Goal: Task Accomplishment & Management: Complete application form

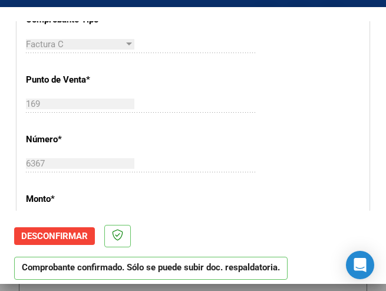
scroll to position [354, 0]
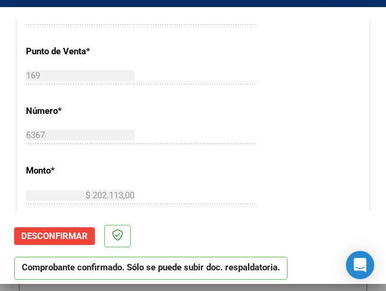
click at [275, 68] on div "CUIT * 30-62698339-8 Ingresar CUIT ANALISIS PRESTADOR MINISTERIO DE SALUD PCIA …" at bounding box center [193, 220] width 352 height 850
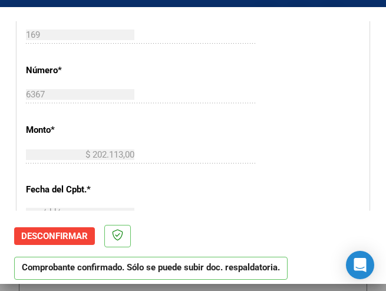
scroll to position [413, 0]
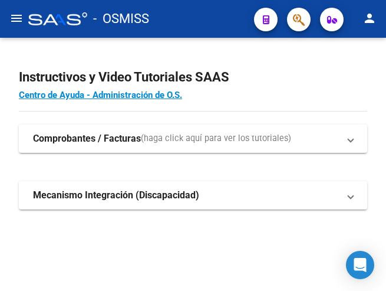
click at [13, 20] on mat-icon "menu" at bounding box center [16, 18] width 14 height 14
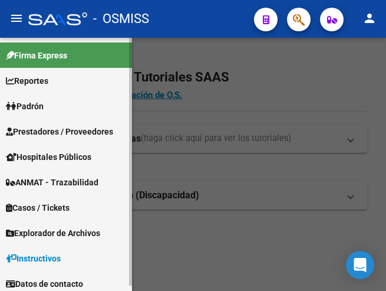
click at [61, 128] on span "Prestadores / Proveedores" at bounding box center [59, 131] width 107 height 13
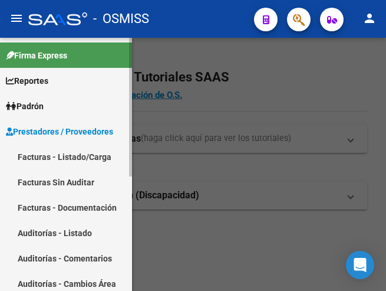
click at [65, 156] on link "Facturas - Listado/Carga" at bounding box center [66, 156] width 132 height 25
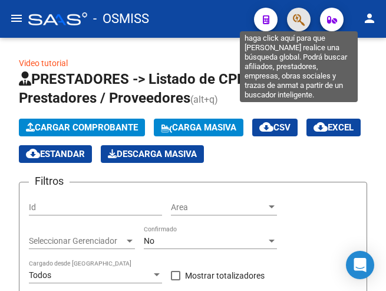
click at [303, 21] on icon "button" at bounding box center [299, 20] width 12 height 14
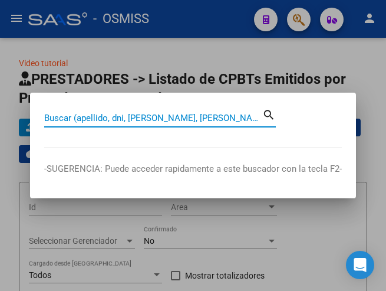
click at [201, 117] on input "Buscar (apellido, dni, cuil, nro traspaso, cuit, obra social)" at bounding box center [153, 118] width 218 height 11
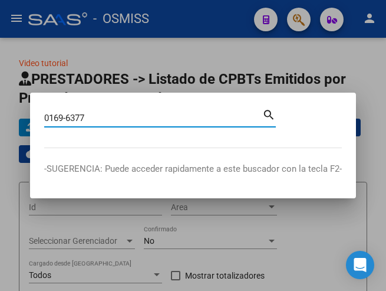
type input "0169-6377"
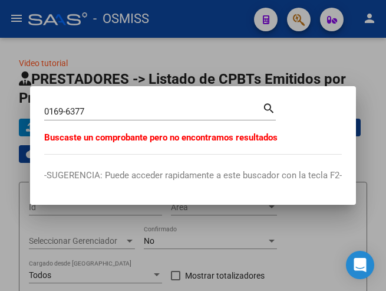
click at [163, 58] on div at bounding box center [193, 145] width 386 height 291
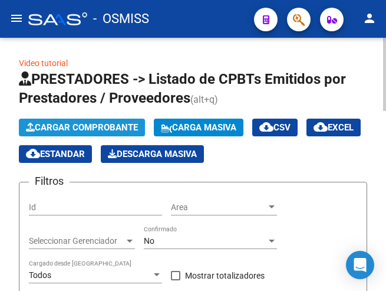
click at [100, 124] on span "Cargar Comprobante" at bounding box center [82, 127] width 112 height 11
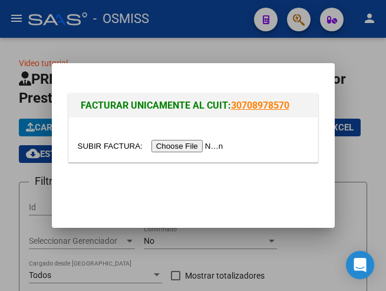
click at [172, 147] on input "file" at bounding box center [152, 146] width 149 height 12
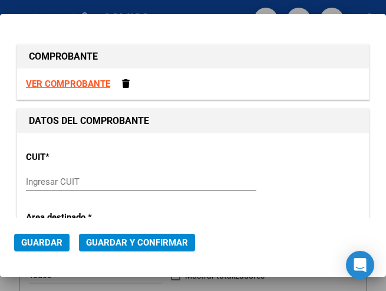
click at [50, 181] on input "Ingresar CUIT" at bounding box center [80, 181] width 109 height 11
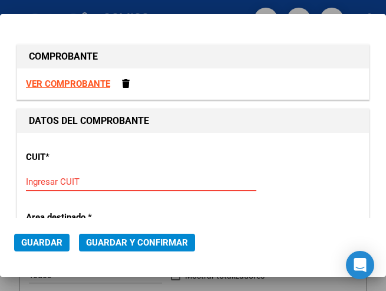
click at [61, 180] on input "Ingresar CUIT" at bounding box center [80, 181] width 109 height 11
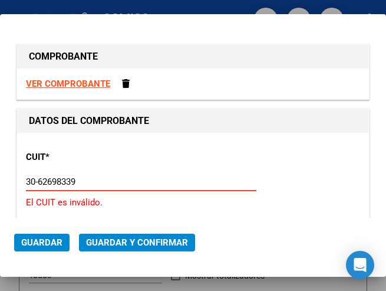
type input "30-62698339-8"
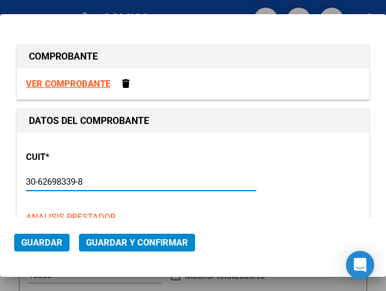
type input "169"
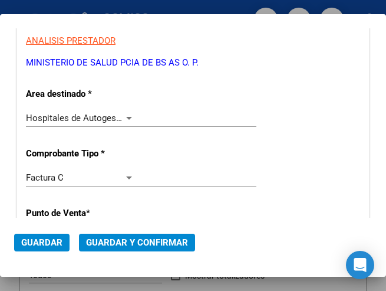
scroll to position [177, 0]
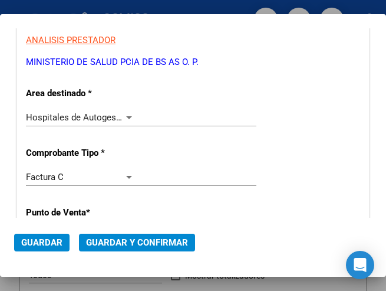
type input "30-62698339-8"
click at [126, 116] on div at bounding box center [129, 117] width 6 height 3
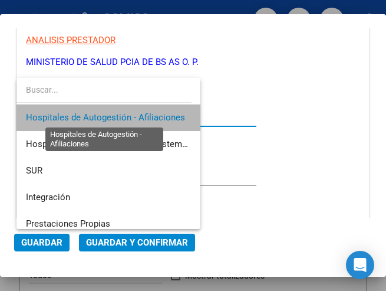
click at [124, 116] on span "Hospitales de Autogestión - Afiliaciones" at bounding box center [105, 117] width 159 height 11
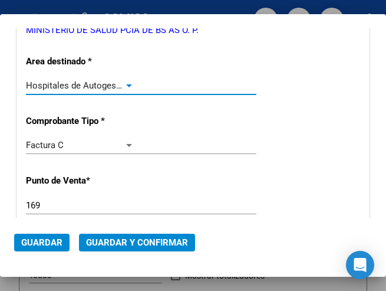
scroll to position [295, 0]
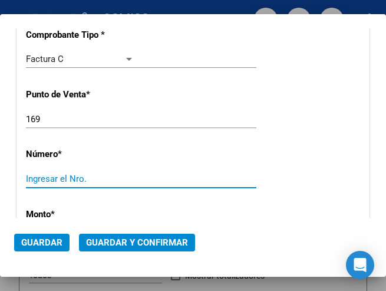
click at [56, 178] on input "Ingresar el Nro." at bounding box center [80, 178] width 109 height 11
type input "6377"
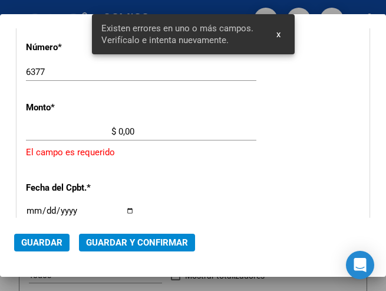
scroll to position [405, 0]
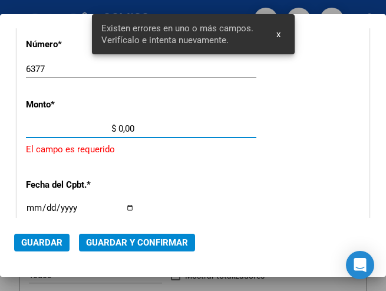
click at [118, 129] on input "$ 0,00" at bounding box center [80, 128] width 109 height 11
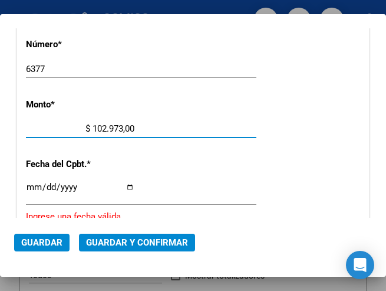
type input "$ 1.029.732,00"
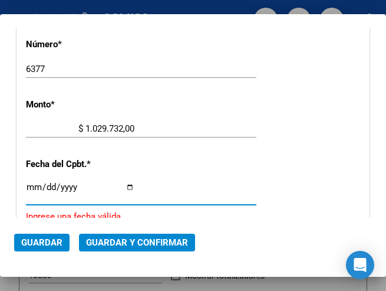
click at [35, 185] on input "Ingresar la fecha" at bounding box center [80, 191] width 109 height 19
type input "2025-07-21"
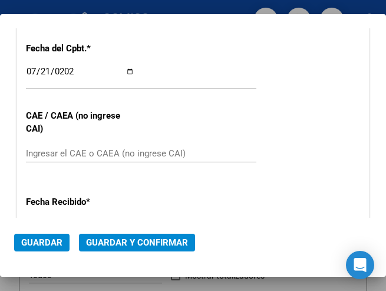
scroll to position [523, 0]
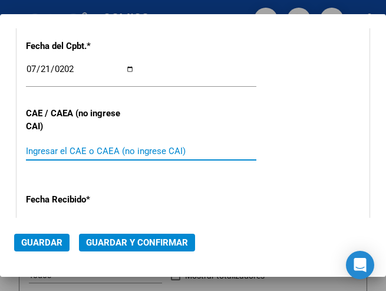
click at [91, 152] on input "Ingresar el CAE o CAEA (no ingrese CAI)" at bounding box center [80, 151] width 109 height 11
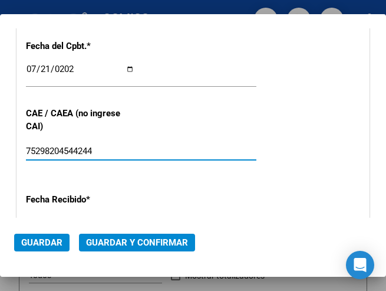
type input "75298204544244"
click at [152, 138] on div "CUIT * 30-62698339-8 Ingresar CUIT ANALISIS PRESTADOR MINISTERIO DE SALUD PCIA …" at bounding box center [193, 35] width 352 height 850
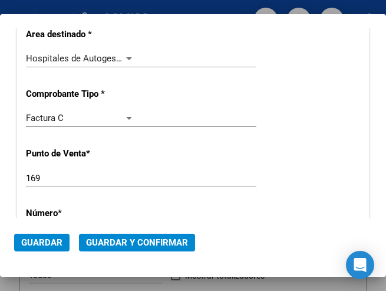
scroll to position [169, 0]
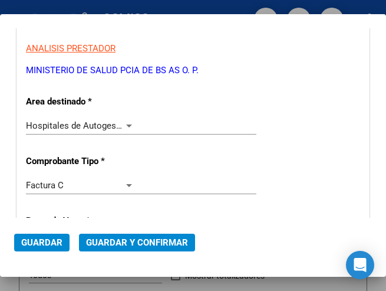
click at [126, 127] on div at bounding box center [129, 125] width 6 height 3
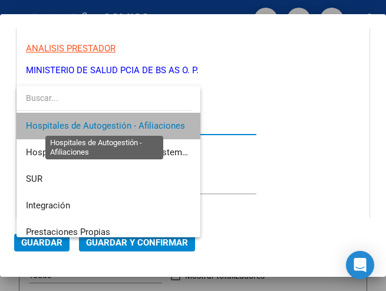
click at [124, 127] on span "Hospitales de Autogestión - Afiliaciones" at bounding box center [105, 125] width 159 height 11
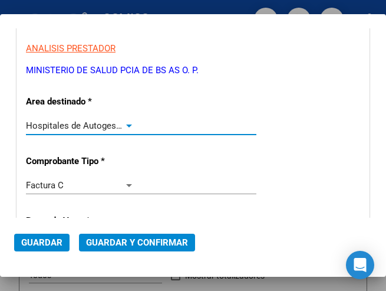
click at [129, 239] on span "Guardar y Confirmar" at bounding box center [137, 242] width 102 height 11
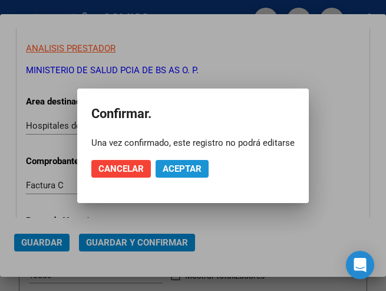
click at [182, 170] on span "Aceptar" at bounding box center [182, 168] width 39 height 11
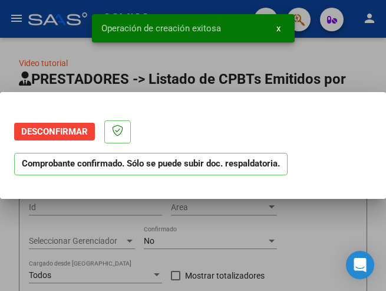
scroll to position [0, 0]
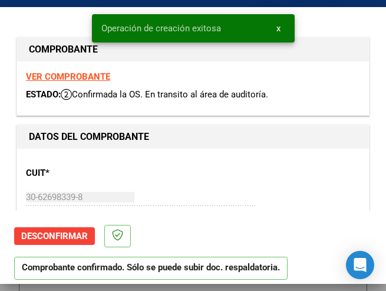
type input "2025-09-19"
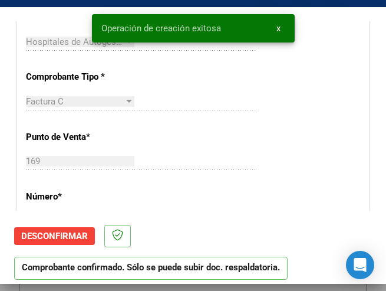
scroll to position [295, 0]
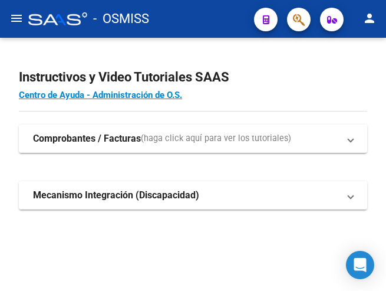
click at [15, 21] on mat-icon "menu" at bounding box center [16, 18] width 14 height 14
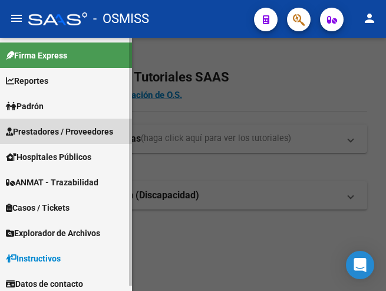
click at [60, 129] on span "Prestadores / Proveedores" at bounding box center [59, 131] width 107 height 13
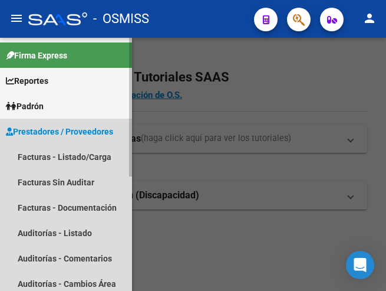
click at [61, 129] on span "Prestadores / Proveedores" at bounding box center [59, 131] width 107 height 13
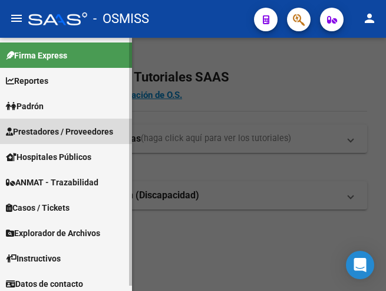
click at [67, 133] on span "Prestadores / Proveedores" at bounding box center [59, 131] width 107 height 13
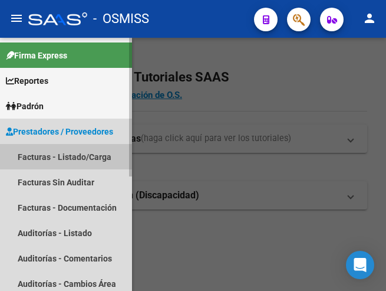
click at [74, 162] on link "Facturas - Listado/Carga" at bounding box center [66, 156] width 132 height 25
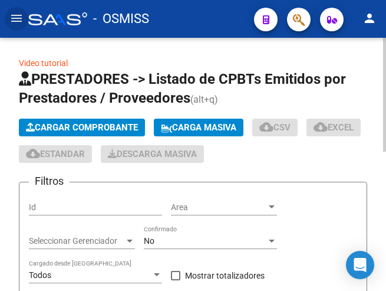
click at [102, 125] on span "Cargar Comprobante" at bounding box center [82, 127] width 112 height 11
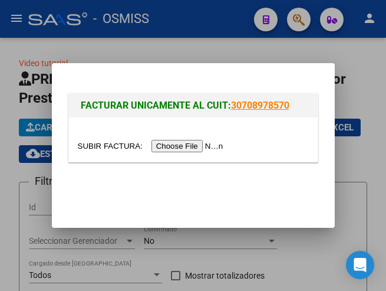
click at [180, 142] on input "file" at bounding box center [152, 146] width 149 height 12
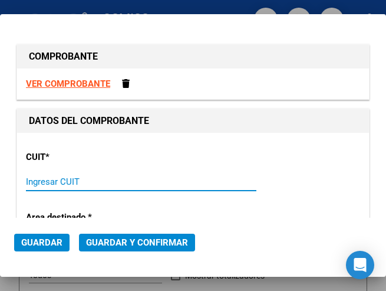
click at [70, 178] on input "Ingresar CUIT" at bounding box center [80, 181] width 109 height 11
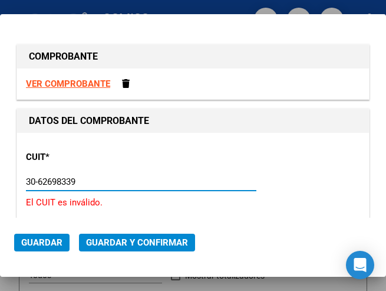
type input "30-62698339-8"
type input "169"
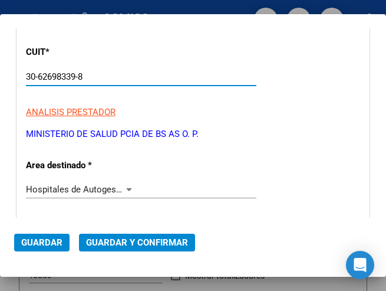
scroll to position [118, 0]
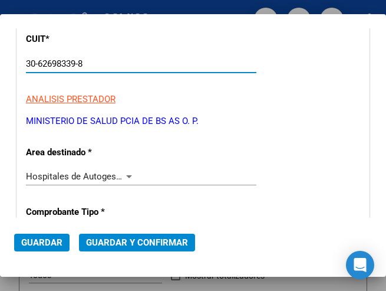
type input "30-62698339-8"
click at [126, 175] on div at bounding box center [129, 176] width 6 height 3
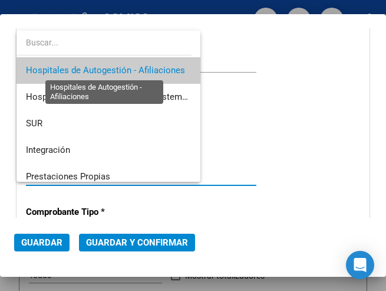
click at [136, 70] on span "Hospitales de Autogestión - Afiliaciones" at bounding box center [105, 70] width 159 height 11
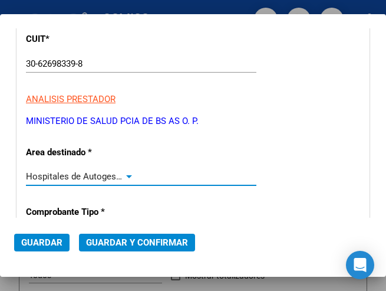
click at [129, 170] on div "Hospitales de Autogestión - Afiliaciones Seleccionar Area" at bounding box center [141, 177] width 231 height 18
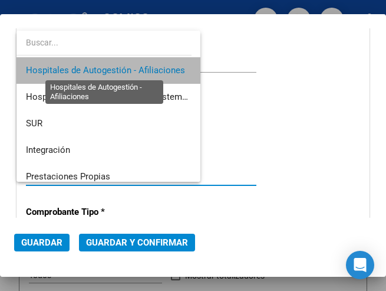
click at [145, 67] on span "Hospitales de Autogestión - Afiliaciones" at bounding box center [105, 70] width 159 height 11
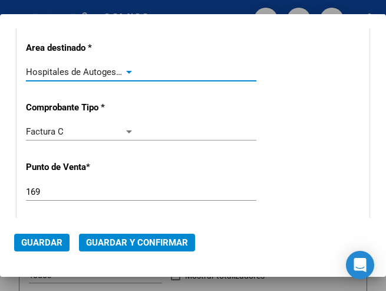
scroll to position [236, 0]
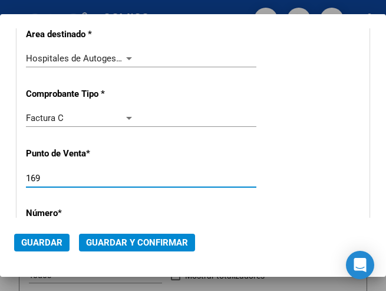
click at [60, 173] on input "169" at bounding box center [80, 178] width 109 height 11
type input "114"
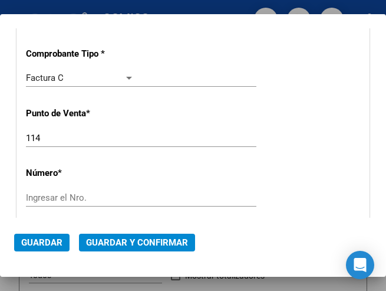
scroll to position [295, 0]
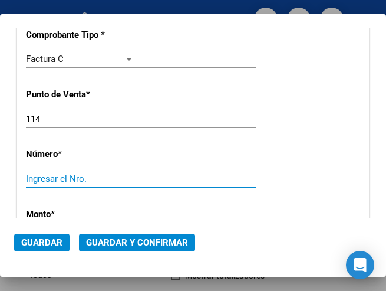
click at [60, 173] on input "Ingresar el Nro." at bounding box center [80, 178] width 109 height 11
type input "7230"
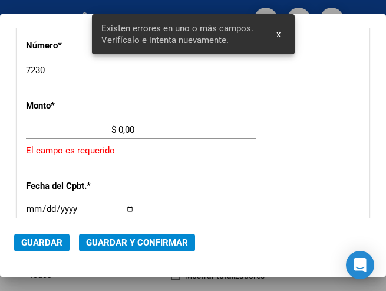
scroll to position [405, 0]
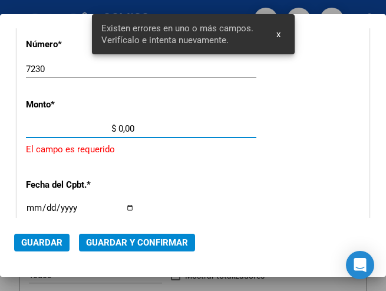
click at [120, 127] on input "$ 0,00" at bounding box center [80, 128] width 109 height 11
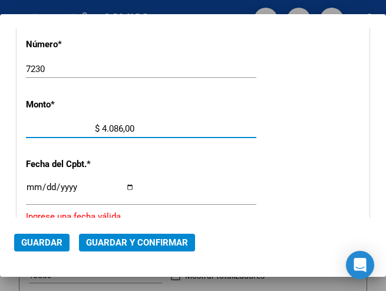
type input "$ 40.865,00"
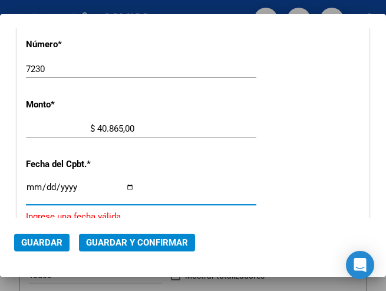
click at [31, 182] on input "Ingresar la fecha" at bounding box center [80, 191] width 109 height 19
type input "2025-07-17"
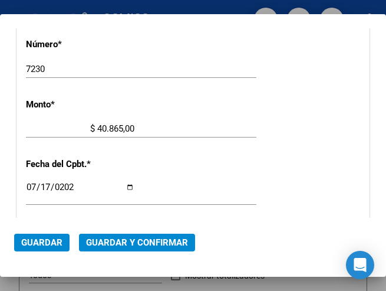
scroll to position [523, 0]
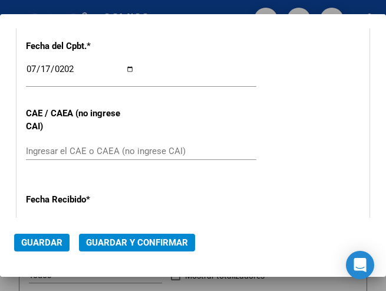
click at [58, 147] on input "Ingresar el CAE o CAEA (no ingrese CAI)" at bounding box center [80, 151] width 109 height 11
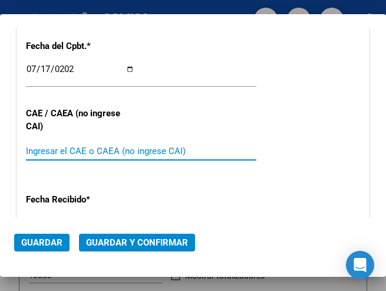
click at [45, 147] on input "Ingresar el CAE o CAEA (no ingrese CAI)" at bounding box center [80, 151] width 109 height 11
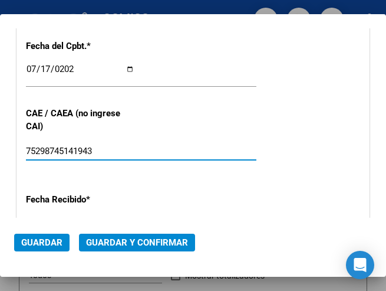
type input "75298745141943"
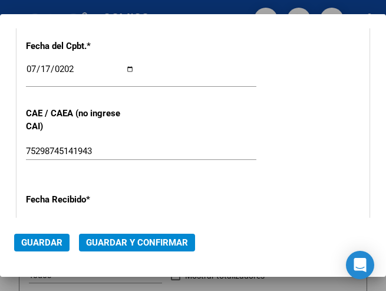
click at [186, 104] on div "CUIT * 30-62698339-8 Ingresar CUIT ANALISIS PRESTADOR MINISTERIO DE SALUD PCIA …" at bounding box center [193, 35] width 352 height 850
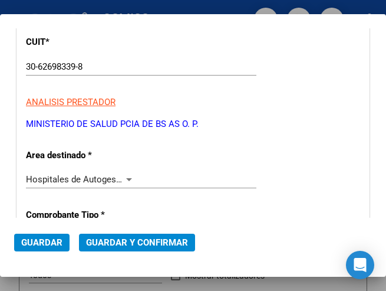
scroll to position [110, 0]
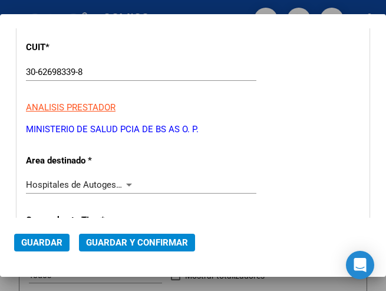
click at [126, 183] on div at bounding box center [129, 184] width 6 height 3
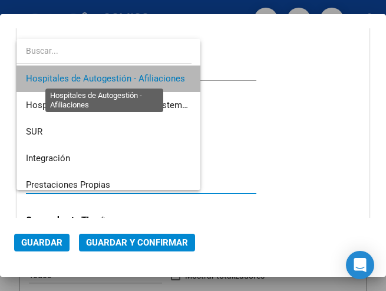
click at [142, 77] on span "Hospitales de Autogestión - Afiliaciones" at bounding box center [105, 78] width 159 height 11
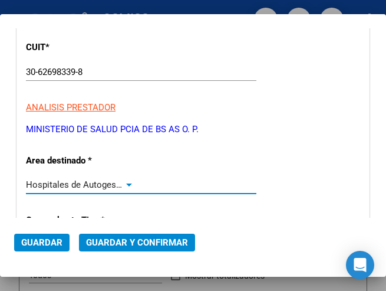
click at [142, 241] on span "Guardar y Confirmar" at bounding box center [137, 242] width 102 height 11
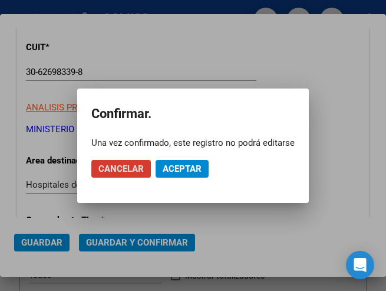
click at [186, 170] on span "Aceptar" at bounding box center [182, 168] width 39 height 11
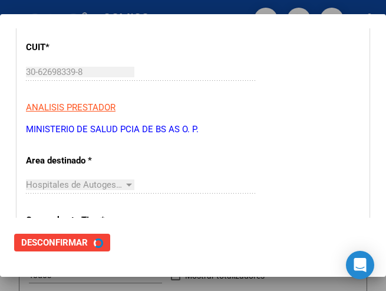
scroll to position [0, 0]
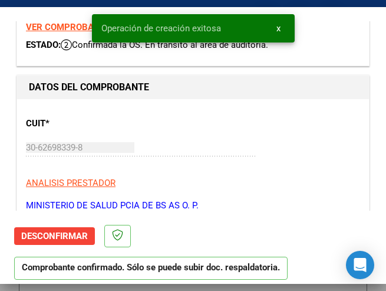
type input "2025-09-15"
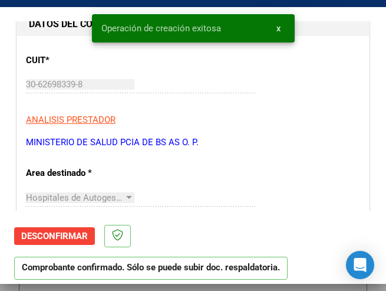
scroll to position [118, 0]
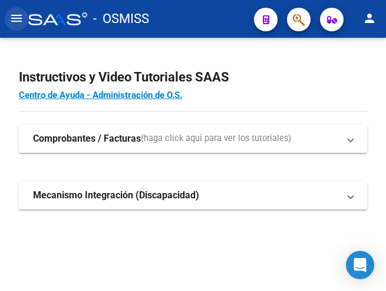
click at [12, 19] on mat-icon "menu" at bounding box center [16, 18] width 14 height 14
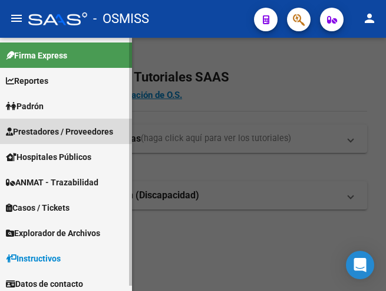
click at [56, 129] on span "Prestadores / Proveedores" at bounding box center [59, 131] width 107 height 13
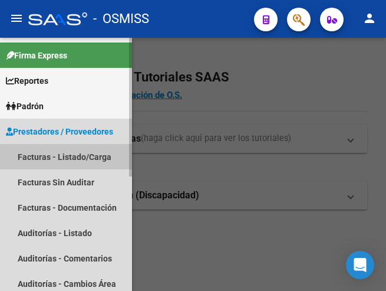
click at [76, 159] on link "Facturas - Listado/Carga" at bounding box center [66, 156] width 132 height 25
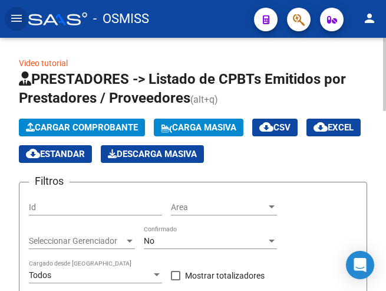
click at [104, 126] on span "Cargar Comprobante" at bounding box center [82, 127] width 112 height 11
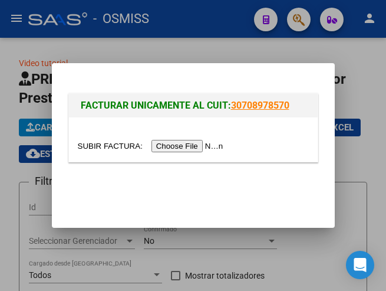
click at [200, 146] on input "file" at bounding box center [152, 146] width 149 height 12
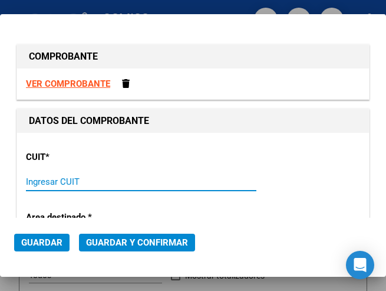
click at [47, 182] on input "Ingresar CUIT" at bounding box center [80, 181] width 109 height 11
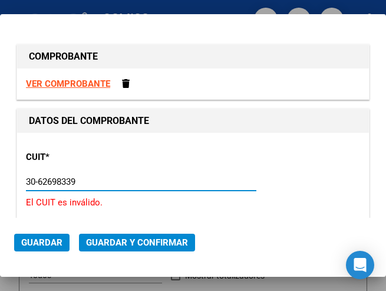
type input "30-62698339-8"
type input "114"
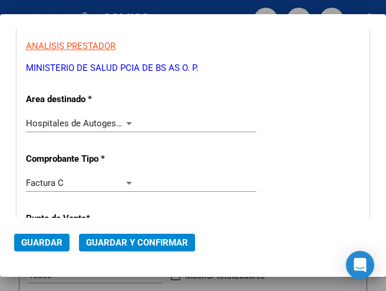
scroll to position [177, 0]
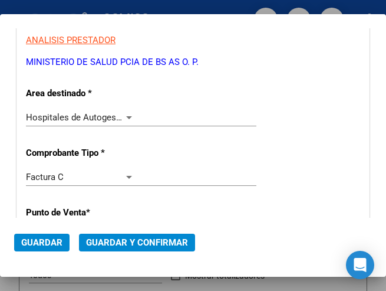
type input "30-62698339-8"
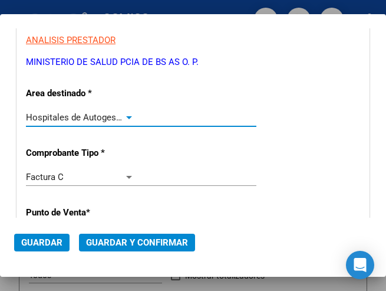
click at [126, 115] on div at bounding box center [129, 117] width 11 height 9
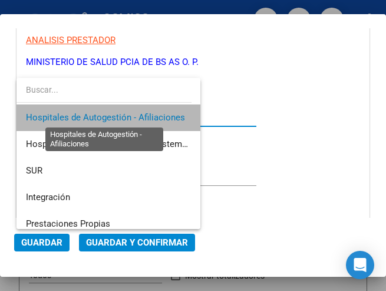
click at [126, 115] on span "Hospitales de Autogestión - Afiliaciones" at bounding box center [105, 117] width 159 height 11
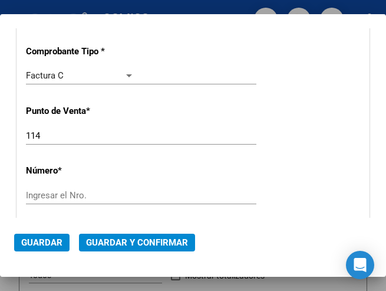
scroll to position [295, 0]
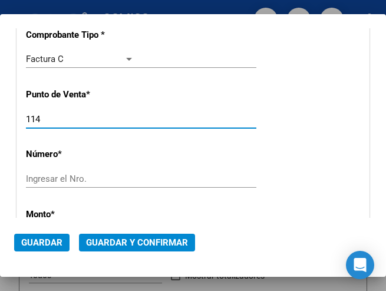
click at [54, 119] on input "114" at bounding box center [80, 119] width 109 height 11
type input "171"
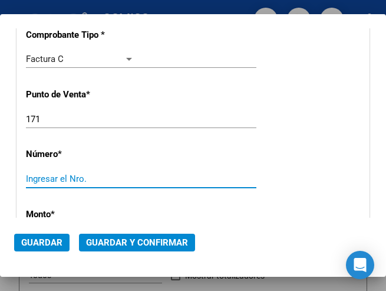
click at [55, 176] on input "Ingresar el Nro." at bounding box center [80, 178] width 109 height 11
type input "3622"
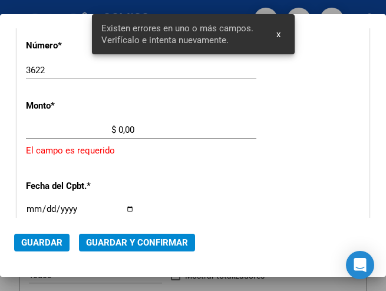
scroll to position [405, 0]
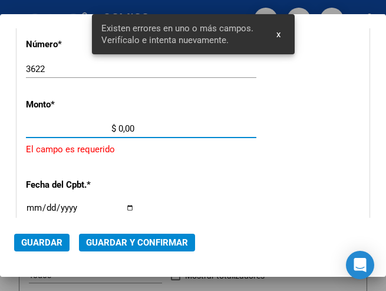
click at [120, 123] on input "$ 0,00" at bounding box center [80, 128] width 109 height 11
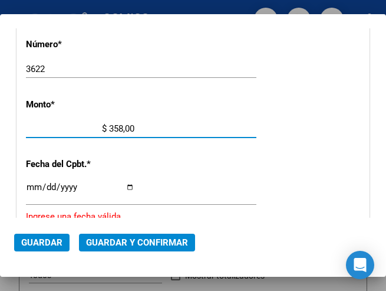
type input "$ 3.585,00"
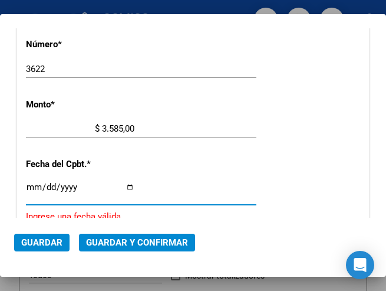
click at [29, 185] on input "Ingresar la fecha" at bounding box center [80, 191] width 109 height 19
type input "[DATE]"
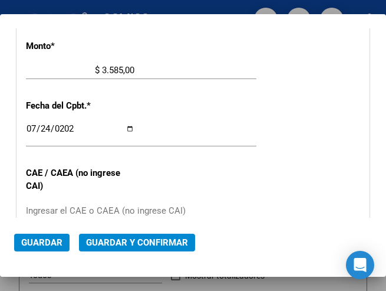
scroll to position [523, 0]
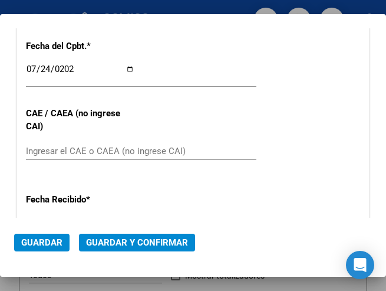
click at [54, 142] on div "Ingresar el CAE o CAEA (no ingrese CAI)" at bounding box center [141, 151] width 231 height 18
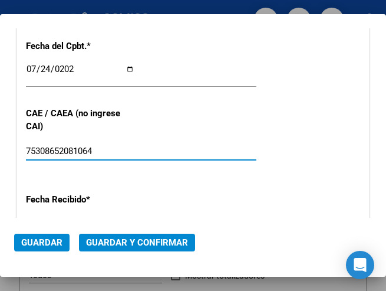
type input "75308652081064"
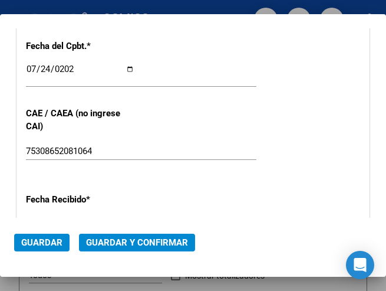
click at [141, 163] on div "75308652081064 Ingresar el CAE o CAEA (no ingrese CAI)" at bounding box center [141, 156] width 231 height 29
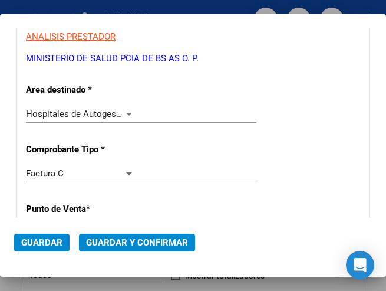
scroll to position [169, 0]
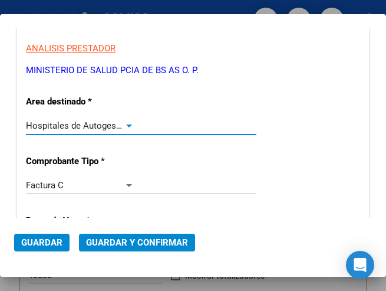
click at [126, 124] on div at bounding box center [129, 125] width 6 height 3
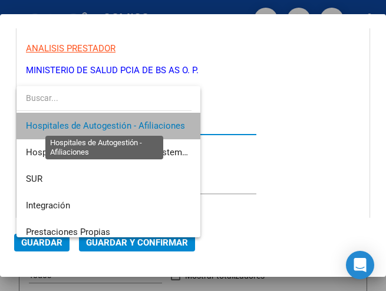
click at [124, 124] on span "Hospitales de Autogestión - Afiliaciones" at bounding box center [105, 125] width 159 height 11
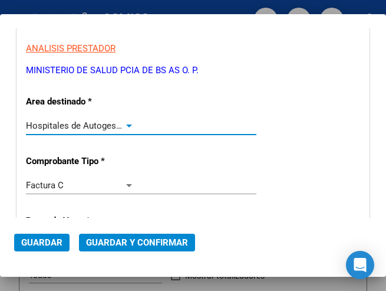
click at [138, 244] on span "Guardar y Confirmar" at bounding box center [137, 242] width 102 height 11
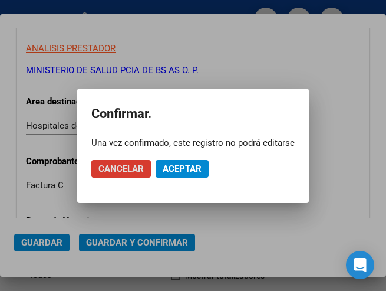
click at [171, 167] on span "Aceptar" at bounding box center [182, 168] width 39 height 11
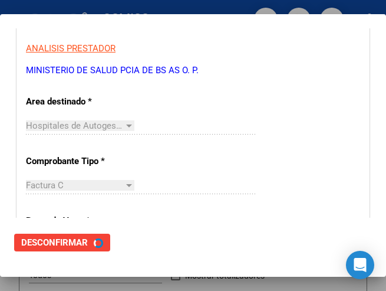
scroll to position [0, 0]
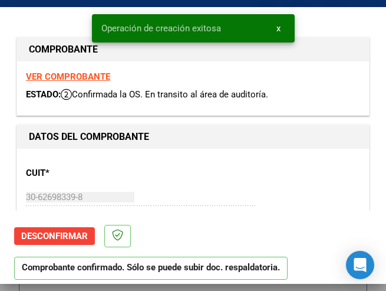
type input "[DATE]"
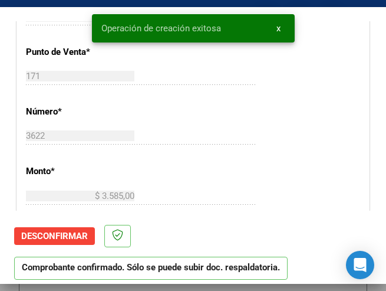
scroll to position [354, 0]
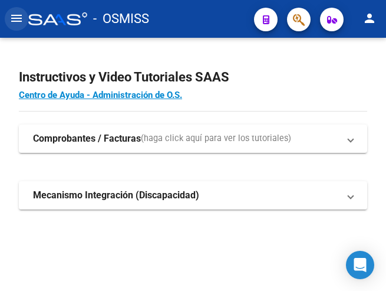
click at [21, 19] on mat-icon "menu" at bounding box center [16, 18] width 14 height 14
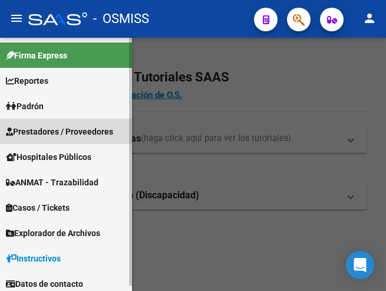
click at [66, 132] on span "Prestadores / Proveedores" at bounding box center [59, 131] width 107 height 13
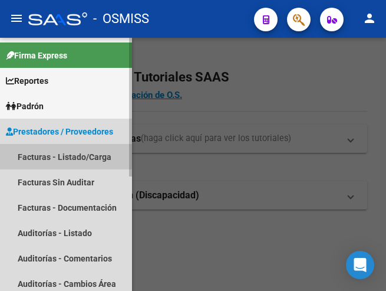
click at [47, 151] on link "Facturas - Listado/Carga" at bounding box center [66, 156] width 132 height 25
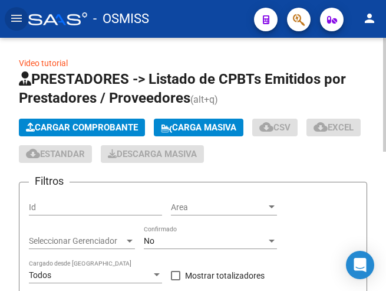
click at [101, 125] on span "Cargar Comprobante" at bounding box center [82, 127] width 112 height 11
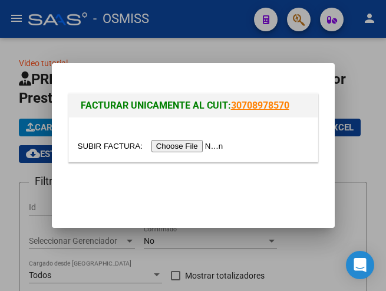
click at [201, 145] on input "file" at bounding box center [152, 146] width 149 height 12
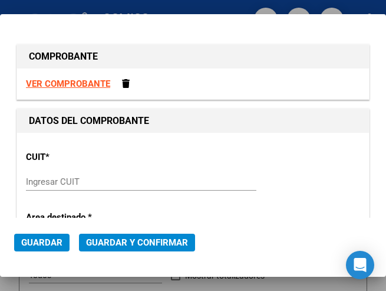
click at [80, 175] on div "Ingresar CUIT" at bounding box center [141, 182] width 231 height 18
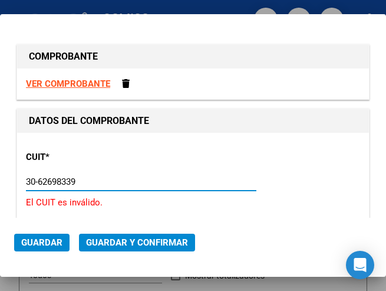
type input "30-62698339-8"
type input "171"
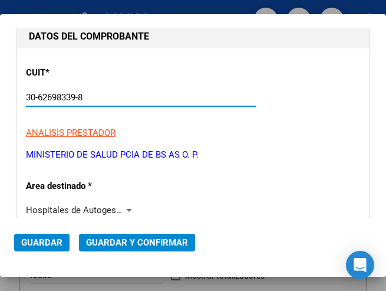
scroll to position [118, 0]
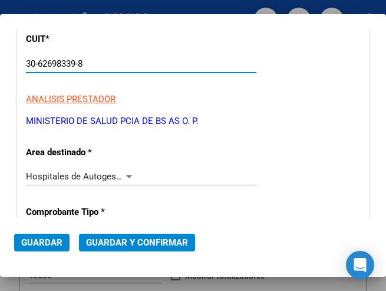
type input "30-62698339-8"
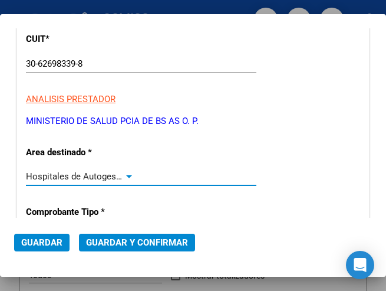
click at [125, 172] on div at bounding box center [129, 176] width 11 height 9
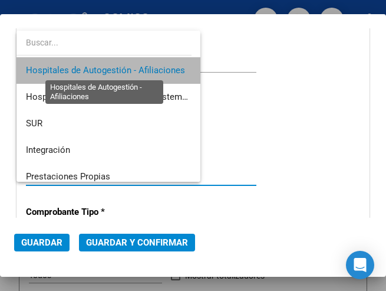
click at [132, 65] on span "Hospitales de Autogestión - Afiliaciones" at bounding box center [105, 70] width 159 height 11
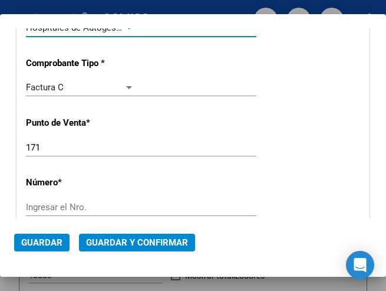
scroll to position [295, 0]
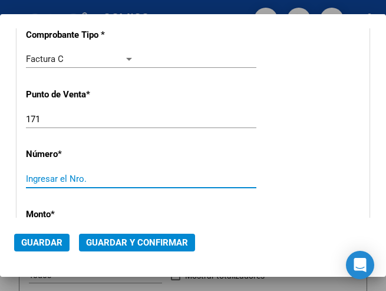
click at [57, 176] on input "Ingresar el Nro." at bounding box center [80, 178] width 109 height 11
type input "3621"
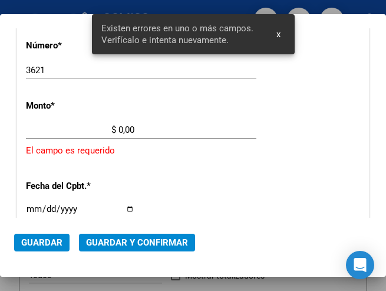
scroll to position [405, 0]
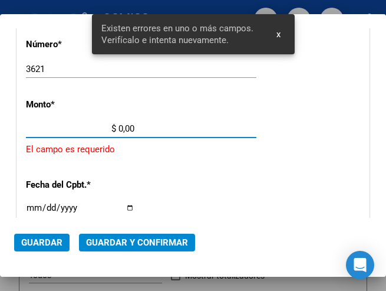
click at [120, 127] on input "$ 0,00" at bounding box center [80, 128] width 109 height 11
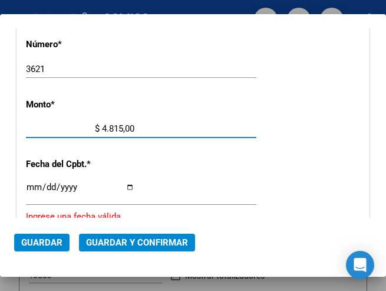
type input "$ 48.156,00"
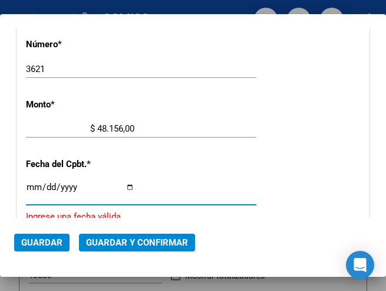
click at [31, 188] on input "Ingresar la fecha" at bounding box center [80, 191] width 109 height 19
type input "[DATE]"
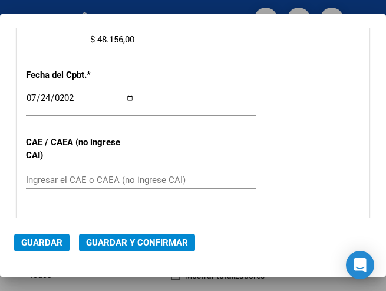
scroll to position [523, 0]
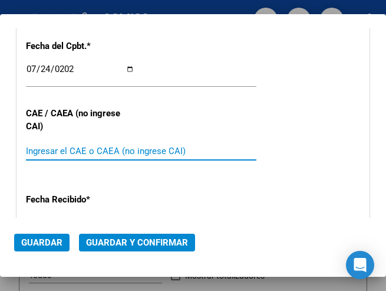
click at [53, 149] on input "Ingresar el CAE o CAEA (no ingrese CAI)" at bounding box center [80, 151] width 109 height 11
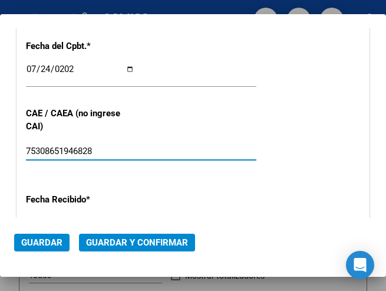
type input "75308651946828"
click at [127, 240] on span "Guardar y Confirmar" at bounding box center [137, 242] width 102 height 11
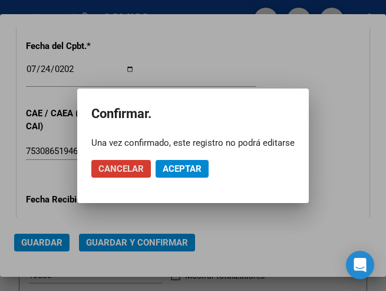
click at [189, 168] on span "Aceptar" at bounding box center [182, 168] width 39 height 11
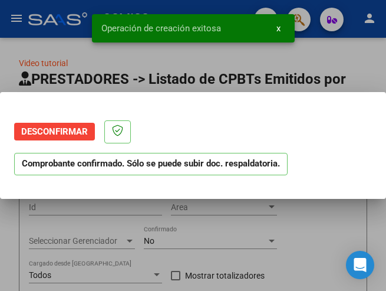
scroll to position [0, 0]
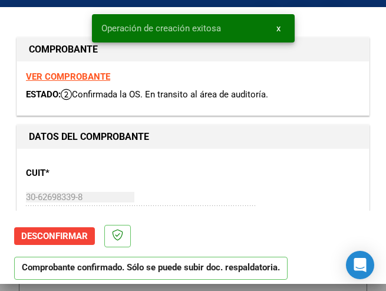
type input "[DATE]"
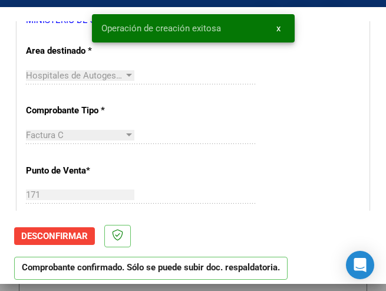
scroll to position [236, 0]
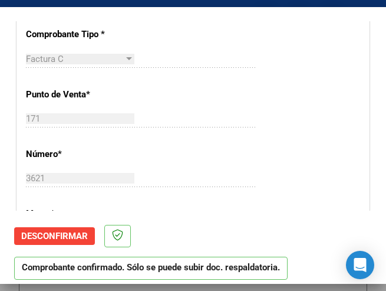
scroll to position [472, 0]
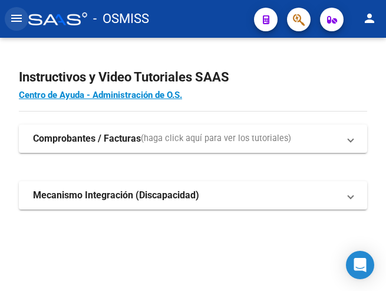
click at [12, 19] on mat-icon "menu" at bounding box center [16, 18] width 14 height 14
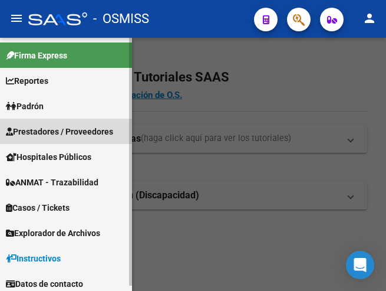
click at [98, 125] on span "Prestadores / Proveedores" at bounding box center [59, 131] width 107 height 13
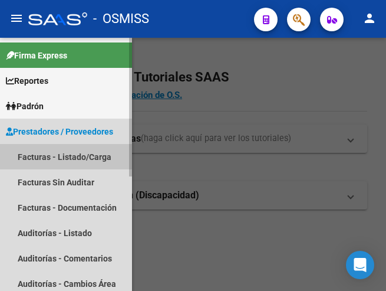
click at [57, 153] on link "Facturas - Listado/Carga" at bounding box center [66, 156] width 132 height 25
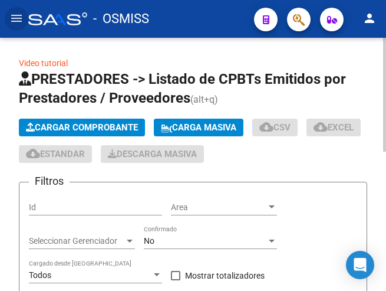
click at [100, 128] on span "Cargar Comprobante" at bounding box center [82, 127] width 112 height 11
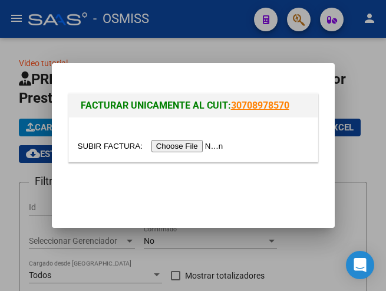
click at [181, 147] on input "file" at bounding box center [152, 146] width 149 height 12
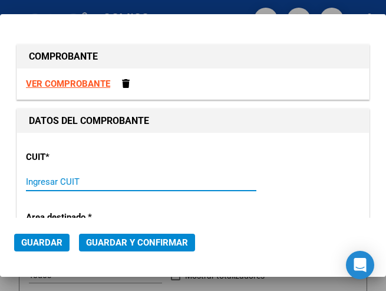
click at [50, 180] on input "Ingresar CUIT" at bounding box center [80, 181] width 109 height 11
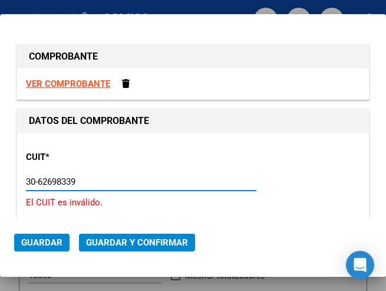
type input "30-62698339-8"
type input "171"
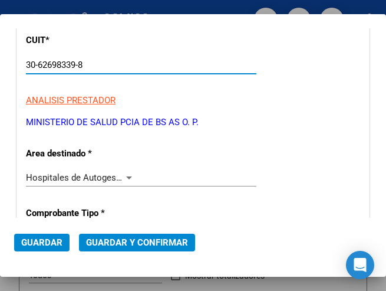
scroll to position [118, 0]
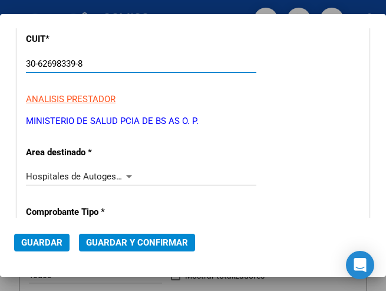
type input "30-62698339-8"
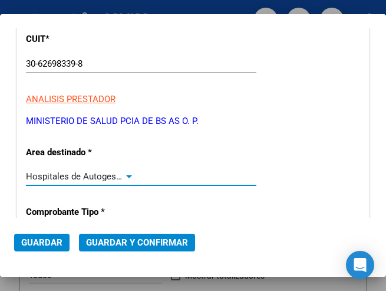
click at [126, 175] on div at bounding box center [129, 176] width 6 height 3
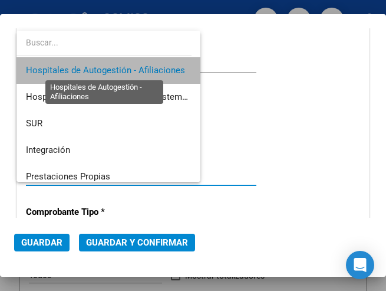
click at [133, 69] on span "Hospitales de Autogestión - Afiliaciones" at bounding box center [105, 70] width 159 height 11
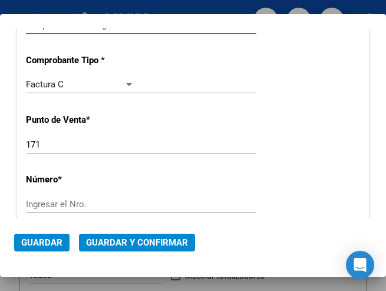
scroll to position [295, 0]
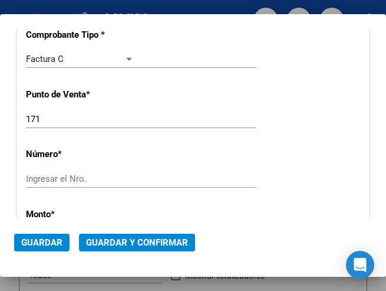
click at [53, 113] on div "171 Ingresar el Nro." at bounding box center [141, 119] width 231 height 18
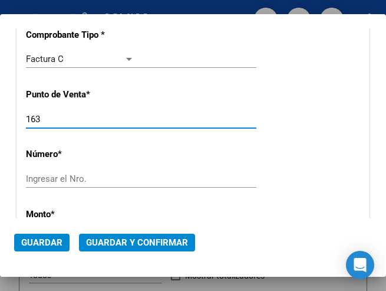
type input "163"
click at [50, 175] on input "Ingresar el Nro." at bounding box center [80, 178] width 109 height 11
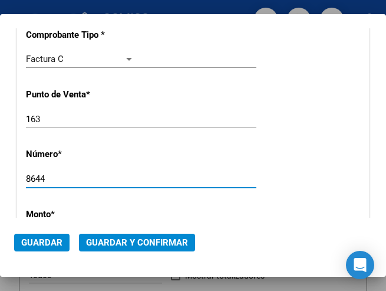
type input "8644"
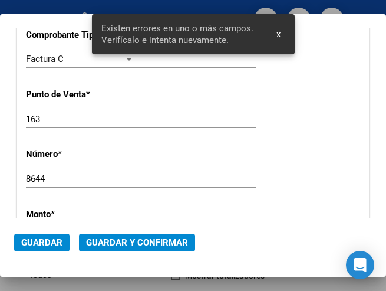
scroll to position [405, 0]
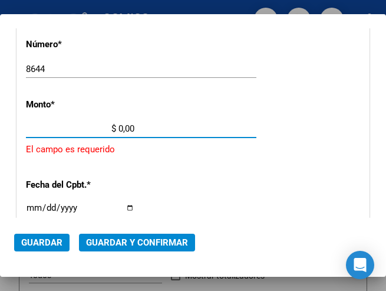
click at [120, 129] on input "$ 0,00" at bounding box center [80, 128] width 109 height 11
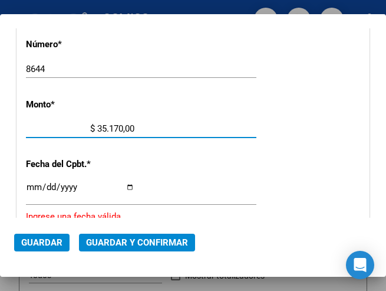
type input "$ 351.703,00"
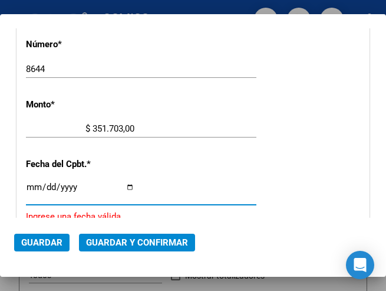
click at [29, 185] on input "Ingresar la fecha" at bounding box center [80, 191] width 109 height 19
type input "2025-07-02"
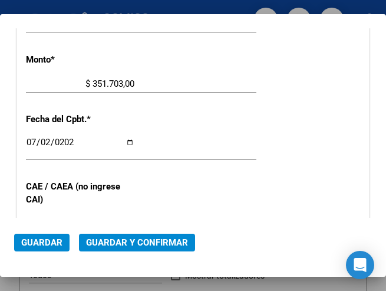
scroll to position [464, 0]
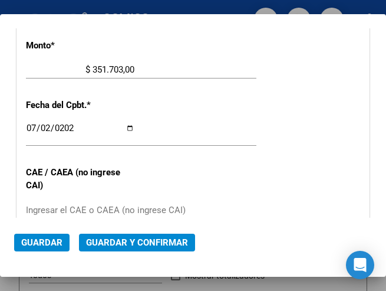
click at [55, 204] on div "Ingresar el CAE o CAEA (no ingrese CAI)" at bounding box center [141, 210] width 231 height 18
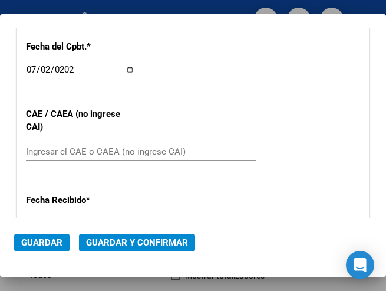
scroll to position [523, 0]
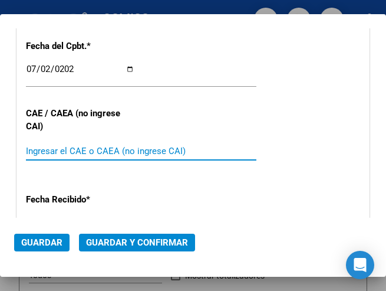
click at [57, 146] on input "Ingresar el CAE o CAEA (no ingrese CAI)" at bounding box center [80, 151] width 109 height 11
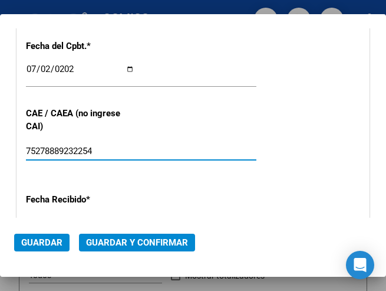
type input "75278889232254"
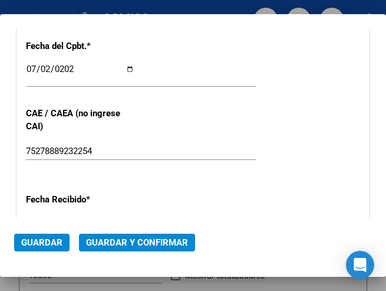
click at [156, 181] on div "CUIT * 30-62698339-8 Ingresar CUIT ANALISIS PRESTADOR MINISTERIO DE SALUD PCIA …" at bounding box center [193, 35] width 352 height 850
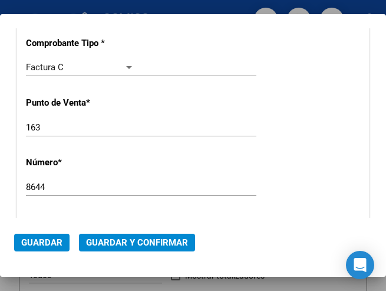
scroll to position [228, 0]
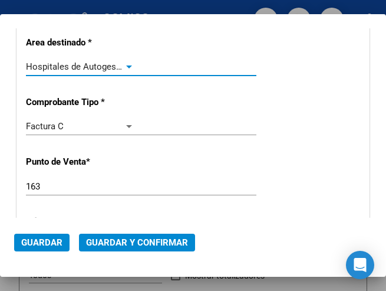
click at [126, 67] on div at bounding box center [129, 66] width 6 height 3
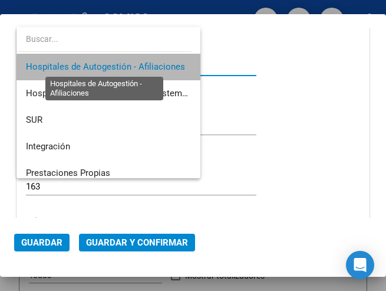
click at [125, 67] on span "Hospitales de Autogestión - Afiliaciones" at bounding box center [105, 66] width 159 height 11
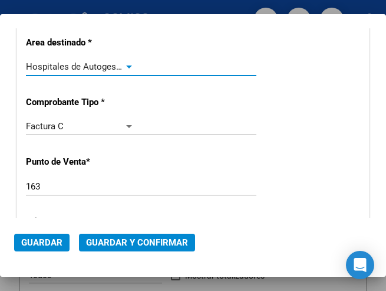
click at [133, 240] on span "Guardar y Confirmar" at bounding box center [137, 242] width 102 height 11
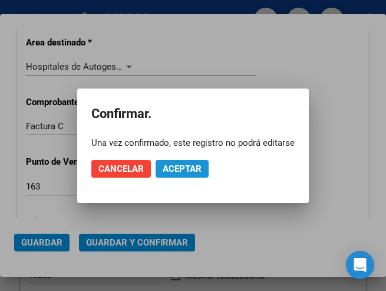
click at [177, 173] on span "Aceptar" at bounding box center [182, 168] width 39 height 11
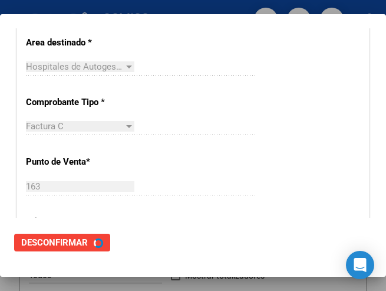
scroll to position [0, 0]
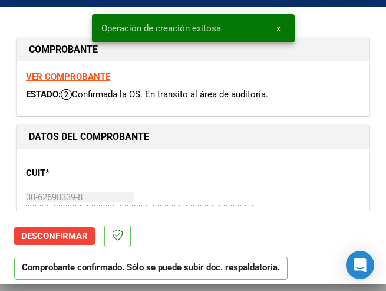
type input "2025-08-31"
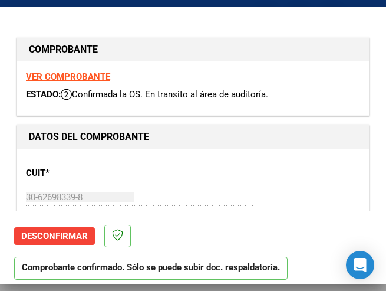
click at [251, 189] on div "CUIT * 30-62698339-8 Ingresar CUIT ANALISIS PRESTADOR MINISTERIO DE SALUD PCIA …" at bounding box center [193, 210] width 335 height 104
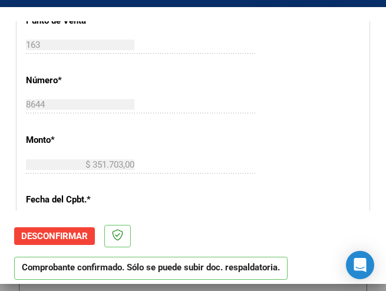
scroll to position [413, 0]
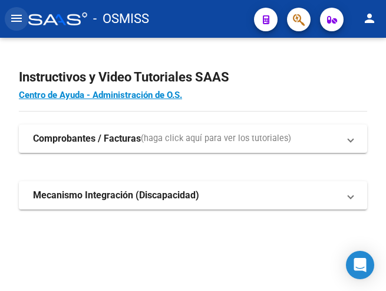
click at [14, 19] on mat-icon "menu" at bounding box center [16, 18] width 14 height 14
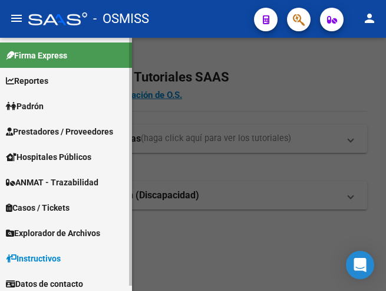
click at [53, 128] on span "Prestadores / Proveedores" at bounding box center [59, 131] width 107 height 13
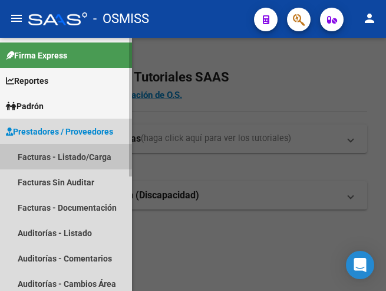
click at [57, 152] on link "Facturas - Listado/Carga" at bounding box center [66, 156] width 132 height 25
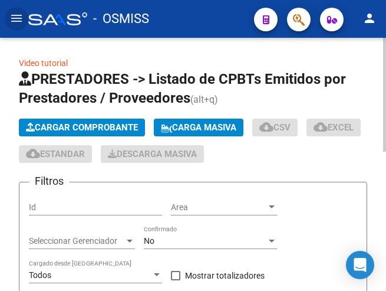
click at [103, 122] on span "Cargar Comprobante" at bounding box center [82, 127] width 112 height 11
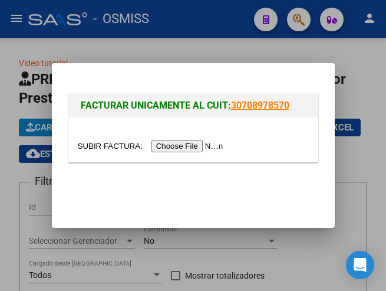
click at [199, 146] on input "file" at bounding box center [152, 146] width 149 height 12
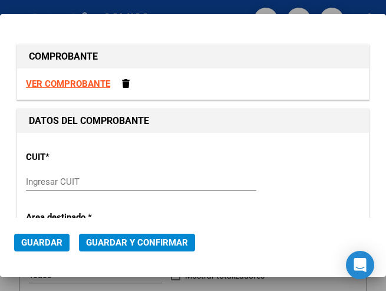
click at [67, 176] on input "Ingresar CUIT" at bounding box center [80, 181] width 109 height 11
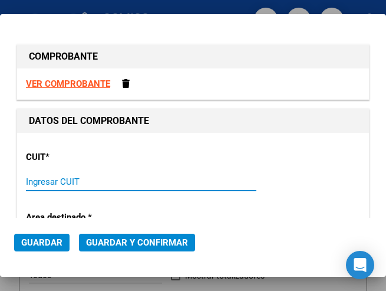
click at [54, 179] on input "Ingresar CUIT" at bounding box center [80, 181] width 109 height 11
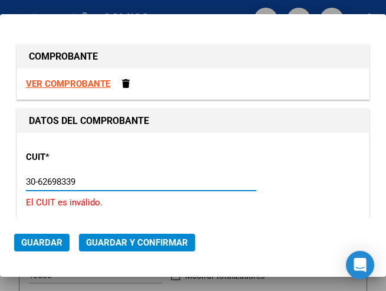
type input "30-62698339-8"
type input "163"
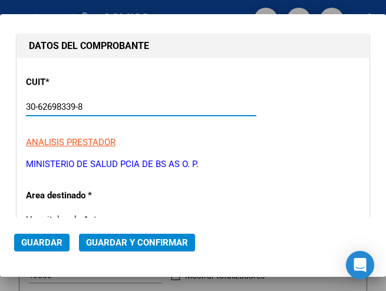
scroll to position [118, 0]
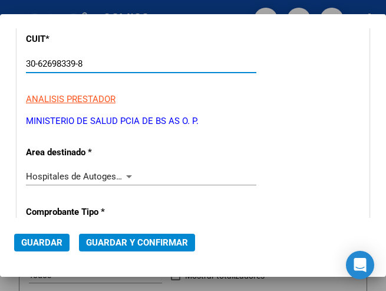
type input "30-62698339-8"
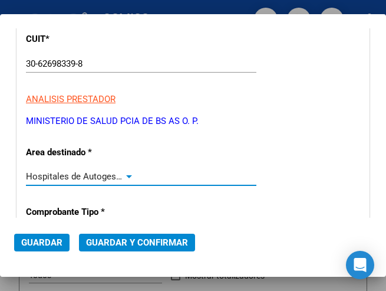
click at [127, 174] on div at bounding box center [129, 176] width 11 height 9
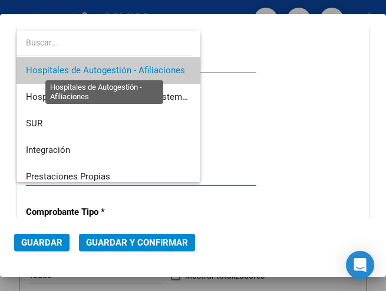
click at [143, 67] on span "Hospitales de Autogestión - Afiliaciones" at bounding box center [105, 70] width 159 height 11
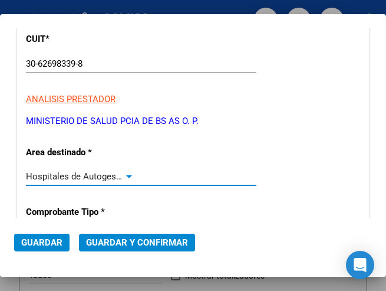
click at [127, 175] on div at bounding box center [129, 176] width 6 height 3
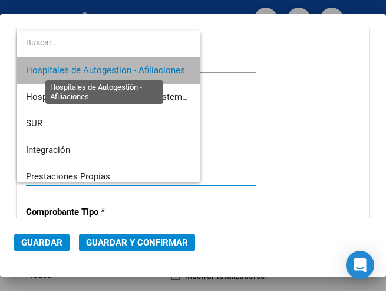
click at [139, 70] on span "Hospitales de Autogestión - Afiliaciones" at bounding box center [105, 70] width 159 height 11
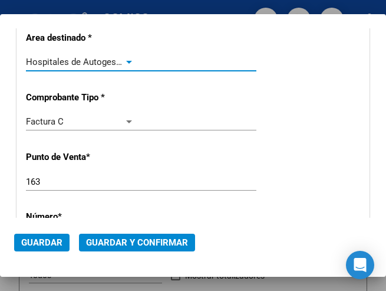
scroll to position [236, 0]
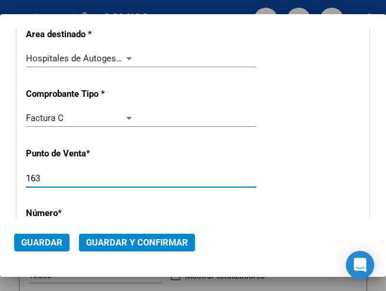
click at [47, 179] on input "163" at bounding box center [80, 178] width 109 height 11
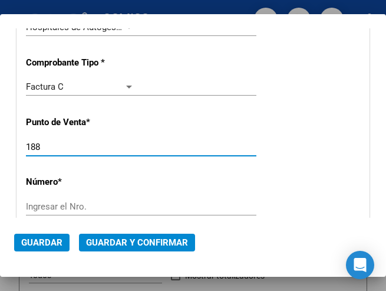
scroll to position [295, 0]
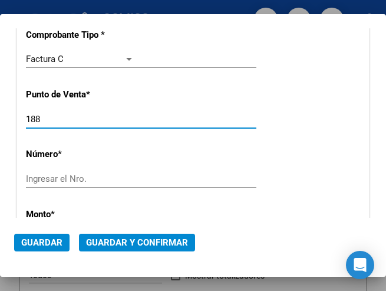
type input "188"
click at [53, 180] on input "Ingresar el Nro." at bounding box center [80, 178] width 109 height 11
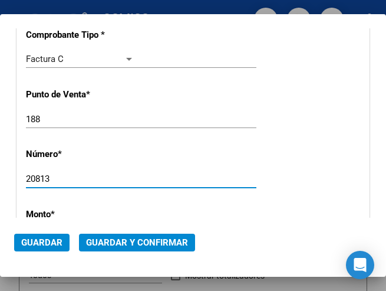
type input "20813"
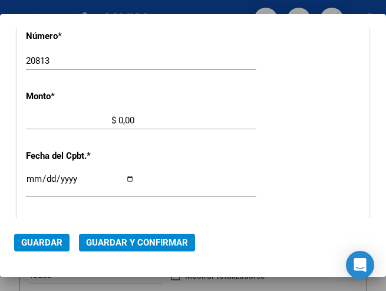
scroll to position [405, 0]
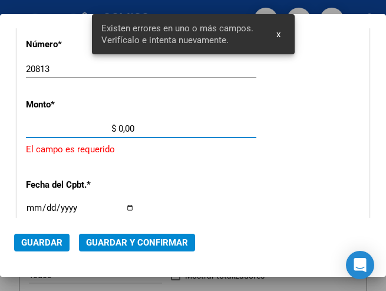
click at [120, 127] on input "$ 0,00" at bounding box center [80, 128] width 109 height 11
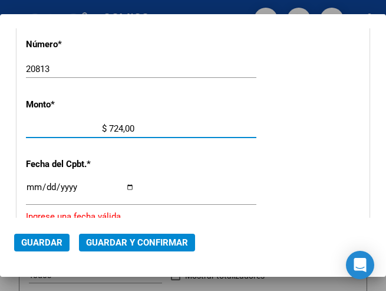
type input "$ 7.244,00"
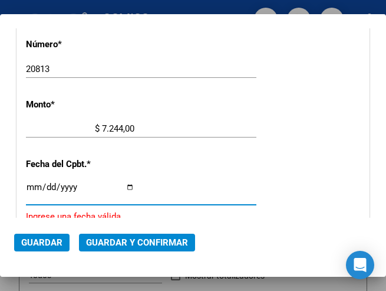
click at [32, 182] on input "Ingresar la fecha" at bounding box center [80, 191] width 109 height 19
type input "2025-07-28"
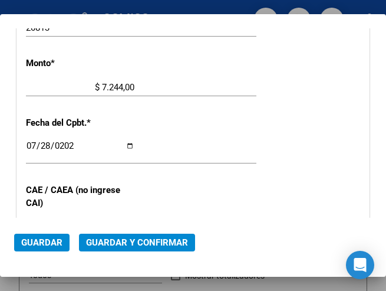
scroll to position [464, 0]
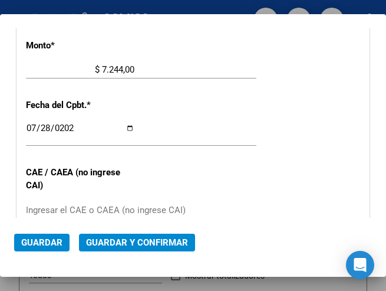
click at [76, 208] on input "Ingresar el CAE o CAEA (no ingrese CAI)" at bounding box center [80, 210] width 109 height 11
type input "75308026283743"
click at [200, 117] on div "CUIT * 30-62698339-8 Ingresar CUIT ANALISIS PRESTADOR MINISTERIO DE SALUD PCIA …" at bounding box center [193, 94] width 352 height 850
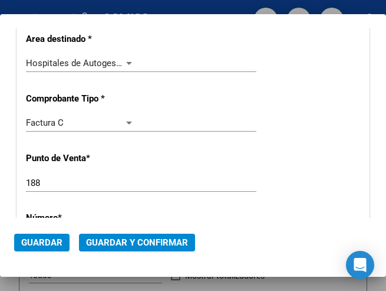
scroll to position [228, 0]
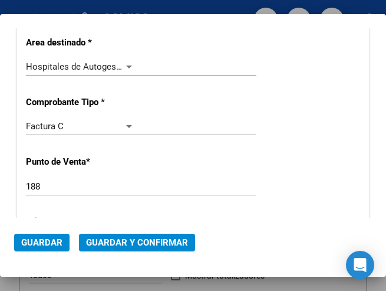
click at [123, 63] on div "Hospitales de Autogestión - Afiliaciones Seleccionar Area" at bounding box center [141, 67] width 231 height 18
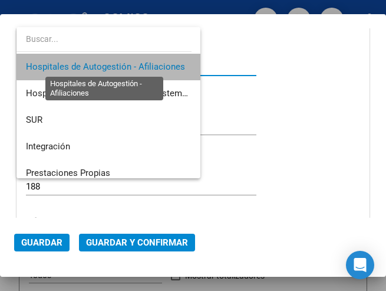
click at [125, 63] on span "Hospitales de Autogestión - Afiliaciones" at bounding box center [105, 66] width 159 height 11
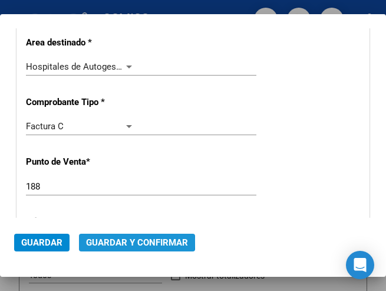
click at [136, 241] on span "Guardar y Confirmar" at bounding box center [137, 242] width 102 height 11
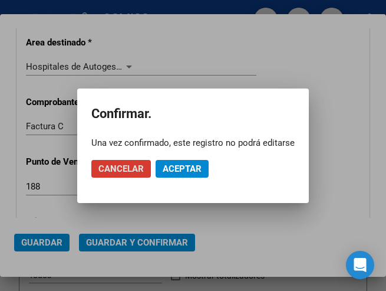
click at [185, 170] on span "Aceptar" at bounding box center [182, 168] width 39 height 11
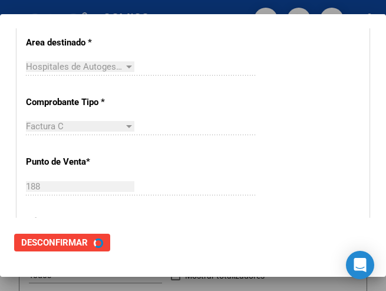
scroll to position [0, 0]
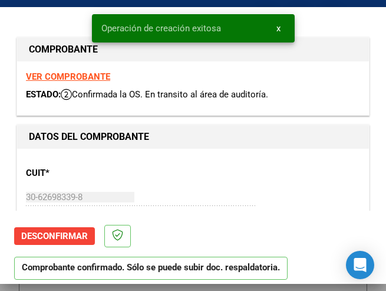
type input "2025-09-26"
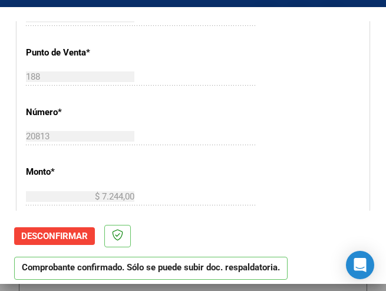
scroll to position [354, 0]
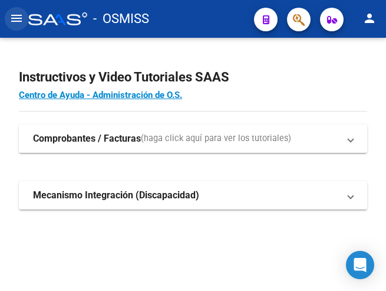
click at [17, 15] on mat-icon "menu" at bounding box center [16, 18] width 14 height 14
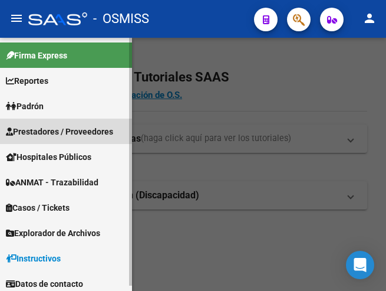
click at [57, 132] on span "Prestadores / Proveedores" at bounding box center [59, 131] width 107 height 13
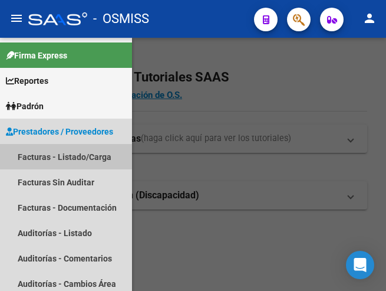
drag, startPoint x: 71, startPoint y: 147, endPoint x: 122, endPoint y: 137, distance: 51.6
click at [71, 147] on link "Facturas - Listado/Carga" at bounding box center [66, 156] width 132 height 25
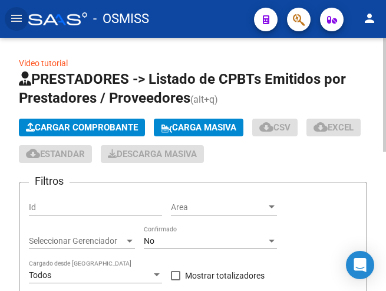
click at [100, 125] on span "Cargar Comprobante" at bounding box center [82, 127] width 112 height 11
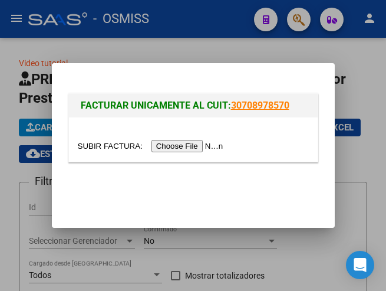
click at [194, 145] on input "file" at bounding box center [152, 146] width 149 height 12
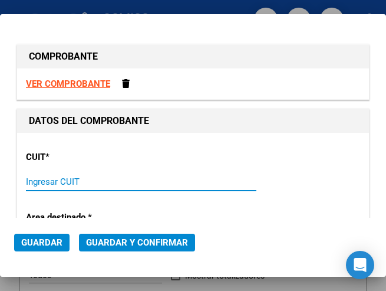
click at [48, 178] on input "Ingresar CUIT" at bounding box center [80, 181] width 109 height 11
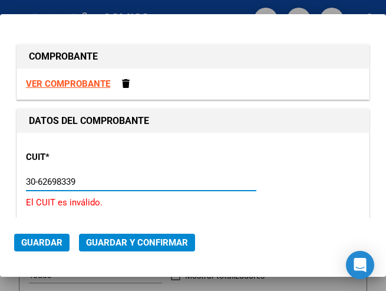
type input "30-62698339-8"
type input "188"
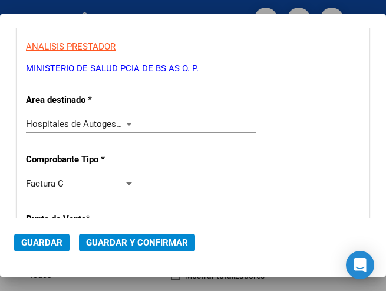
scroll to position [177, 0]
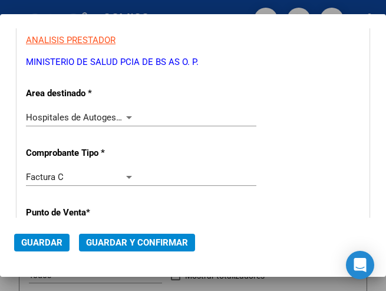
type input "30-62698339-8"
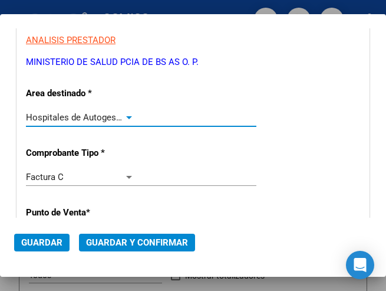
click at [126, 116] on div at bounding box center [129, 117] width 6 height 3
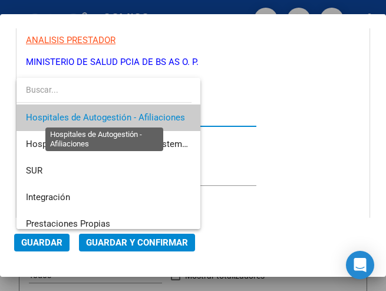
click at [124, 116] on span "Hospitales de Autogestión - Afiliaciones" at bounding box center [105, 117] width 159 height 11
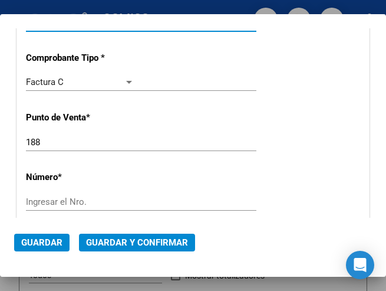
scroll to position [295, 0]
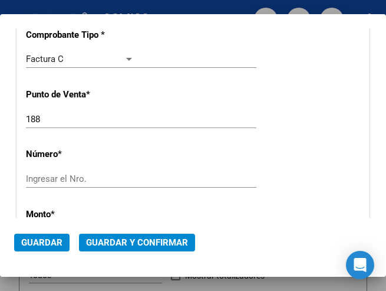
click at [64, 176] on input "Ingresar el Nro." at bounding box center [80, 178] width 109 height 11
type input "20815"
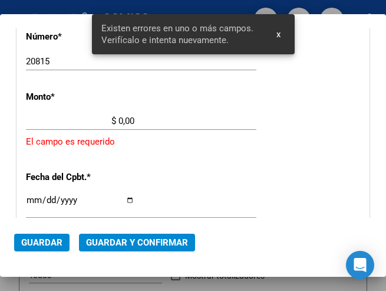
scroll to position [405, 0]
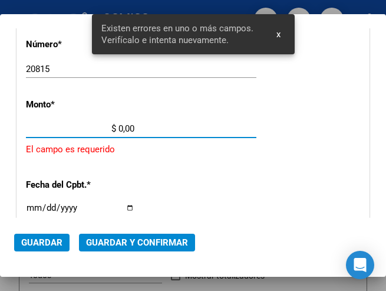
click at [120, 127] on input "$ 0,00" at bounding box center [80, 128] width 109 height 11
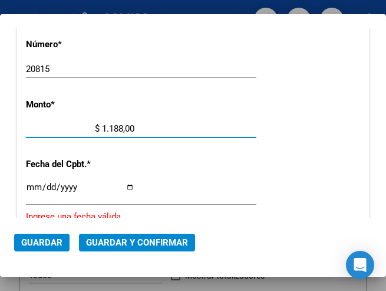
type input "$ 11.889,00"
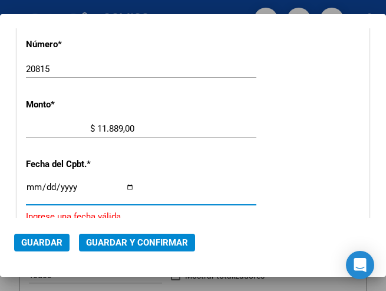
click at [34, 185] on input "Ingresar la fecha" at bounding box center [80, 191] width 109 height 19
type input "[DATE]"
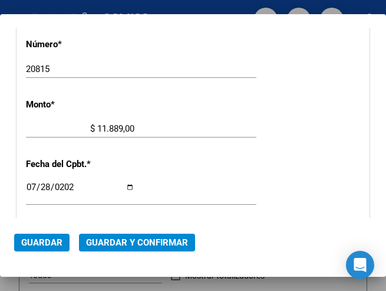
scroll to position [464, 0]
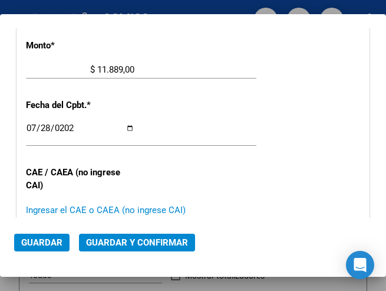
click at [47, 209] on input "Ingresar el CAE o CAEA (no ingrese CAI)" at bounding box center [80, 210] width 109 height 11
type input "75308026772692"
click at [144, 242] on span "Guardar y Confirmar" at bounding box center [137, 242] width 102 height 11
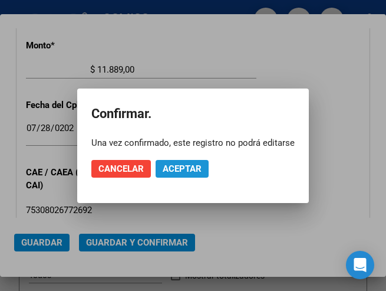
click at [182, 173] on span "Aceptar" at bounding box center [182, 168] width 39 height 11
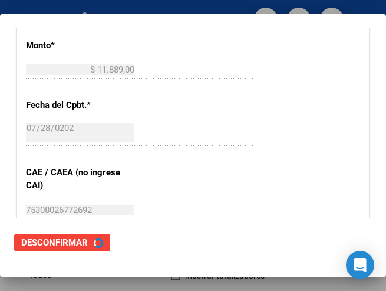
scroll to position [0, 0]
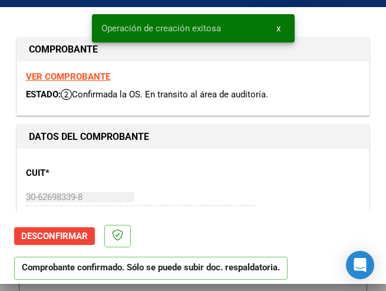
type input "[DATE]"
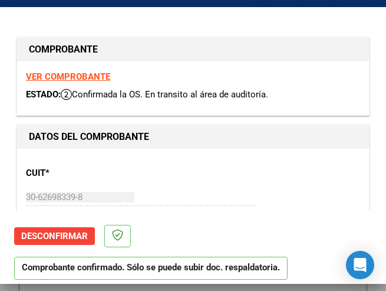
click at [182, 175] on div "CUIT * 30-62698339-8 Ingresar CUIT ANALISIS PRESTADOR MINISTERIO DE SALUD PCIA …" at bounding box center [193, 210] width 335 height 104
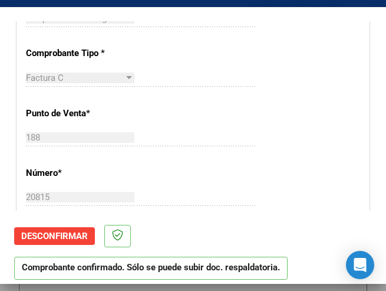
scroll to position [295, 0]
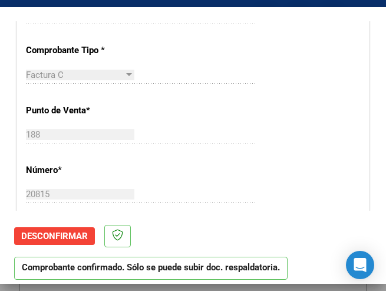
click at [187, 133] on div "188 Ingresar el Nro." at bounding box center [141, 135] width 231 height 18
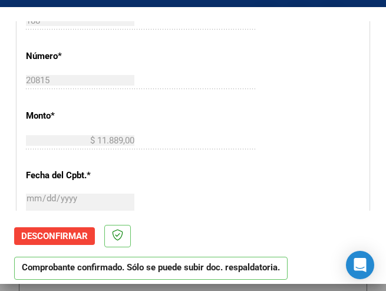
scroll to position [413, 0]
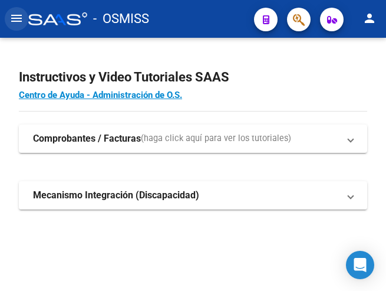
click at [17, 21] on mat-icon "menu" at bounding box center [16, 18] width 14 height 14
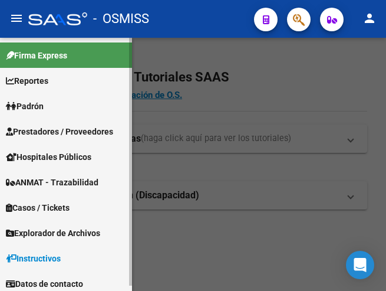
drag, startPoint x: 37, startPoint y: 130, endPoint x: 45, endPoint y: 131, distance: 8.9
click at [37, 129] on span "Prestadores / Proveedores" at bounding box center [59, 131] width 107 height 13
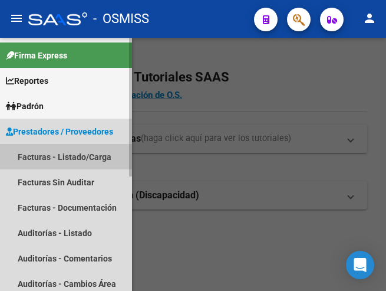
click at [64, 144] on link "Facturas - Listado/Carga" at bounding box center [66, 156] width 132 height 25
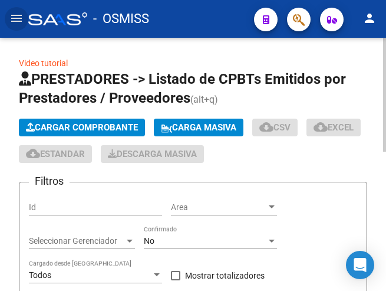
click at [88, 127] on span "Cargar Comprobante" at bounding box center [82, 127] width 112 height 11
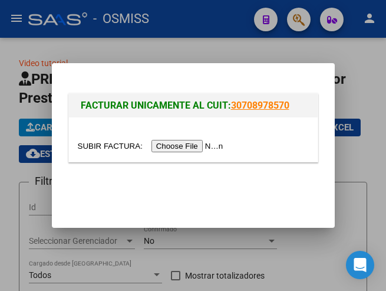
click at [192, 147] on input "file" at bounding box center [152, 146] width 149 height 12
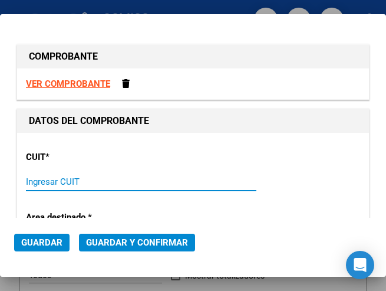
click at [53, 182] on input "Ingresar CUIT" at bounding box center [80, 181] width 109 height 11
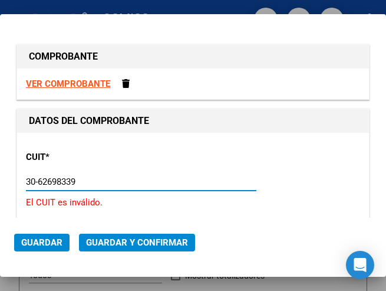
type input "30-62698339-8"
type input "188"
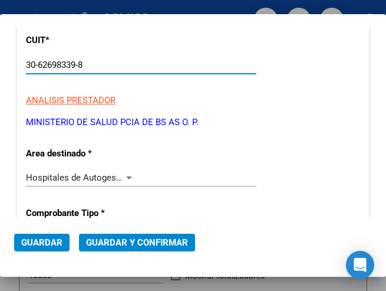
scroll to position [118, 0]
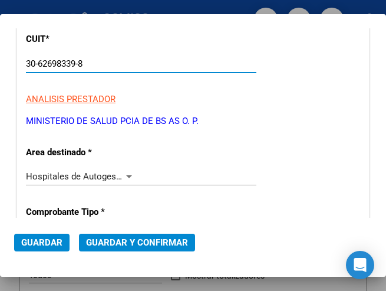
type input "30-62698339-8"
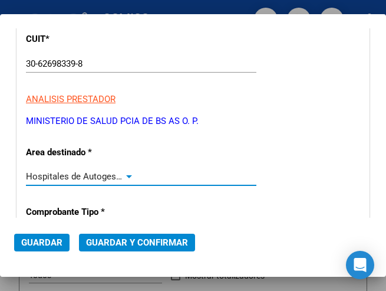
click at [129, 172] on div at bounding box center [129, 176] width 11 height 9
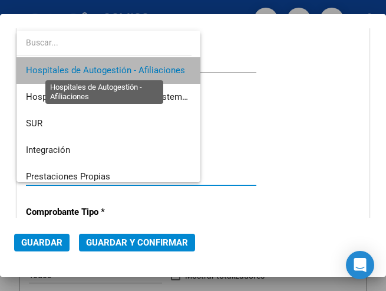
click at [141, 67] on span "Hospitales de Autogestión - Afiliaciones" at bounding box center [105, 70] width 159 height 11
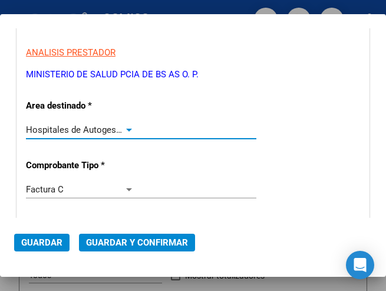
scroll to position [295, 0]
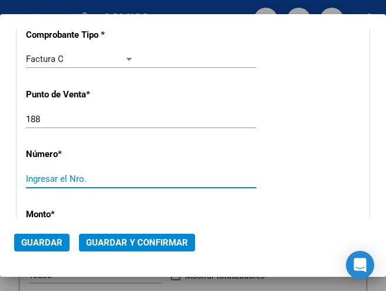
click at [67, 176] on input "Ingresar el Nro." at bounding box center [80, 178] width 109 height 11
type input "20816"
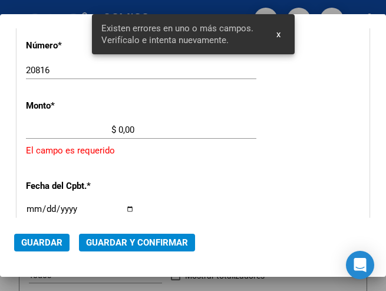
scroll to position [405, 0]
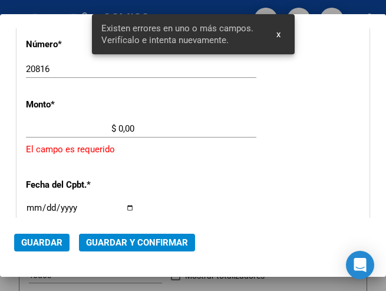
click at [118, 127] on input "$ 0,00" at bounding box center [80, 128] width 109 height 11
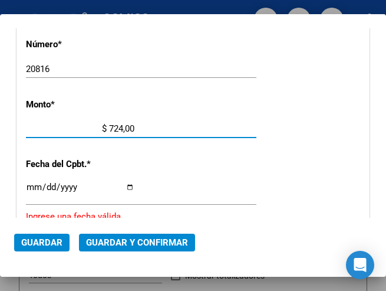
type input "$ 7.244,00"
click at [32, 186] on input "Ingresar la fecha" at bounding box center [80, 191] width 109 height 19
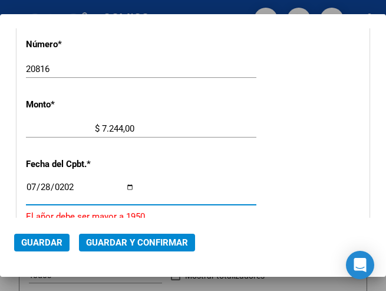
type input "2025-07-28"
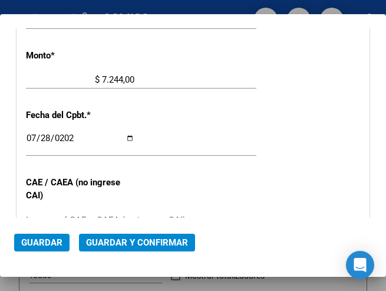
scroll to position [464, 0]
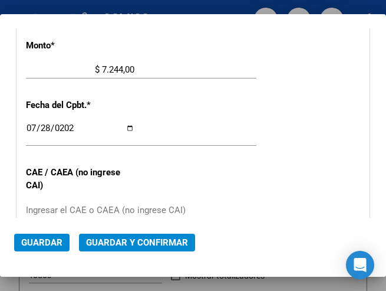
click at [58, 208] on input "Ingresar el CAE o CAEA (no ingrese CAI)" at bounding box center [80, 210] width 109 height 11
click at [57, 209] on input "Ingresar el CAE o CAEA (no ingrese CAI)" at bounding box center [80, 210] width 109 height 11
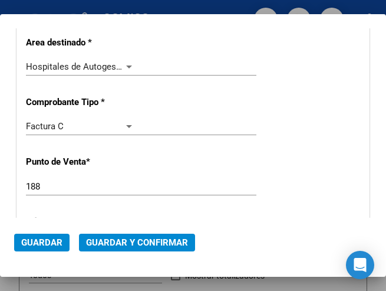
scroll to position [169, 0]
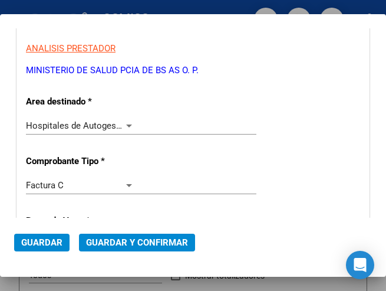
type input "75308027150923"
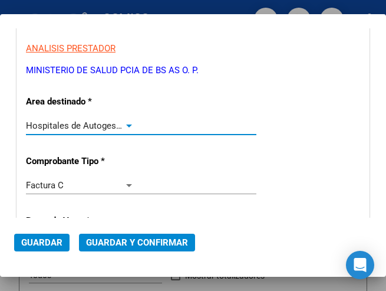
click at [127, 122] on div at bounding box center [129, 125] width 11 height 9
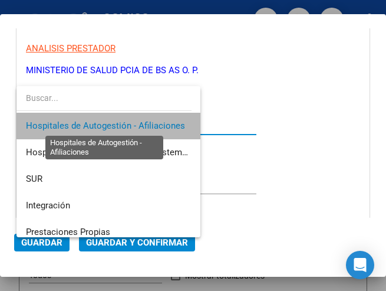
click at [127, 122] on span "Hospitales de Autogestión - Afiliaciones" at bounding box center [105, 125] width 159 height 11
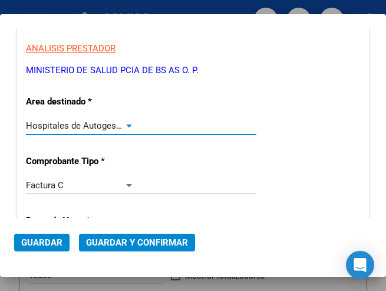
click at [134, 241] on span "Guardar y Confirmar" at bounding box center [137, 242] width 102 height 11
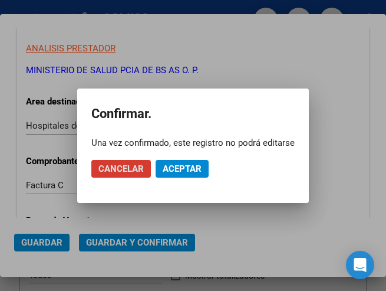
click at [185, 167] on span "Aceptar" at bounding box center [182, 168] width 39 height 11
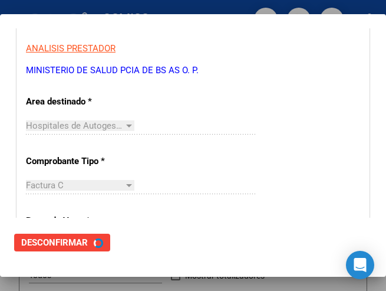
scroll to position [0, 0]
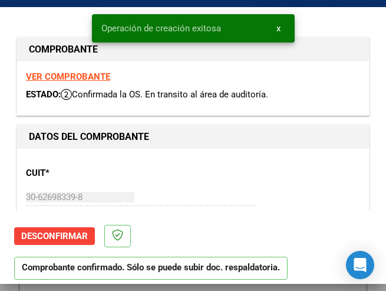
type input "2025-09-26"
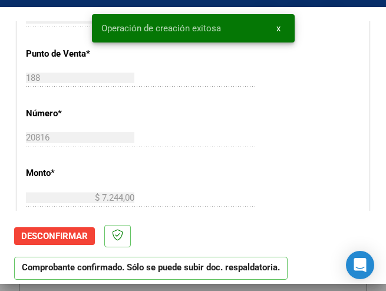
scroll to position [354, 0]
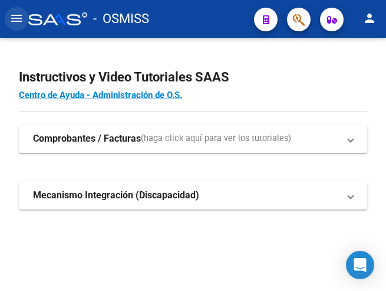
click at [17, 18] on mat-icon "menu" at bounding box center [16, 18] width 14 height 14
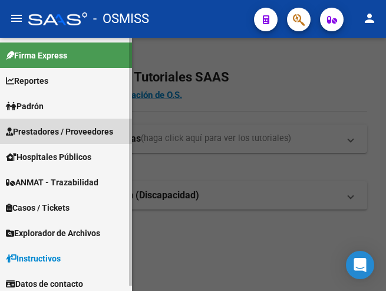
click at [54, 131] on span "Prestadores / Proveedores" at bounding box center [59, 131] width 107 height 13
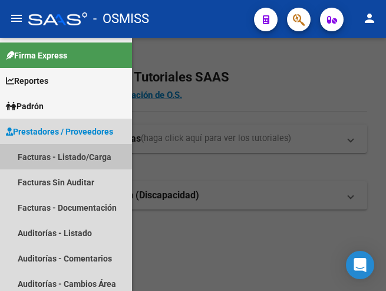
drag, startPoint x: 56, startPoint y: 156, endPoint x: 68, endPoint y: 148, distance: 14.1
click at [57, 156] on link "Facturas - Listado/Carga" at bounding box center [66, 156] width 132 height 25
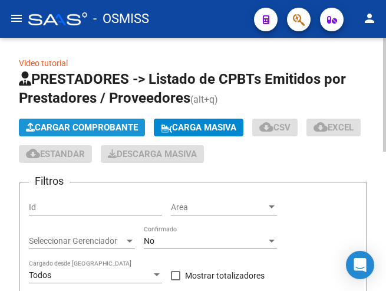
click at [72, 129] on span "Cargar Comprobante" at bounding box center [82, 127] width 112 height 11
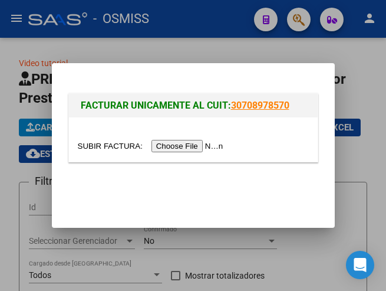
click at [181, 146] on input "file" at bounding box center [152, 146] width 149 height 12
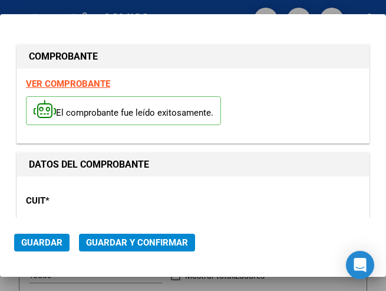
click at [114, 192] on div "CUIT * 30-99912213-9 Ingresar CUIT ANALISIS PRESTADOR" at bounding box center [193, 226] width 335 height 82
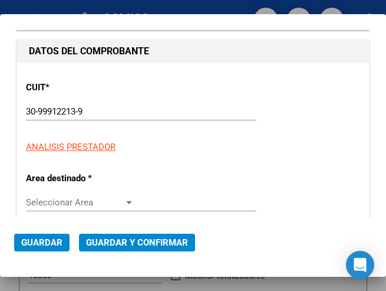
scroll to position [118, 0]
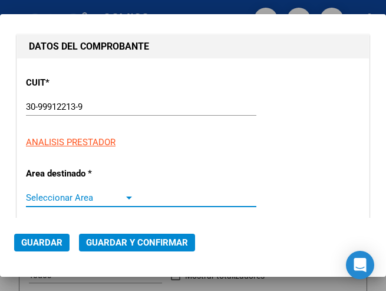
click at [124, 195] on div at bounding box center [129, 197] width 11 height 9
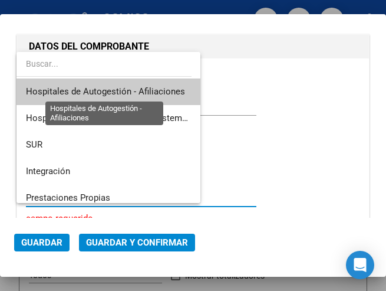
click at [153, 91] on span "Hospitales de Autogestión - Afiliaciones" at bounding box center [105, 91] width 159 height 11
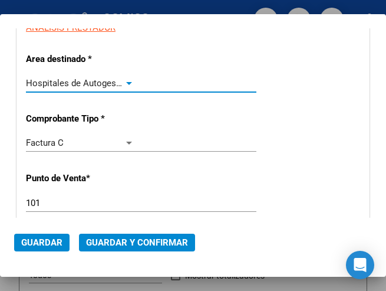
scroll to position [236, 0]
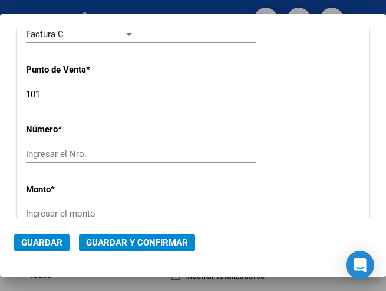
scroll to position [354, 0]
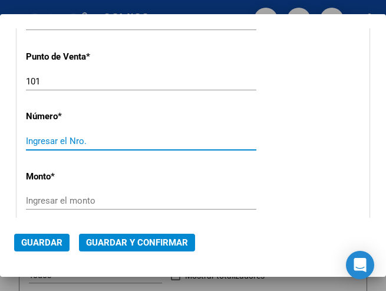
click at [82, 139] on input "Ingresar el Nro." at bounding box center [80, 141] width 109 height 11
click at [76, 140] on input "Ingresar el Nro." at bounding box center [80, 141] width 109 height 11
type input "1855"
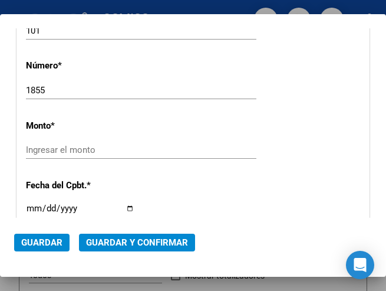
scroll to position [413, 0]
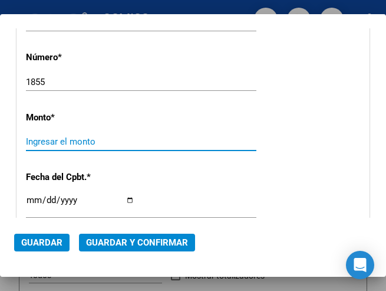
click at [76, 140] on input "Ingresar el monto" at bounding box center [80, 141] width 109 height 11
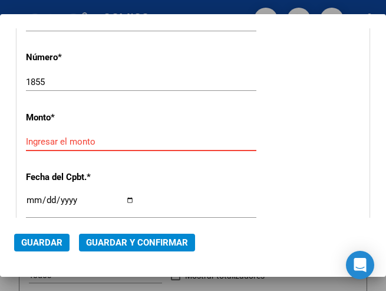
click at [86, 140] on input "Ingresar el monto" at bounding box center [80, 141] width 109 height 11
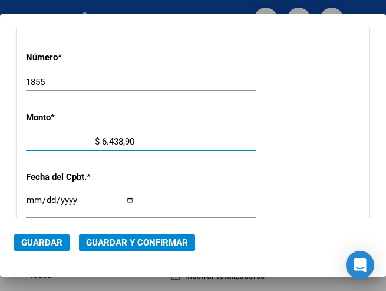
type input "$ 64.389,00"
click at [31, 198] on input "Ingresar la fecha" at bounding box center [80, 204] width 109 height 19
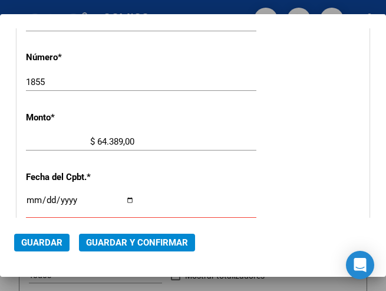
click at [32, 198] on input "Ingresar la fecha" at bounding box center [80, 204] width 109 height 19
type input "2024-11-20"
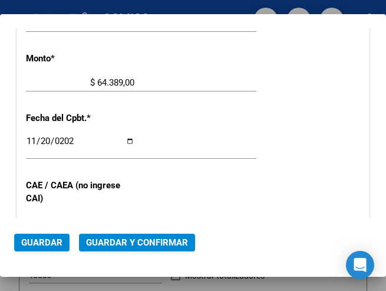
scroll to position [590, 0]
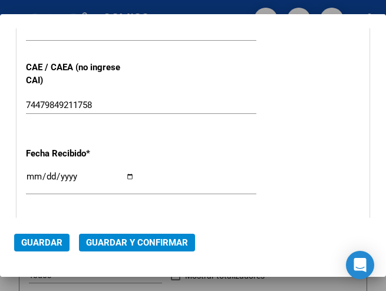
click at [166, 98] on div "74479849211758 Ingresar el CAE o CAEA (no ingrese CAI)" at bounding box center [141, 105] width 231 height 18
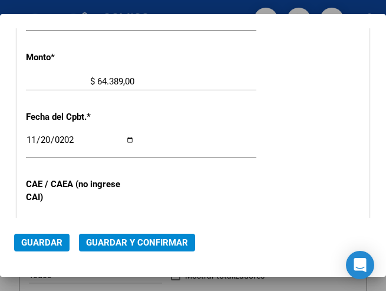
scroll to position [472, 0]
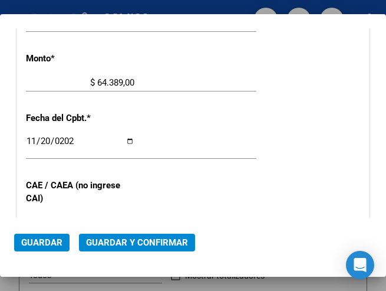
click at [196, 171] on div "CUIT * 30-99912213-9 Ingresar CUIT ANALISIS PRESTADOR Area destinado * Hospital…" at bounding box center [193, 118] width 352 height 828
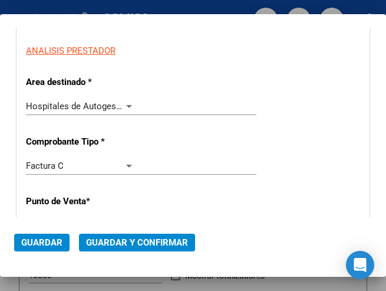
scroll to position [177, 0]
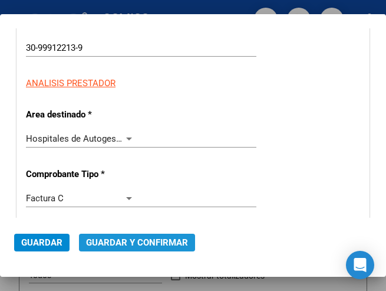
click at [135, 237] on span "Guardar y Confirmar" at bounding box center [137, 242] width 102 height 11
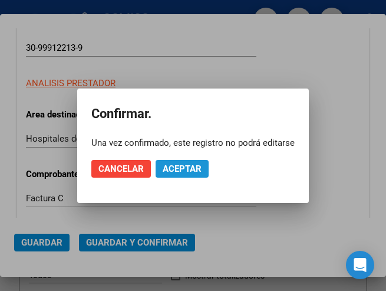
click at [183, 167] on span "Aceptar" at bounding box center [182, 168] width 39 height 11
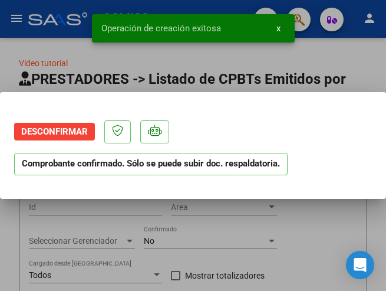
scroll to position [0, 0]
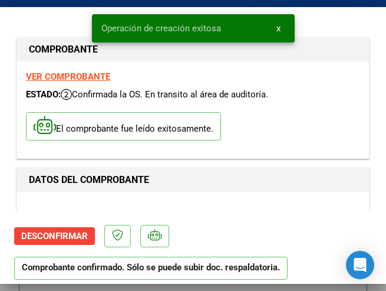
type input "2025-01-19"
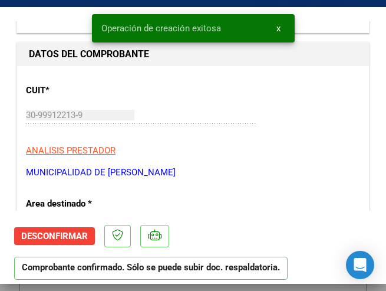
scroll to position [177, 0]
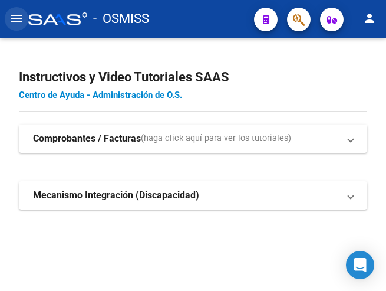
click at [11, 12] on mat-icon "menu" at bounding box center [16, 18] width 14 height 14
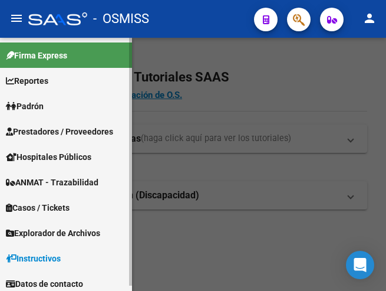
click at [49, 127] on span "Prestadores / Proveedores" at bounding box center [59, 131] width 107 height 13
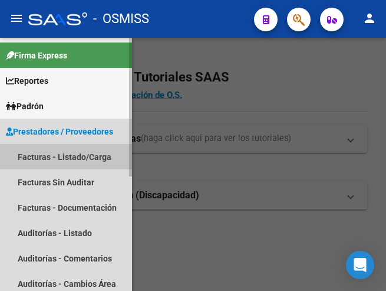
click at [64, 154] on link "Facturas - Listado/Carga" at bounding box center [66, 156] width 132 height 25
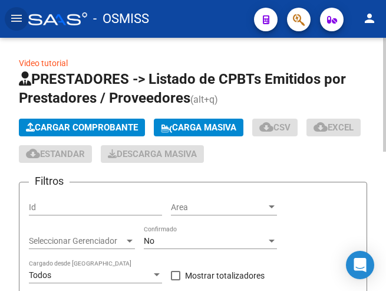
click at [104, 126] on span "Cargar Comprobante" at bounding box center [82, 127] width 112 height 11
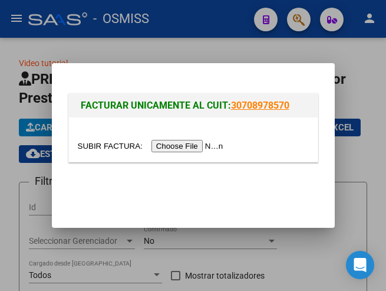
click at [205, 143] on input "file" at bounding box center [152, 146] width 149 height 12
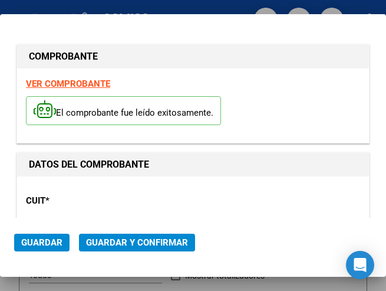
click at [87, 206] on p "CUIT *" at bounding box center [76, 201] width 100 height 14
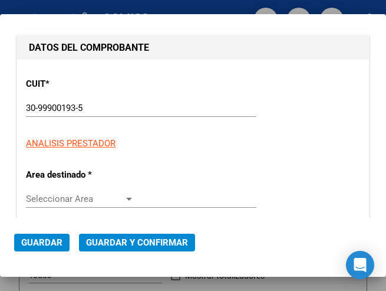
scroll to position [118, 0]
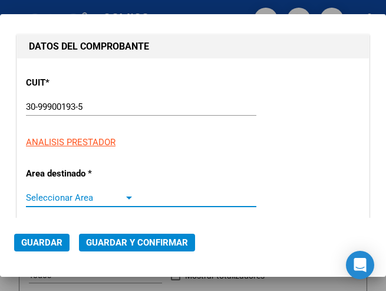
click at [125, 195] on div at bounding box center [129, 197] width 11 height 9
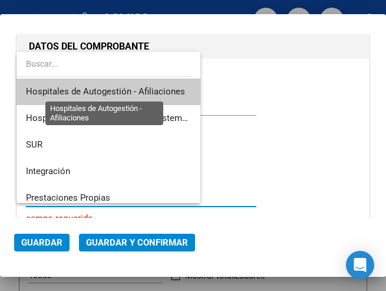
click at [133, 88] on span "Hospitales de Autogestión - Afiliaciones" at bounding box center [105, 91] width 159 height 11
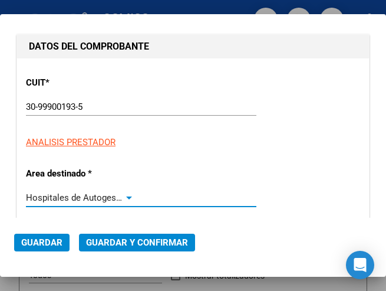
click at [124, 195] on div at bounding box center [129, 197] width 11 height 9
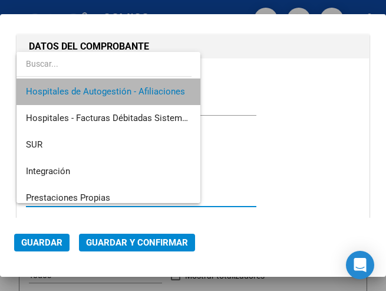
click at [137, 86] on span "Hospitales de Autogestión - Afiliaciones" at bounding box center [108, 91] width 165 height 27
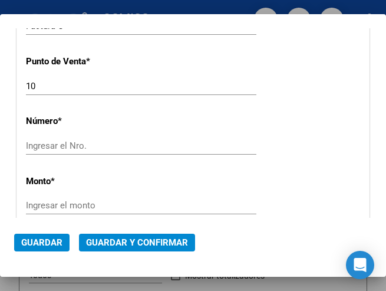
scroll to position [354, 0]
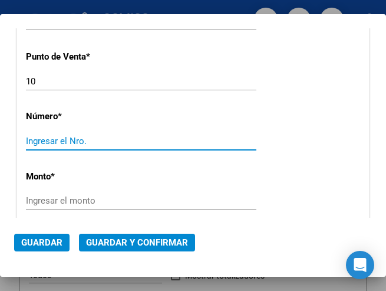
click at [63, 140] on input "Ingresar el Nro." at bounding box center [80, 141] width 109 height 11
type input "21027"
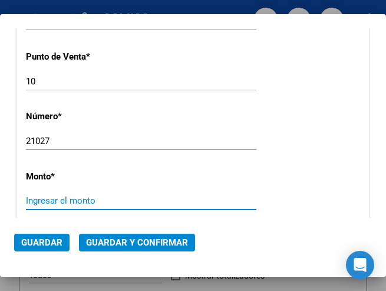
click at [58, 196] on input "Ingresar el monto" at bounding box center [80, 200] width 109 height 11
type input "$ 3.287,00"
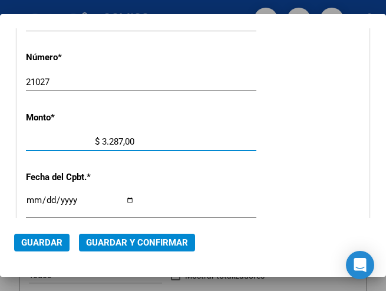
click at [29, 198] on input "Ingresar la fecha" at bounding box center [80, 204] width 109 height 19
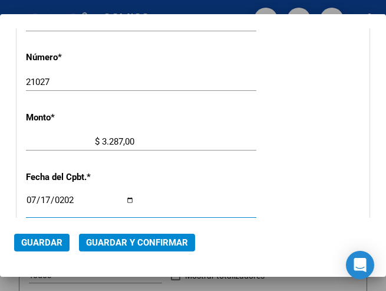
type input "2025-07-17"
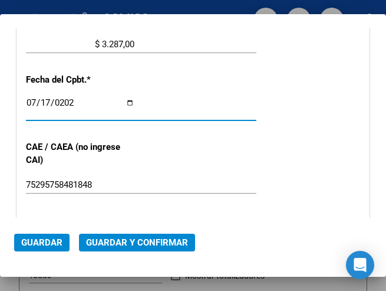
scroll to position [531, 0]
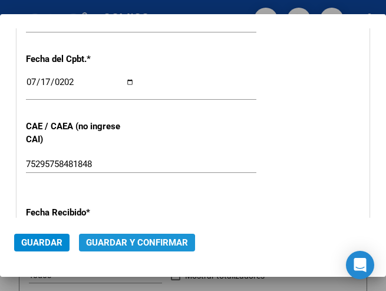
click at [129, 247] on span "Guardar y Confirmar" at bounding box center [137, 242] width 102 height 11
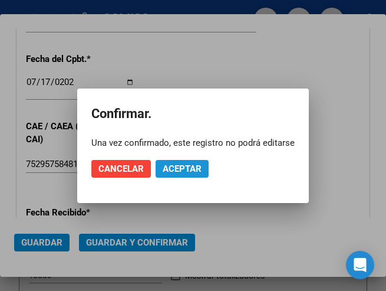
click at [180, 170] on span "Aceptar" at bounding box center [182, 168] width 39 height 11
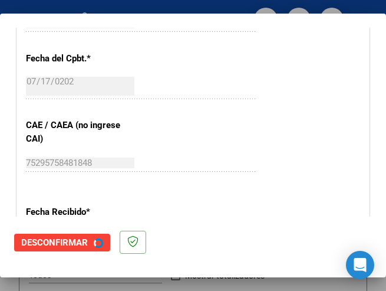
scroll to position [0, 0]
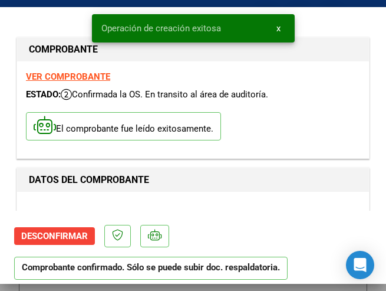
type input "2025-09-15"
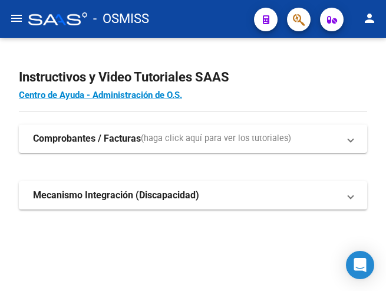
click at [6, 19] on button "menu" at bounding box center [17, 19] width 24 height 24
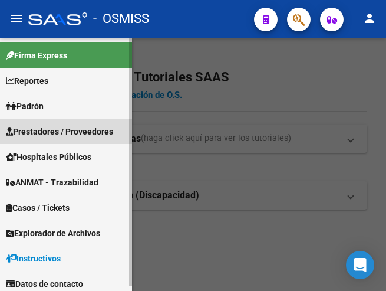
click at [58, 126] on span "Prestadores / Proveedores" at bounding box center [59, 131] width 107 height 13
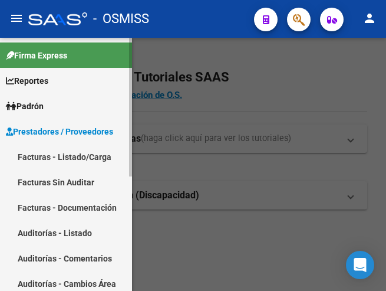
click at [61, 160] on link "Facturas - Listado/Carga" at bounding box center [66, 156] width 132 height 25
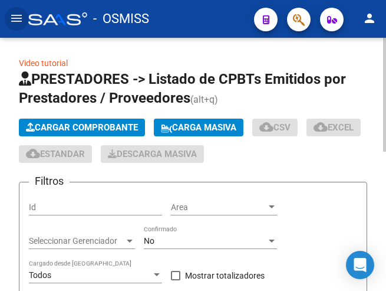
click at [83, 128] on span "Cargar Comprobante" at bounding box center [82, 127] width 112 height 11
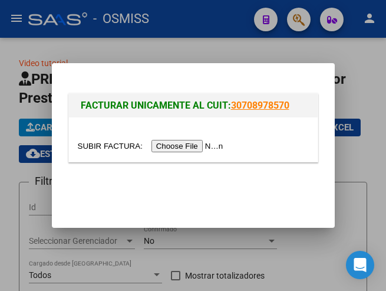
click at [170, 147] on input "file" at bounding box center [152, 146] width 149 height 12
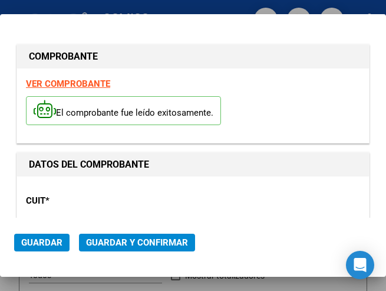
click at [70, 196] on p "CUIT *" at bounding box center [76, 201] width 100 height 14
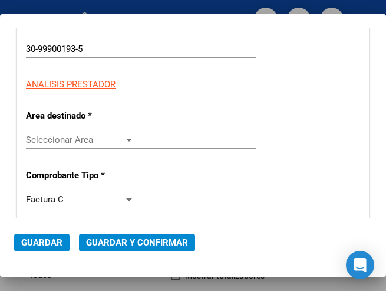
scroll to position [177, 0]
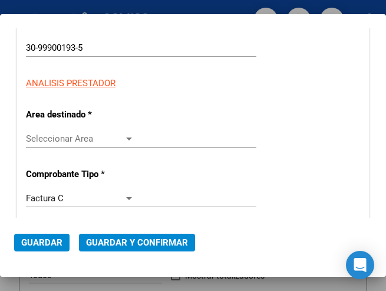
click at [127, 136] on div at bounding box center [129, 138] width 11 height 9
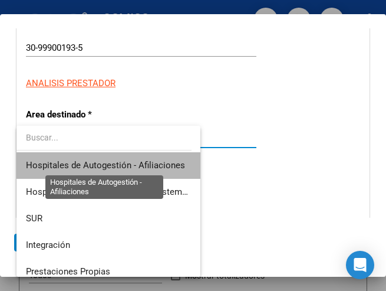
click at [133, 162] on span "Hospitales de Autogestión - Afiliaciones" at bounding box center [105, 165] width 159 height 11
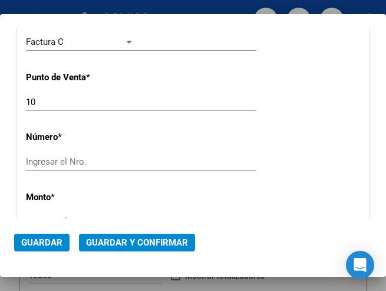
scroll to position [354, 0]
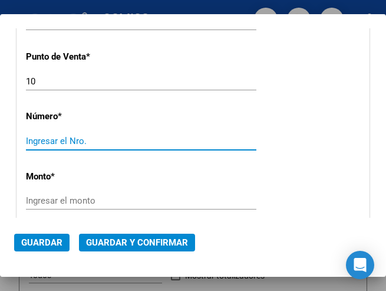
click at [58, 136] on input "Ingresar el Nro." at bounding box center [80, 141] width 109 height 11
type input "21053"
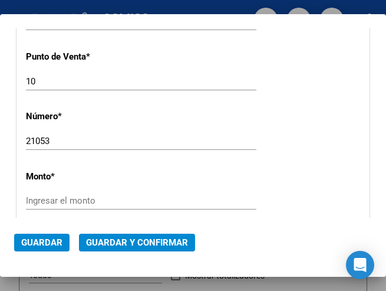
scroll to position [413, 0]
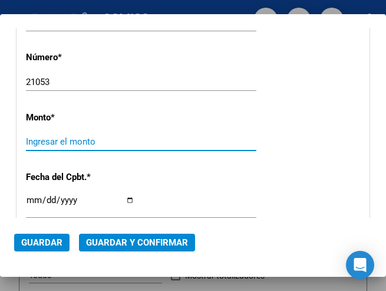
click at [58, 136] on input "Ingresar el monto" at bounding box center [80, 141] width 109 height 11
type input "$ 9.263,00"
click at [28, 201] on input "Ingresar la fecha" at bounding box center [80, 204] width 109 height 19
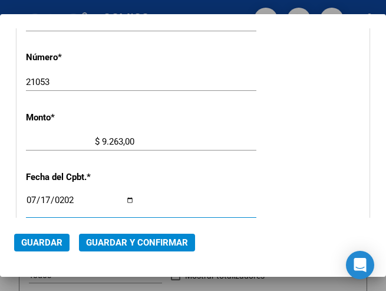
type input "[DATE]"
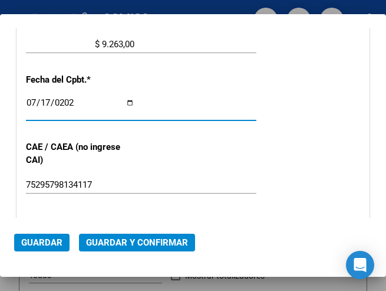
scroll to position [531, 0]
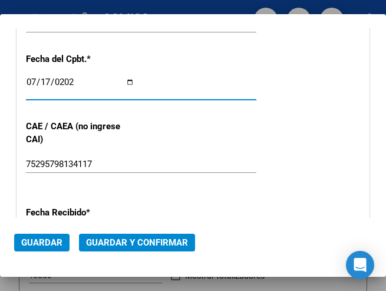
click at [131, 235] on button "Guardar y Confirmar" at bounding box center [137, 243] width 116 height 18
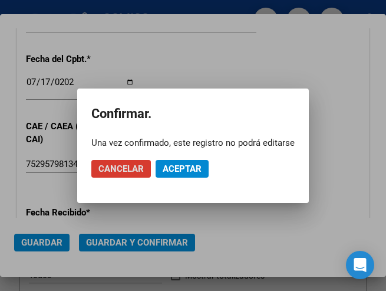
click at [173, 162] on button "Aceptar" at bounding box center [182, 169] width 53 height 18
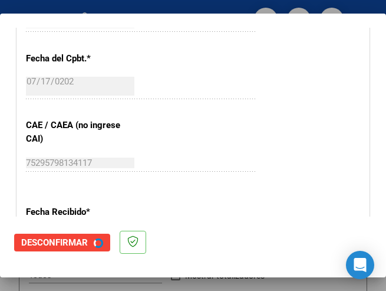
scroll to position [0, 0]
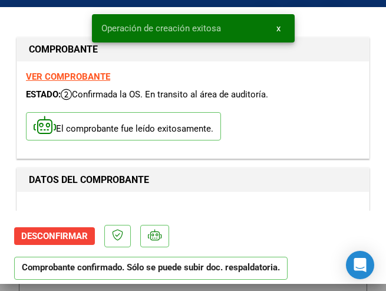
type input "[DATE]"
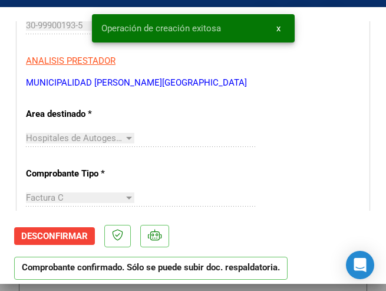
scroll to position [236, 0]
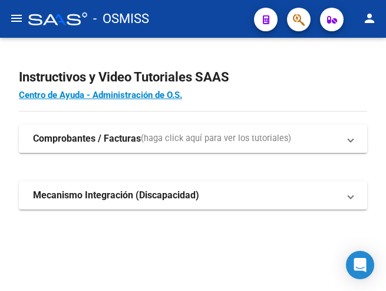
click at [21, 24] on mat-icon "menu" at bounding box center [16, 18] width 14 height 14
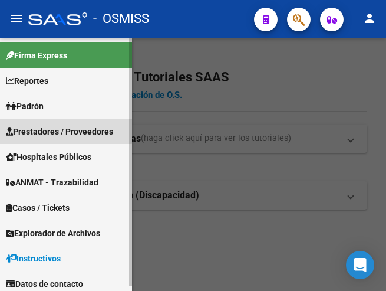
click at [55, 130] on span "Prestadores / Proveedores" at bounding box center [59, 131] width 107 height 13
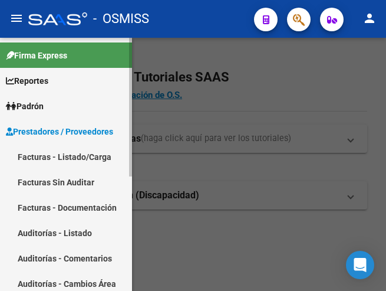
click at [79, 155] on link "Facturas - Listado/Carga" at bounding box center [66, 156] width 132 height 25
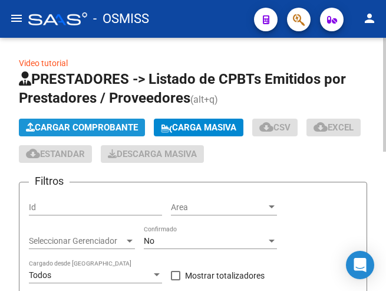
click at [131, 127] on span "Cargar Comprobante" at bounding box center [82, 127] width 112 height 11
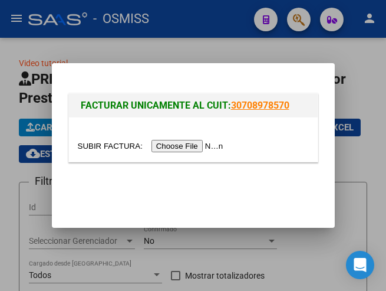
click at [186, 141] on input "file" at bounding box center [152, 146] width 149 height 12
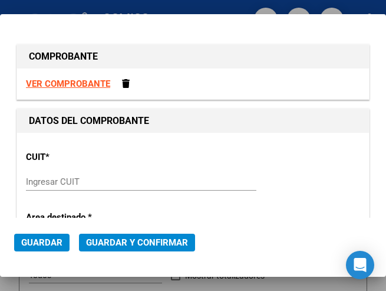
drag, startPoint x: 79, startPoint y: 175, endPoint x: 85, endPoint y: 176, distance: 6.2
click at [85, 176] on div "Ingresar CUIT" at bounding box center [141, 182] width 231 height 18
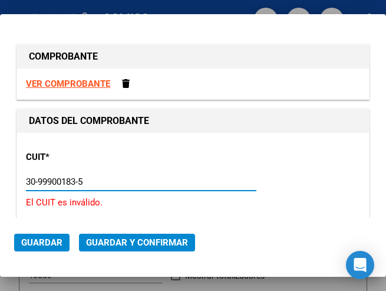
click at [72, 181] on input "30-99900183-5" at bounding box center [80, 181] width 109 height 11
type input "30-99900193-5"
type input "10"
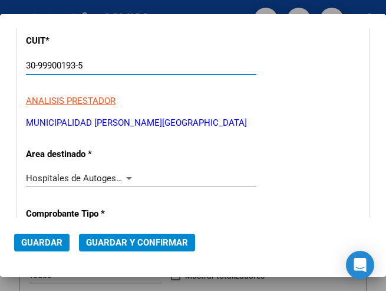
scroll to position [118, 0]
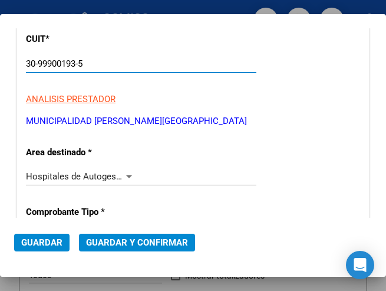
type input "30-99900193-5"
click at [124, 173] on div at bounding box center [129, 176] width 11 height 9
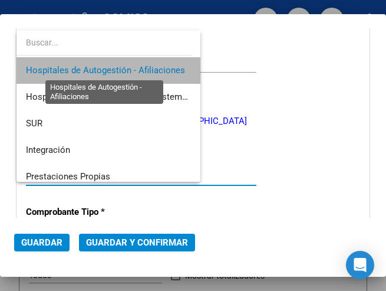
click at [144, 70] on span "Hospitales de Autogestión - Afiliaciones" at bounding box center [105, 70] width 159 height 11
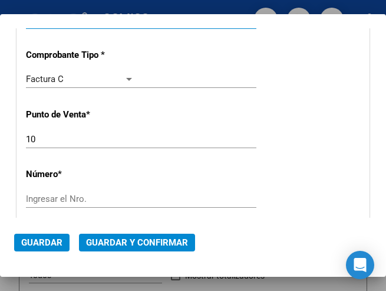
scroll to position [295, 0]
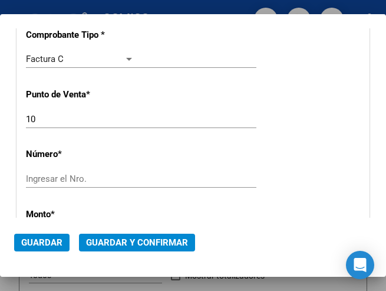
click at [83, 178] on input "Ingresar el Nro." at bounding box center [80, 178] width 109 height 11
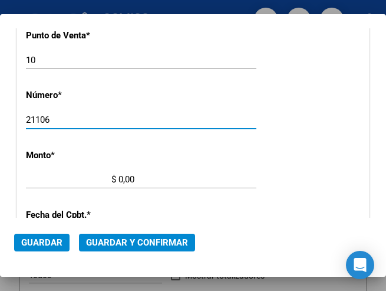
type input "21106"
click at [119, 177] on input "$ 0,00" at bounding box center [80, 179] width 109 height 11
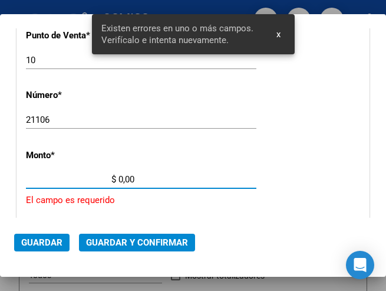
scroll to position [405, 0]
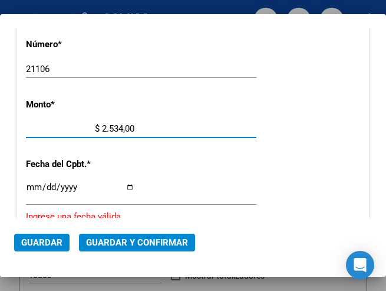
type input "$ 25.340,00"
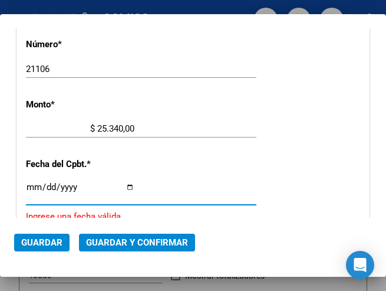
click at [32, 183] on input "Ingresar la fecha" at bounding box center [80, 191] width 109 height 19
type input "2025-07-24"
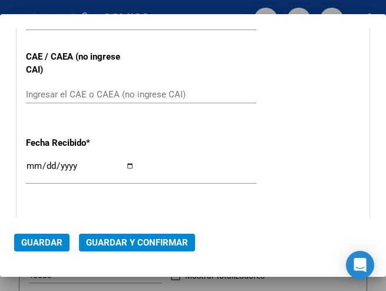
scroll to position [582, 0]
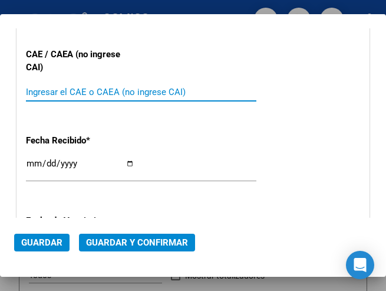
click at [73, 89] on input "Ingresar el CAE o CAEA (no ingrese CAI)" at bounding box center [80, 92] width 109 height 11
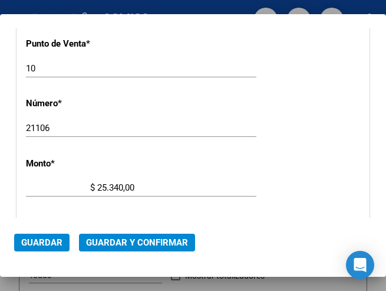
scroll to position [228, 0]
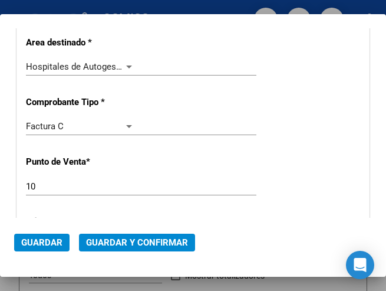
type input "75305589579987"
click at [127, 66] on div at bounding box center [129, 66] width 6 height 3
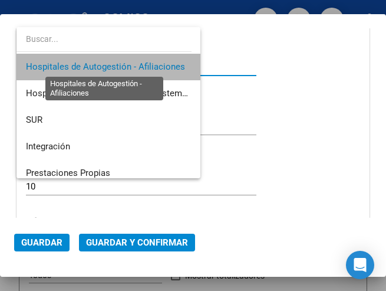
click at [127, 66] on span "Hospitales de Autogestión - Afiliaciones" at bounding box center [105, 66] width 159 height 11
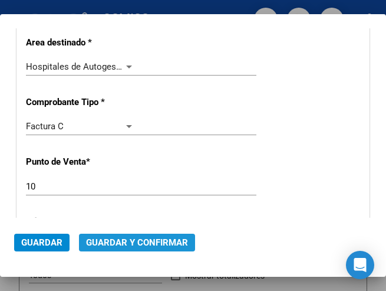
click at [139, 238] on span "Guardar y Confirmar" at bounding box center [137, 242] width 102 height 11
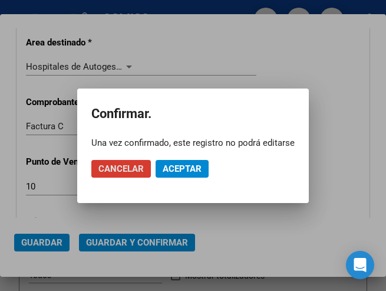
click at [191, 168] on span "Aceptar" at bounding box center [182, 168] width 39 height 11
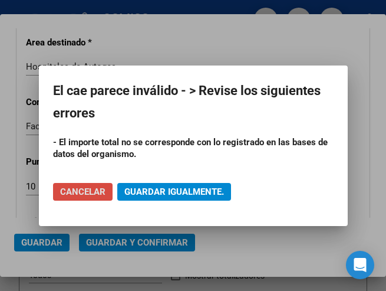
click at [86, 189] on span "Cancelar" at bounding box center [82, 191] width 45 height 11
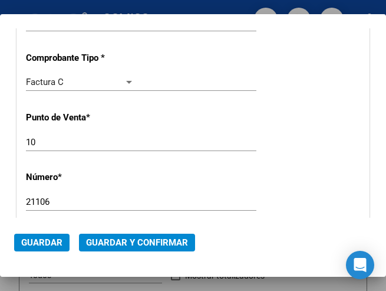
scroll to position [346, 0]
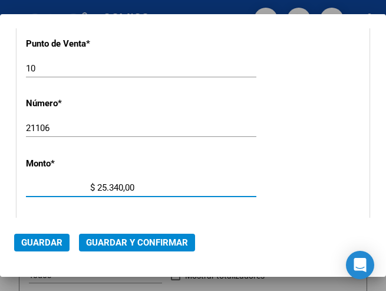
click at [118, 183] on input "$ 25.340,00" at bounding box center [80, 187] width 109 height 11
type input "$ 31.675,00"
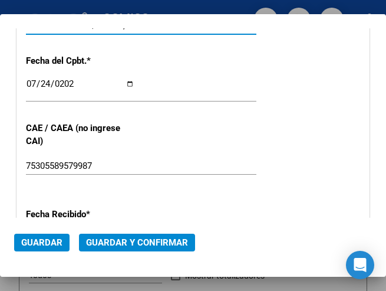
scroll to position [523, 0]
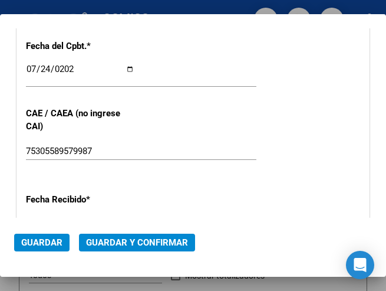
click at [102, 242] on span "Guardar y Confirmar" at bounding box center [137, 242] width 102 height 11
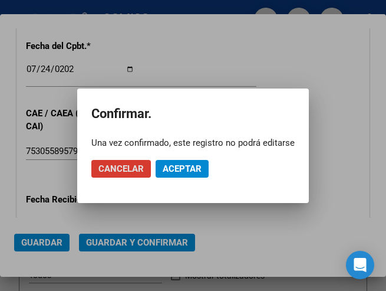
click at [186, 168] on span "Aceptar" at bounding box center [182, 168] width 39 height 11
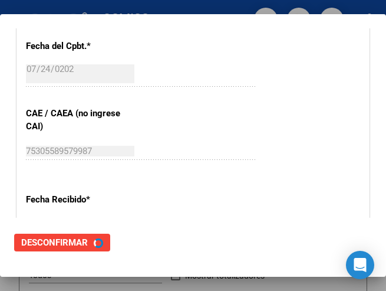
scroll to position [0, 0]
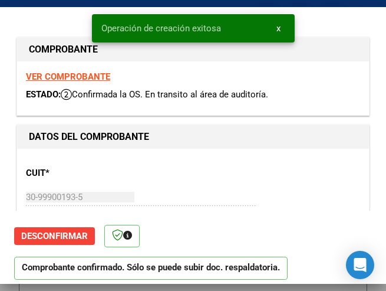
type input "2025-09-22"
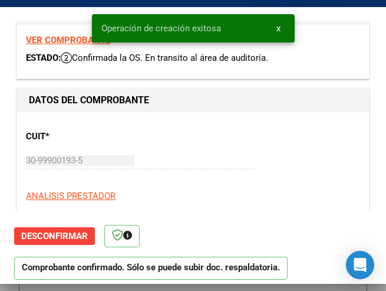
scroll to position [177, 0]
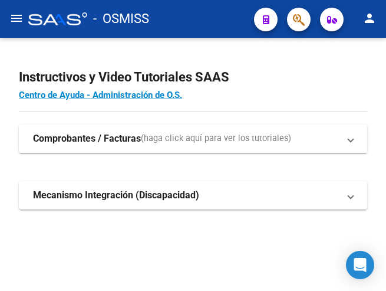
click at [15, 18] on mat-icon "menu" at bounding box center [16, 18] width 14 height 14
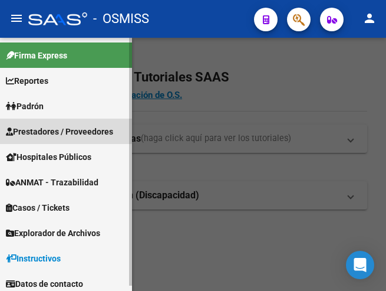
click at [59, 127] on span "Prestadores / Proveedores" at bounding box center [59, 131] width 107 height 13
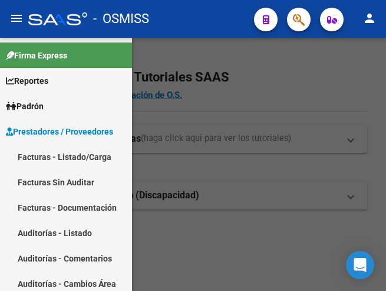
drag, startPoint x: 68, startPoint y: 151, endPoint x: 94, endPoint y: 153, distance: 25.4
click at [69, 151] on link "Facturas - Listado/Carga" at bounding box center [66, 156] width 132 height 25
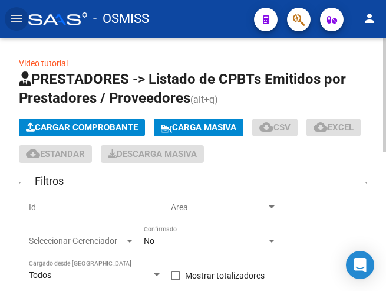
click at [114, 123] on span "Cargar Comprobante" at bounding box center [82, 127] width 112 height 11
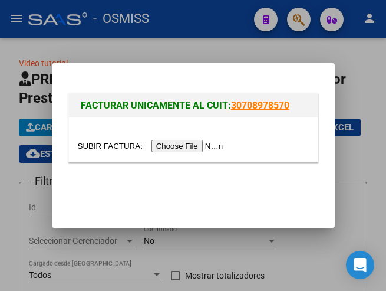
click at [179, 147] on input "file" at bounding box center [152, 146] width 149 height 12
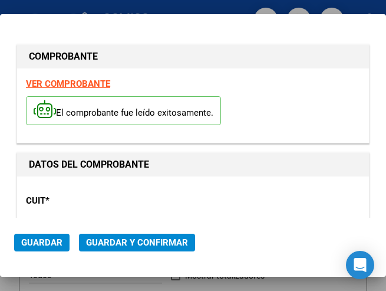
click at [117, 194] on p "CUIT *" at bounding box center [76, 201] width 100 height 14
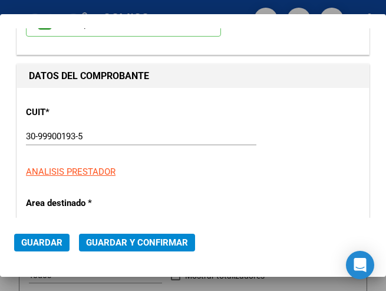
scroll to position [118, 0]
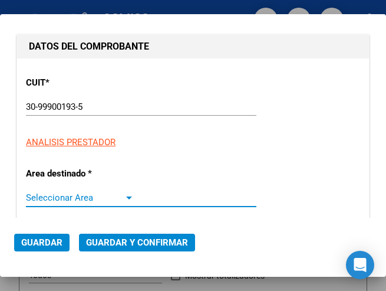
click at [126, 196] on div at bounding box center [129, 197] width 6 height 3
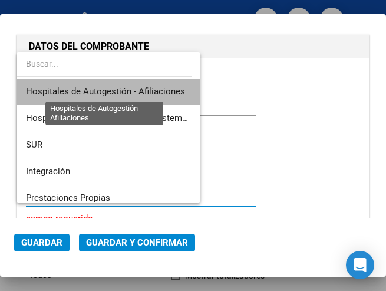
click at [124, 89] on span "Hospitales de Autogestión - Afiliaciones" at bounding box center [105, 91] width 159 height 11
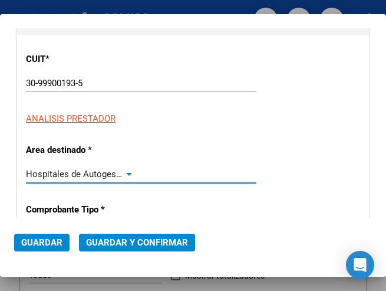
scroll to position [177, 0]
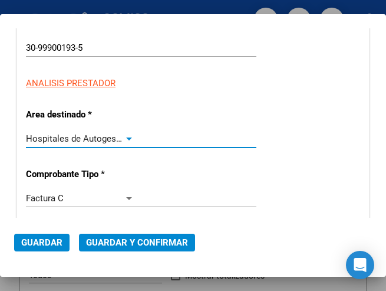
click at [129, 135] on div at bounding box center [129, 138] width 11 height 9
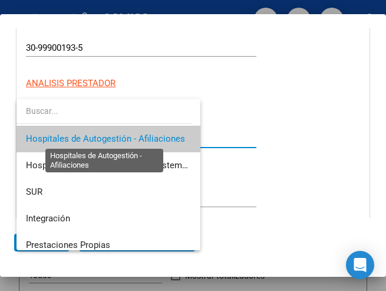
click at [129, 135] on span "Hospitales de Autogestión - Afiliaciones" at bounding box center [105, 138] width 159 height 11
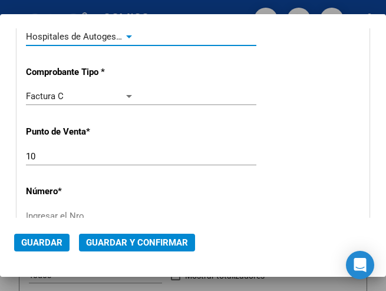
scroll to position [295, 0]
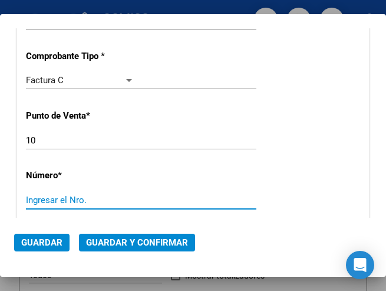
click at [71, 202] on input "Ingresar el Nro." at bounding box center [80, 200] width 109 height 11
type input "21213"
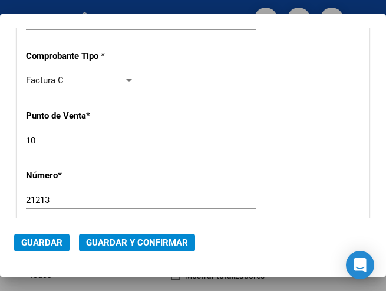
scroll to position [354, 0]
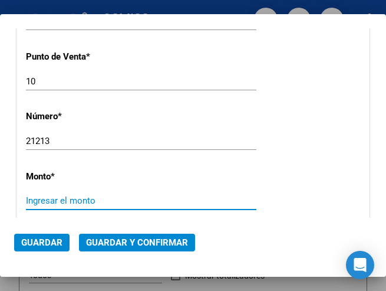
click at [73, 198] on input "Ingresar el monto" at bounding box center [80, 200] width 109 height 11
type input "$ 38.320,00"
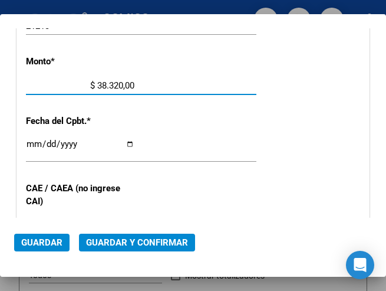
scroll to position [472, 0]
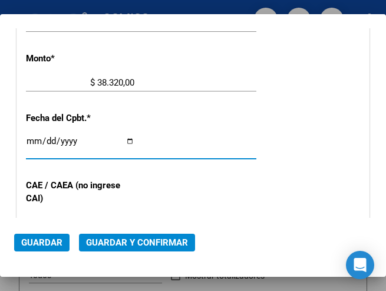
click at [30, 141] on input "Ingresar la fecha" at bounding box center [80, 145] width 109 height 19
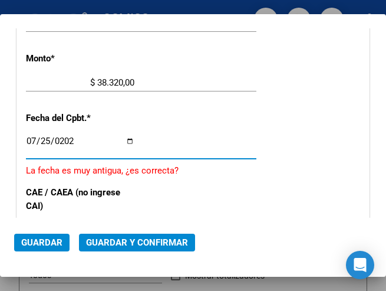
type input "[DATE]"
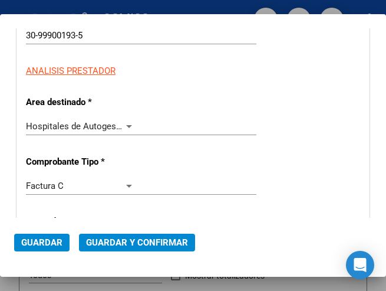
scroll to position [177, 0]
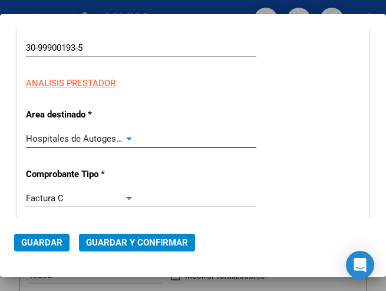
click at [126, 137] on div at bounding box center [129, 138] width 6 height 3
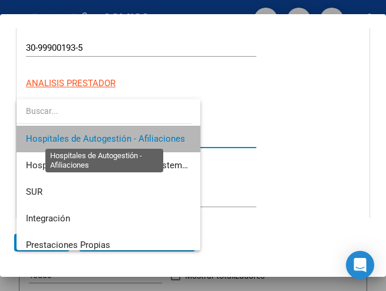
click at [124, 137] on span "Hospitales de Autogestión - Afiliaciones" at bounding box center [105, 138] width 159 height 11
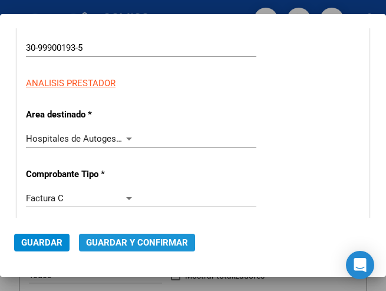
click at [132, 238] on span "Guardar y Confirmar" at bounding box center [137, 242] width 102 height 11
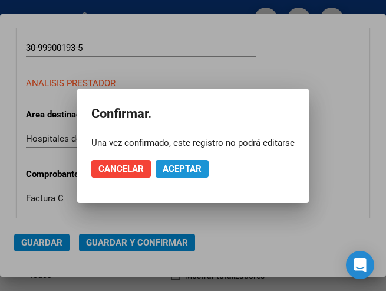
click at [186, 167] on span "Aceptar" at bounding box center [182, 168] width 39 height 11
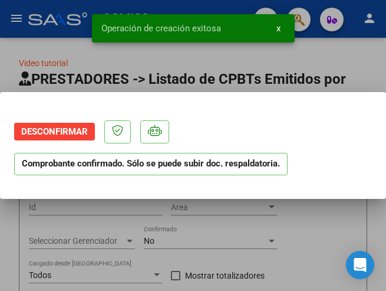
scroll to position [0, 0]
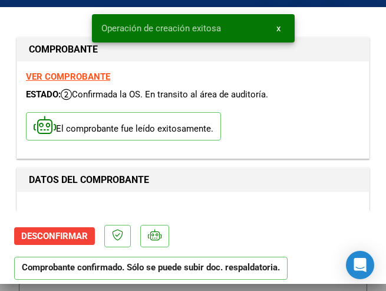
type input "[DATE]"
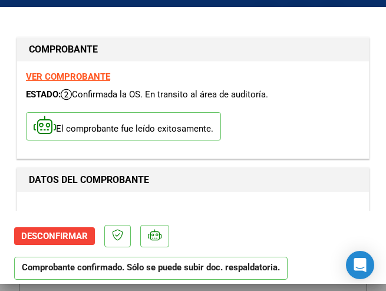
click at [176, 81] on div "VER COMPROBANTE ESTADO: Confirmada la OS. En transito al área de auditoría. El …" at bounding box center [193, 109] width 352 height 97
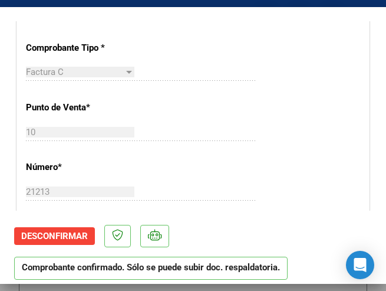
scroll to position [354, 0]
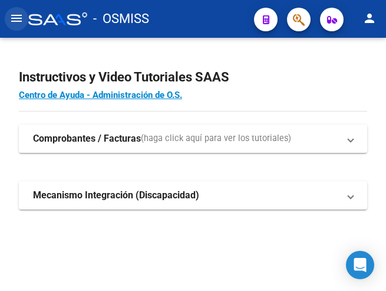
click at [14, 16] on mat-icon "menu" at bounding box center [16, 18] width 14 height 14
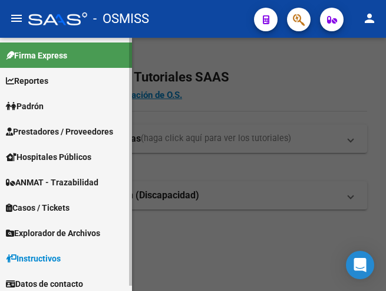
click at [49, 132] on span "Prestadores / Proveedores" at bounding box center [59, 131] width 107 height 13
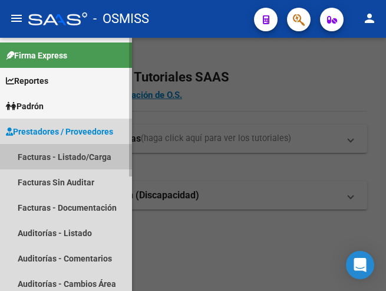
click at [51, 152] on link "Facturas - Listado/Carga" at bounding box center [66, 156] width 132 height 25
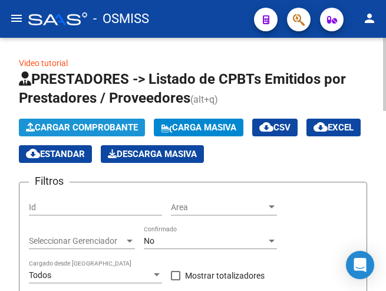
click at [99, 123] on span "Cargar Comprobante" at bounding box center [82, 127] width 112 height 11
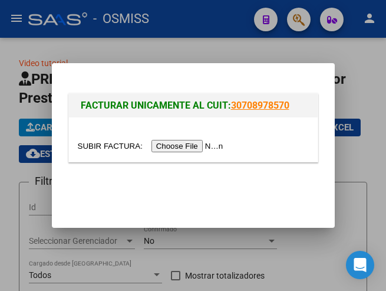
click at [188, 145] on input "file" at bounding box center [152, 146] width 149 height 12
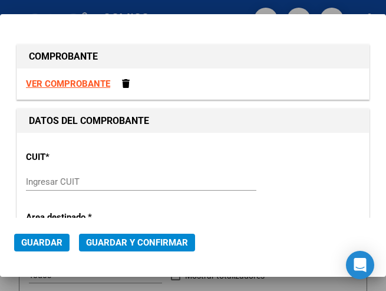
click at [65, 184] on input "Ingresar CUIT" at bounding box center [80, 181] width 109 height 11
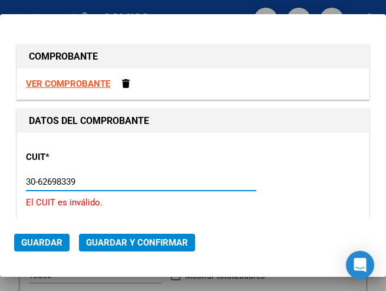
type input "30-62698339-8"
type input "188"
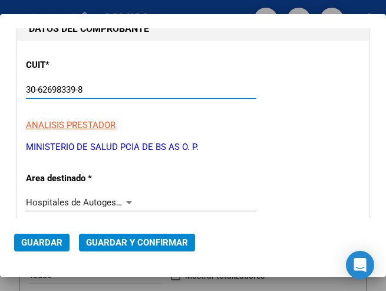
scroll to position [118, 0]
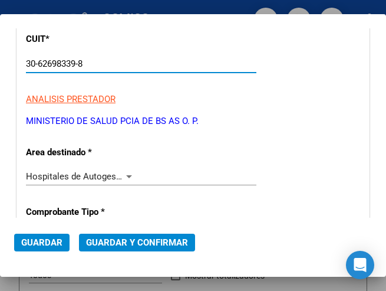
type input "30-62698339-8"
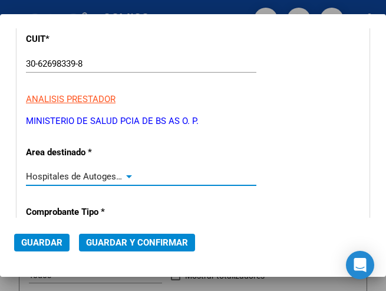
click at [126, 177] on div at bounding box center [129, 176] width 6 height 3
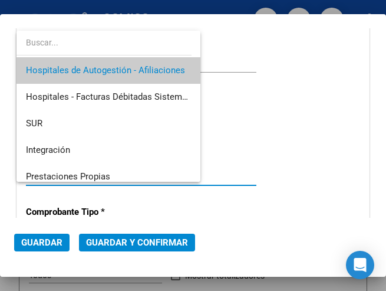
click at [143, 64] on span "Hospitales de Autogestión - Afiliaciones" at bounding box center [108, 70] width 165 height 27
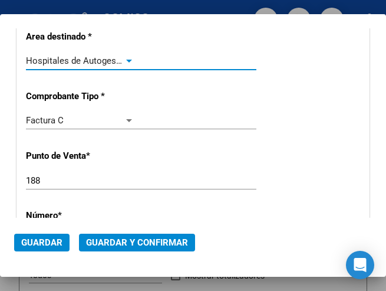
scroll to position [236, 0]
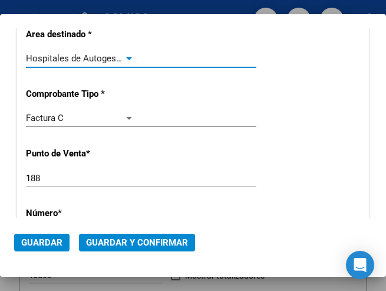
click at [45, 180] on input "188" at bounding box center [80, 178] width 109 height 11
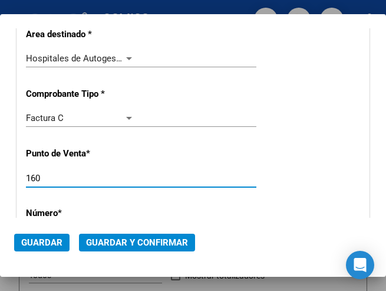
type input "160"
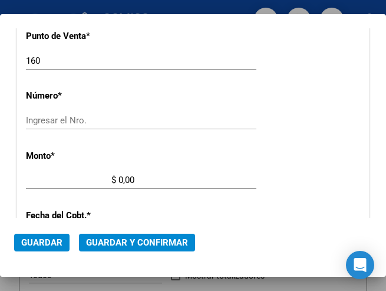
scroll to position [354, 0]
click at [65, 117] on input "Ingresar el Nro." at bounding box center [80, 119] width 109 height 11
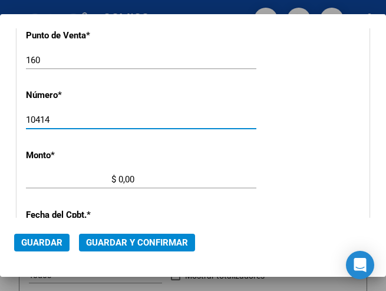
type input "10414"
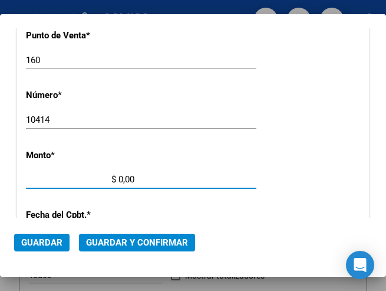
click at [119, 178] on input "$ 0,00" at bounding box center [80, 179] width 109 height 11
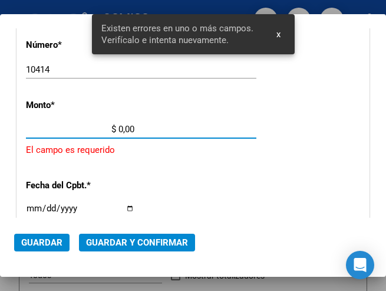
scroll to position [405, 0]
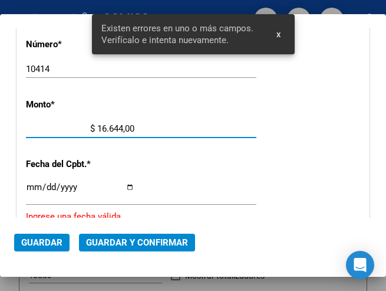
type input "$ 166.446,00"
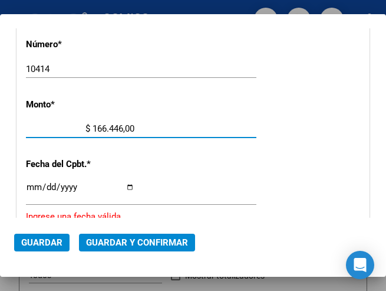
click at [31, 185] on input "Ingresar la fecha" at bounding box center [80, 191] width 109 height 19
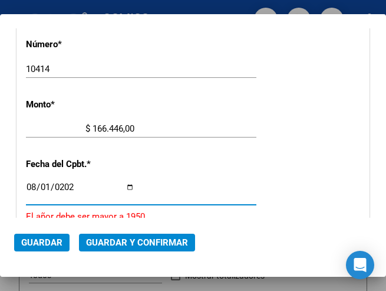
type input "2025-08-01"
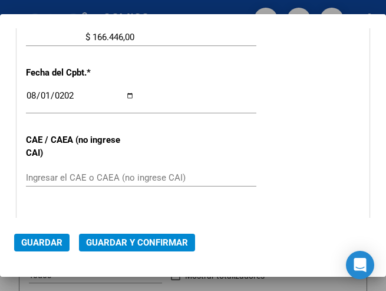
scroll to position [523, 0]
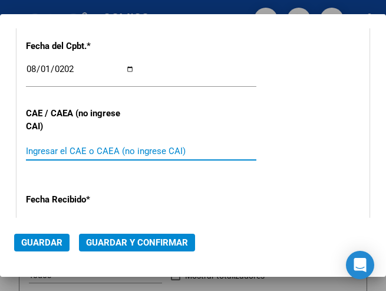
click at [65, 150] on input "Ingresar el CAE o CAEA (no ingrese CAI)" at bounding box center [80, 151] width 109 height 11
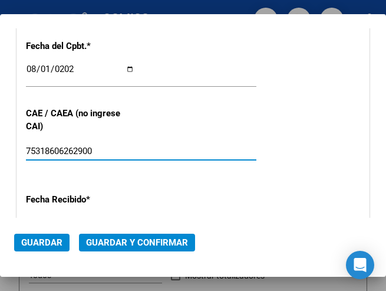
type input "75318606262900"
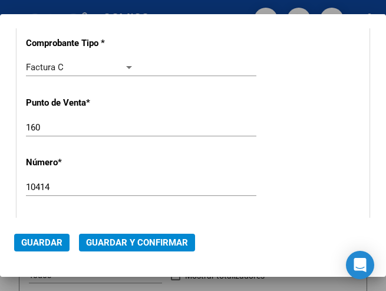
scroll to position [169, 0]
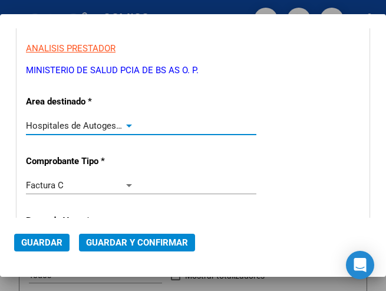
click at [126, 124] on div at bounding box center [129, 125] width 6 height 3
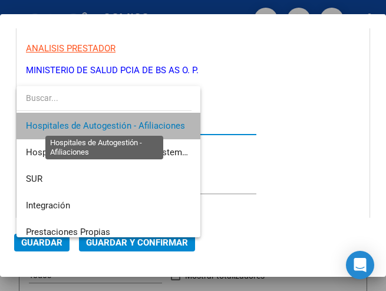
click at [123, 124] on span "Hospitales de Autogestión - Afiliaciones" at bounding box center [105, 125] width 159 height 11
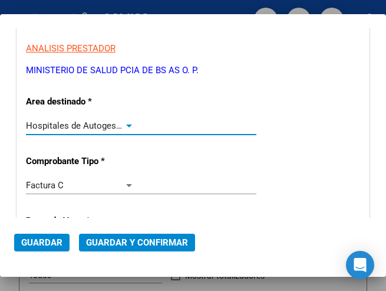
click at [140, 244] on span "Guardar y Confirmar" at bounding box center [137, 242] width 102 height 11
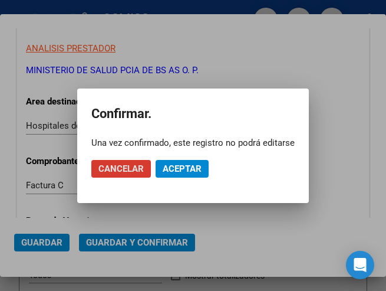
click at [192, 169] on span "Aceptar" at bounding box center [182, 168] width 39 height 11
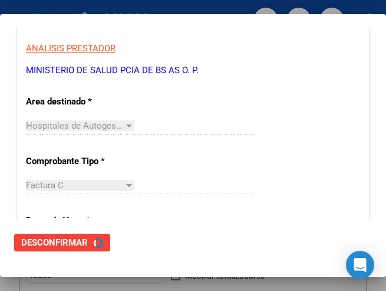
scroll to position [0, 0]
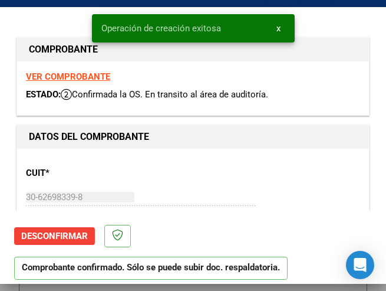
type input "2025-09-30"
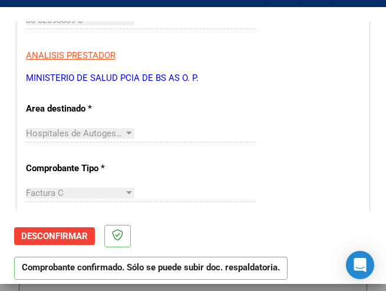
scroll to position [295, 0]
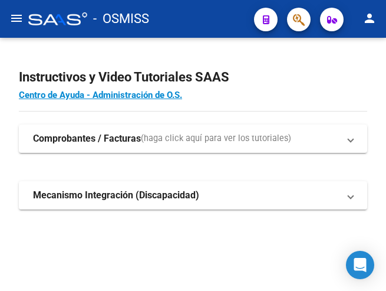
click at [11, 17] on mat-icon "menu" at bounding box center [16, 18] width 14 height 14
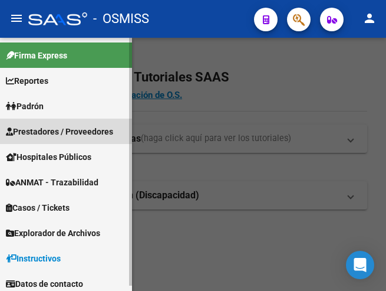
click at [47, 130] on span "Prestadores / Proveedores" at bounding box center [59, 131] width 107 height 13
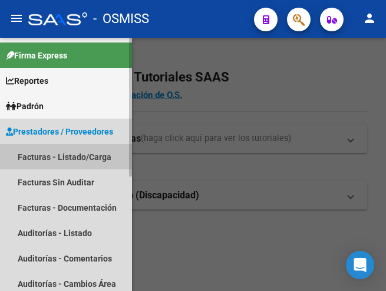
click at [65, 159] on link "Facturas - Listado/Carga" at bounding box center [66, 156] width 132 height 25
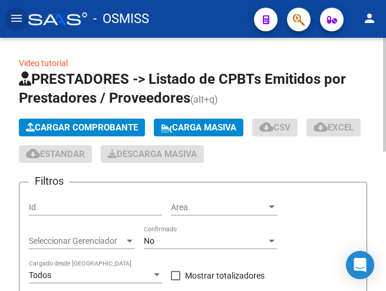
click at [101, 126] on span "Cargar Comprobante" at bounding box center [82, 127] width 112 height 11
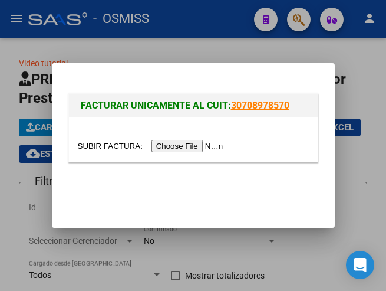
click at [182, 145] on input "file" at bounding box center [152, 146] width 149 height 12
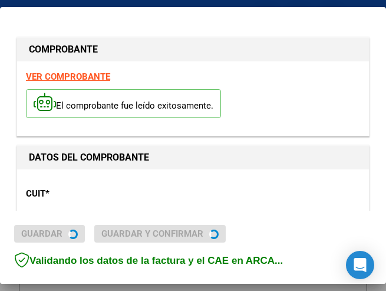
click at [96, 200] on div "COMPROBANTE VER COMPROBANTE El comprobante fue leído exitosamente. DATOS DEL CO…" at bounding box center [193, 145] width 386 height 291
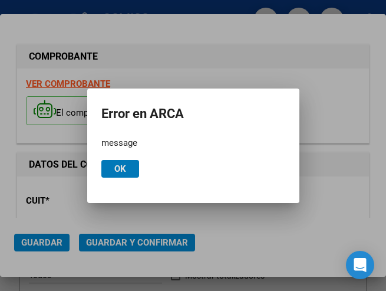
click at [122, 168] on span "Ok" at bounding box center [120, 168] width 12 height 11
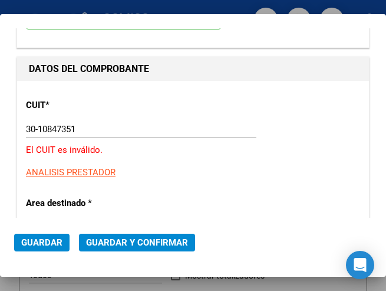
scroll to position [118, 0]
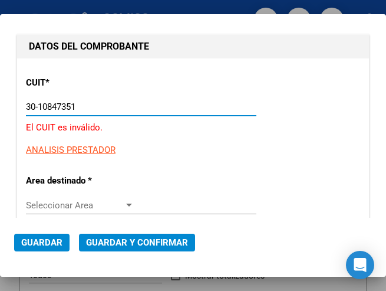
click at [92, 106] on input "30-10847351" at bounding box center [80, 106] width 109 height 11
type input "3"
type input "30-71084735-1"
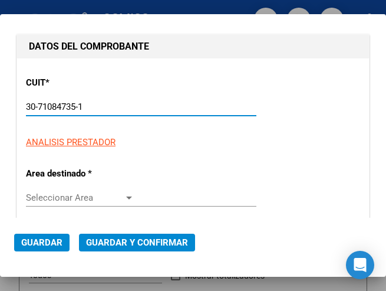
type input "[DATE]"
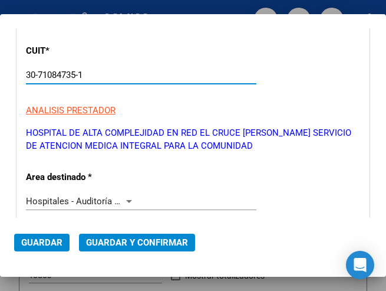
scroll to position [177, 0]
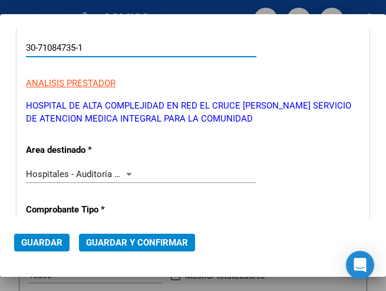
type input "30-71084735-1"
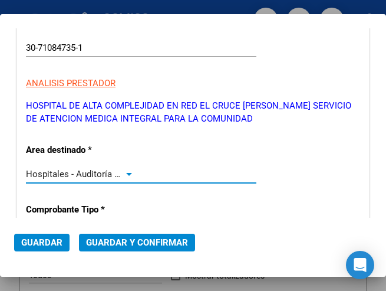
click at [126, 174] on div at bounding box center [129, 174] width 6 height 3
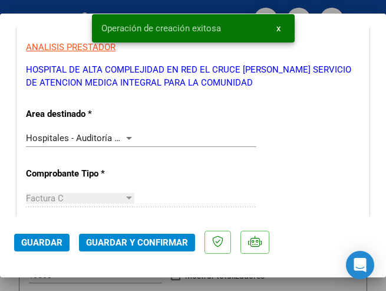
scroll to position [236, 0]
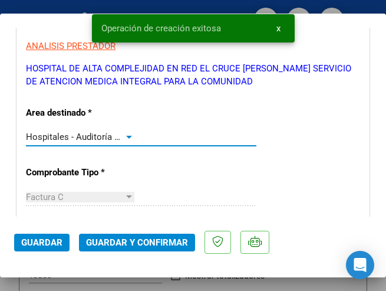
click at [126, 136] on div at bounding box center [129, 137] width 6 height 3
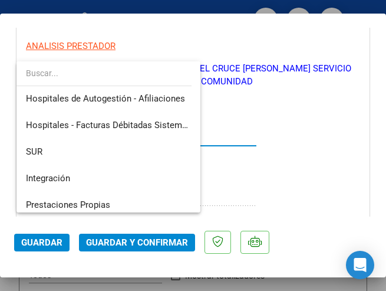
scroll to position [0, 0]
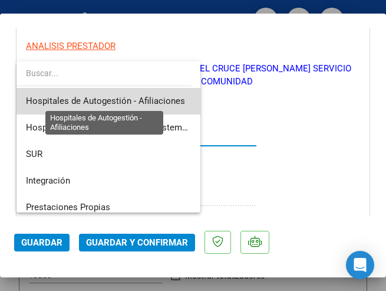
click at [155, 99] on span "Hospitales de Autogestión - Afiliaciones" at bounding box center [105, 101] width 159 height 11
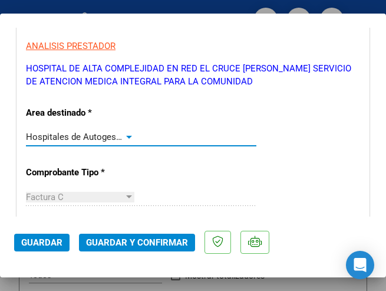
click at [126, 136] on div at bounding box center [129, 137] width 6 height 3
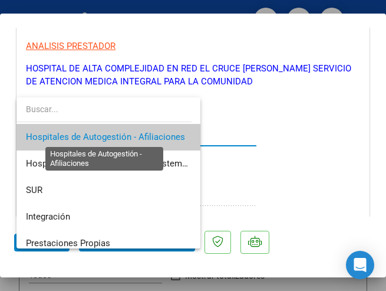
click at [130, 135] on span "Hospitales de Autogestión - Afiliaciones" at bounding box center [105, 137] width 159 height 11
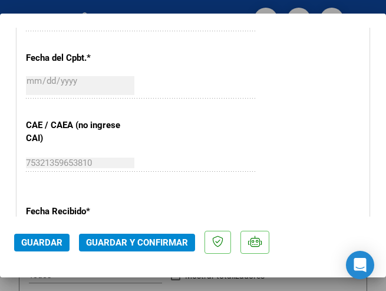
scroll to position [590, 0]
click at [132, 242] on span "Guardar y Confirmar" at bounding box center [137, 242] width 102 height 11
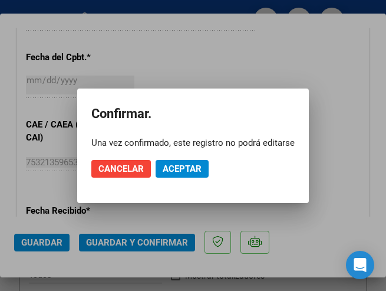
click at [192, 64] on div at bounding box center [193, 145] width 386 height 291
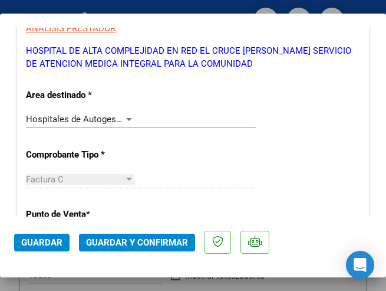
scroll to position [295, 0]
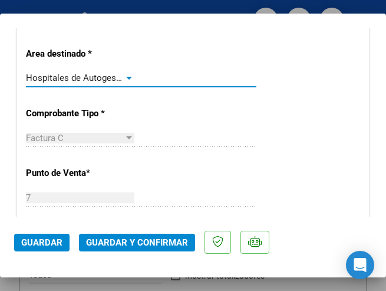
click at [126, 77] on div at bounding box center [129, 78] width 6 height 3
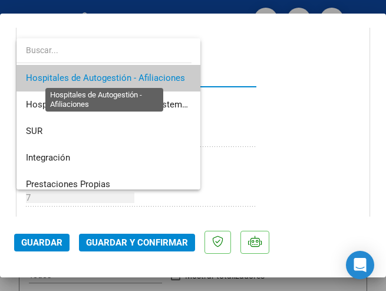
click at [125, 76] on span "Hospitales de Autogestión - Afiliaciones" at bounding box center [105, 78] width 159 height 11
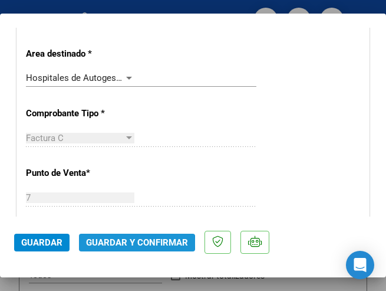
click at [132, 242] on span "Guardar y Confirmar" at bounding box center [137, 242] width 102 height 11
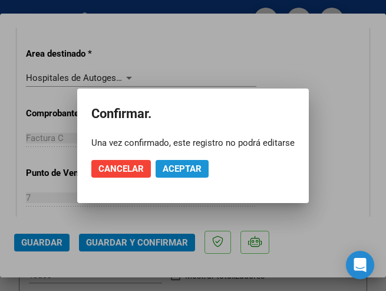
click at [189, 164] on span "Aceptar" at bounding box center [182, 168] width 39 height 11
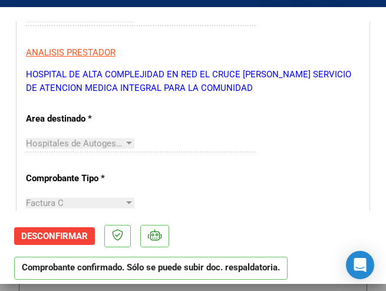
scroll to position [118, 0]
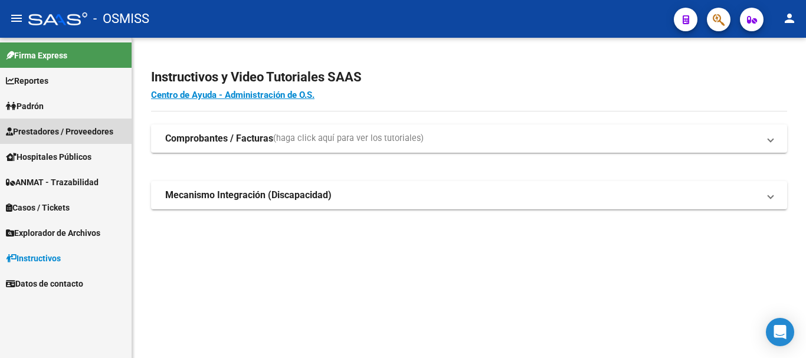
click at [64, 127] on span "Prestadores / Proveedores" at bounding box center [59, 131] width 107 height 13
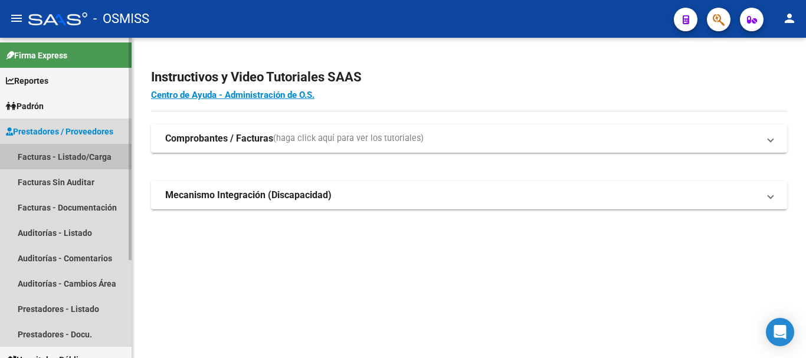
click at [64, 153] on link "Facturas - Listado/Carga" at bounding box center [66, 156] width 132 height 25
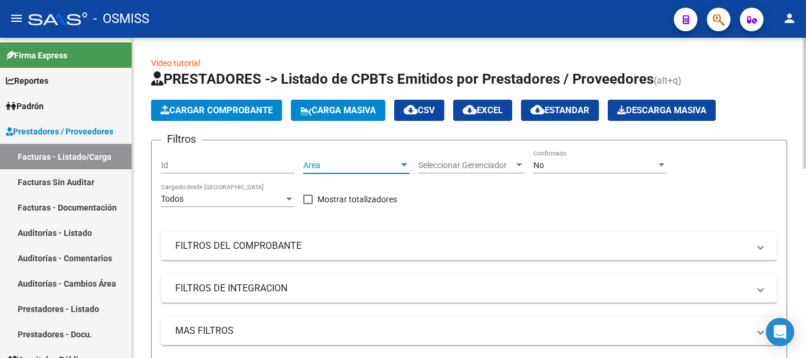
click at [386, 163] on div at bounding box center [404, 164] width 11 height 9
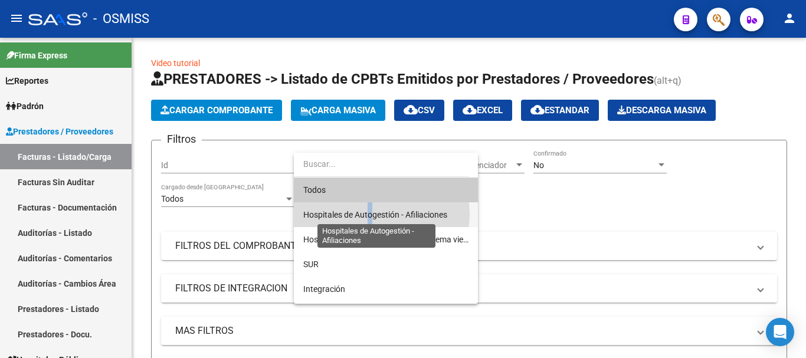
click at [371, 214] on span "Hospitales de Autogestión - Afiliaciones" at bounding box center [375, 214] width 144 height 9
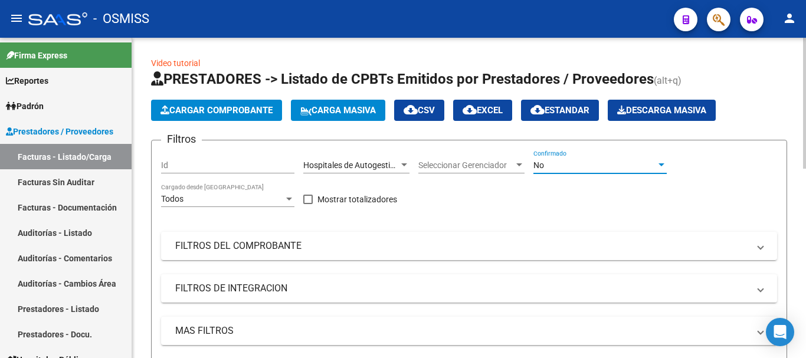
click at [386, 162] on div at bounding box center [661, 164] width 11 height 9
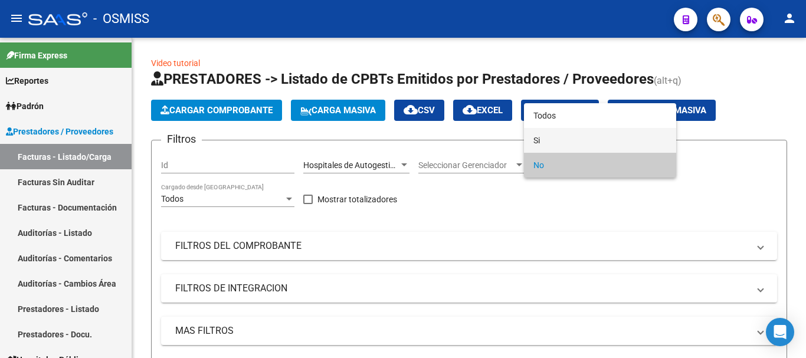
click at [386, 139] on span "Si" at bounding box center [599, 140] width 133 height 25
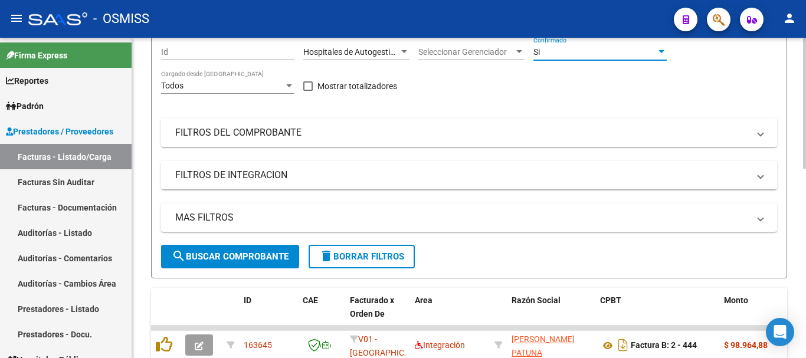
scroll to position [118, 0]
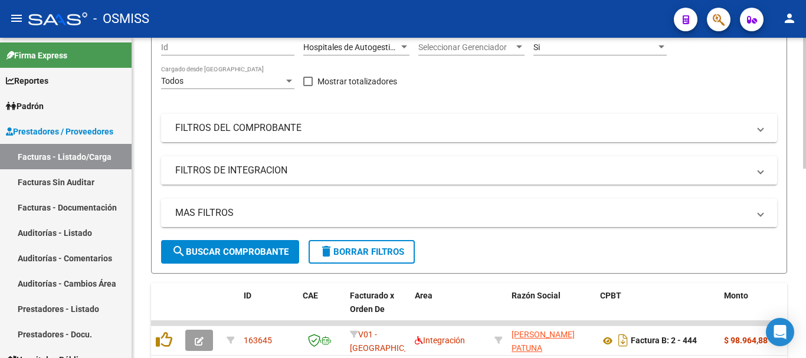
click at [227, 212] on mat-panel-title "MAS FILTROS" at bounding box center [461, 212] width 573 height 13
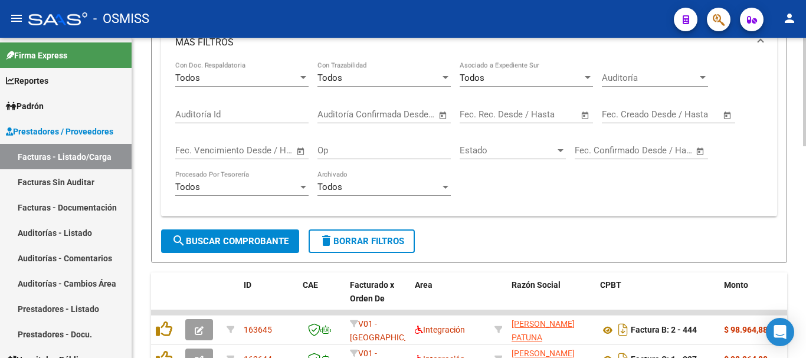
scroll to position [295, 0]
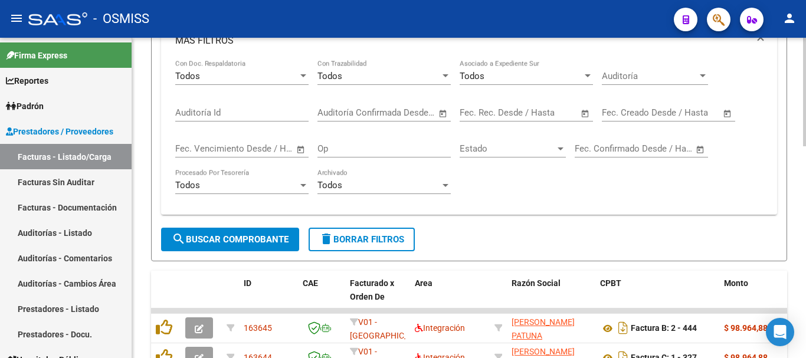
click at [386, 113] on span "Open calendar" at bounding box center [727, 113] width 28 height 28
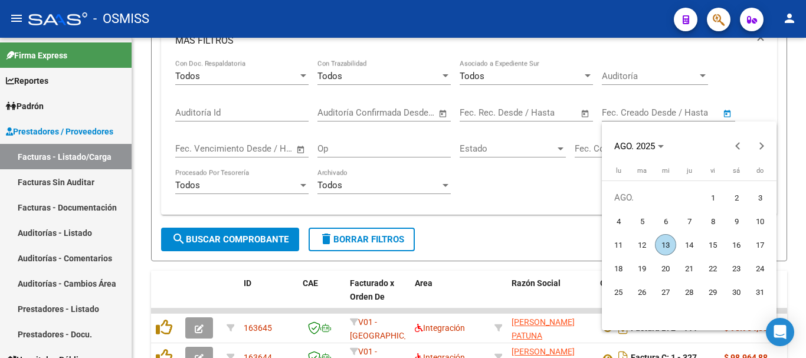
click at [386, 243] on span "13" at bounding box center [665, 244] width 21 height 21
type input "[DATE]"
click at [386, 243] on span "13" at bounding box center [665, 244] width 21 height 21
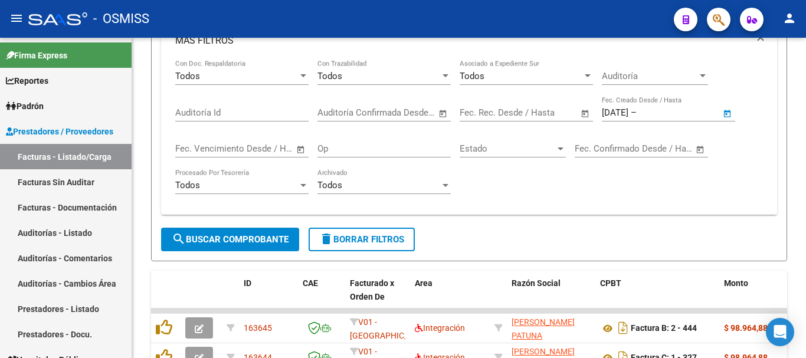
type input "[DATE]"
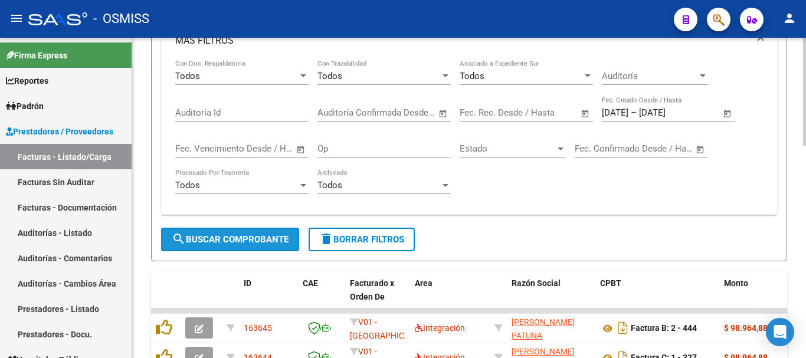
click at [237, 237] on span "search Buscar Comprobante" at bounding box center [230, 239] width 117 height 11
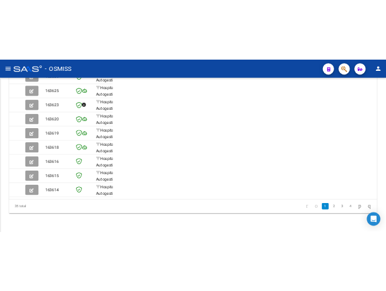
scroll to position [454, 0]
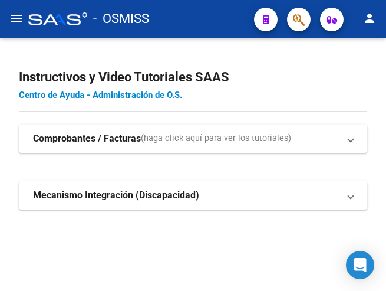
click at [14, 19] on mat-icon "menu" at bounding box center [16, 18] width 14 height 14
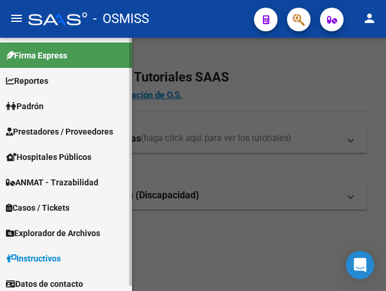
click at [53, 130] on span "Prestadores / Proveedores" at bounding box center [59, 131] width 107 height 13
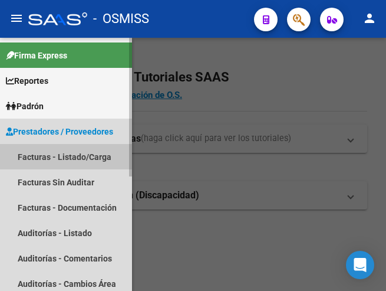
click at [75, 154] on link "Facturas - Listado/Carga" at bounding box center [66, 156] width 132 height 25
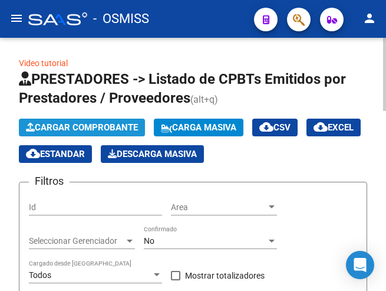
click at [92, 129] on span "Cargar Comprobante" at bounding box center [82, 127] width 112 height 11
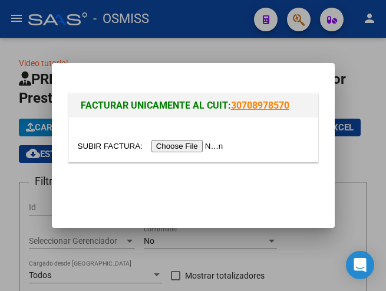
click at [181, 141] on input "file" at bounding box center [152, 146] width 149 height 12
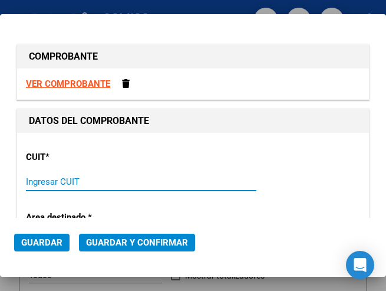
click at [54, 178] on input "Ingresar CUIT" at bounding box center [80, 181] width 109 height 11
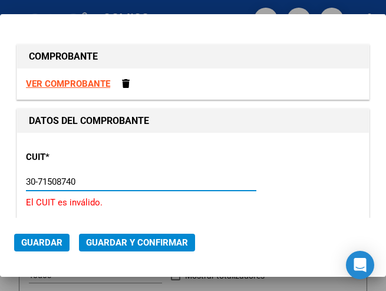
type input "30-71508740-1"
type input "1"
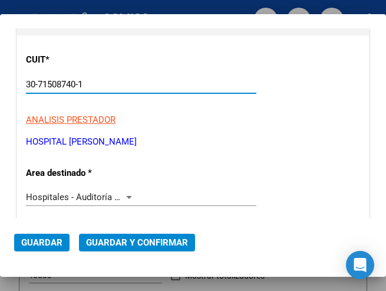
scroll to position [118, 0]
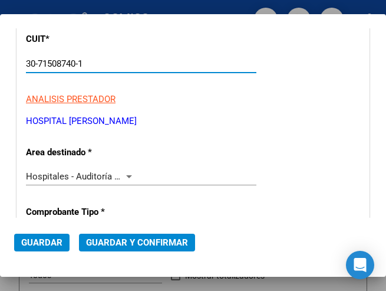
type input "30-71508740-1"
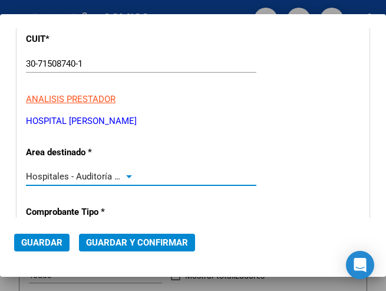
click at [126, 173] on div at bounding box center [129, 176] width 11 height 9
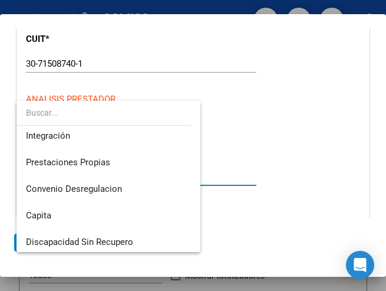
scroll to position [0, 0]
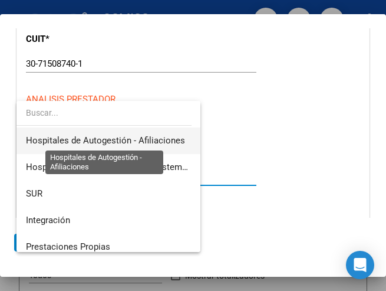
click at [124, 138] on span "Hospitales de Autogestión - Afiliaciones" at bounding box center [105, 140] width 159 height 11
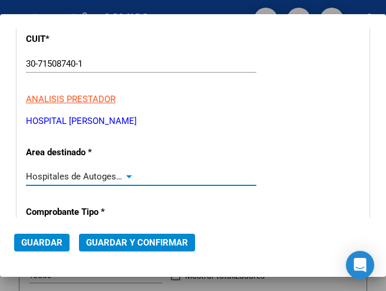
click at [126, 175] on div at bounding box center [129, 176] width 6 height 3
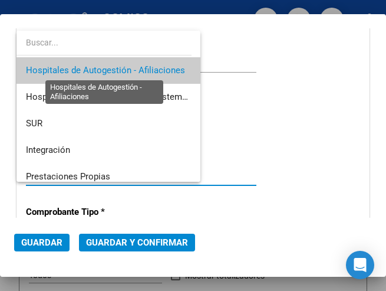
click at [156, 69] on span "Hospitales de Autogestión - Afiliaciones" at bounding box center [105, 70] width 159 height 11
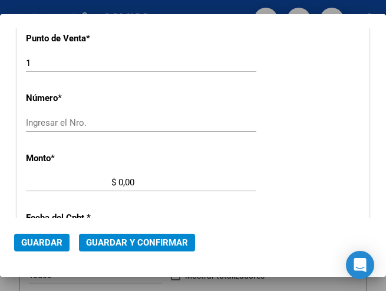
scroll to position [354, 0]
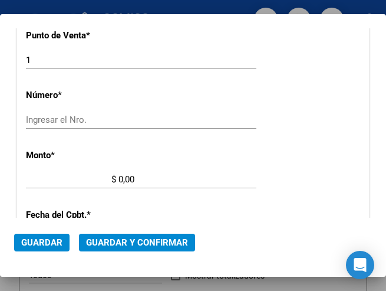
click at [61, 117] on input "Ingresar el Nro." at bounding box center [80, 119] width 109 height 11
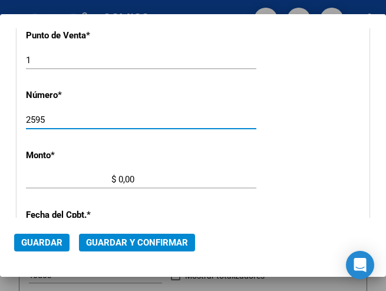
type input "2595"
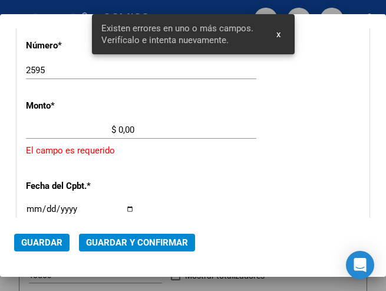
scroll to position [405, 0]
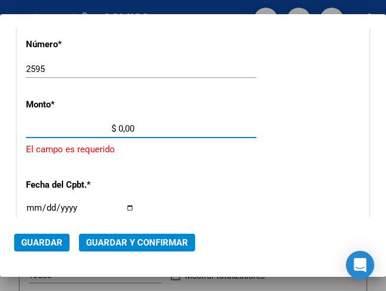
click at [119, 129] on input "$ 0,00" at bounding box center [80, 128] width 109 height 11
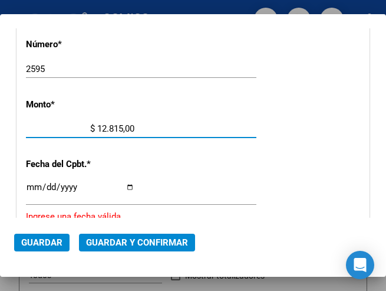
type input "$ 128.157,00"
click at [31, 188] on input "Ingresar la fecha" at bounding box center [80, 191] width 109 height 19
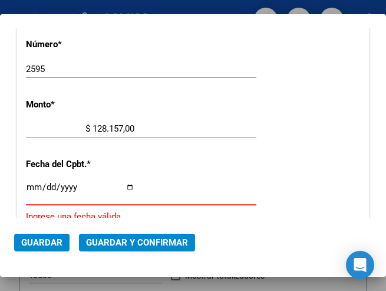
click at [31, 186] on input "Ingresar la fecha" at bounding box center [80, 191] width 109 height 19
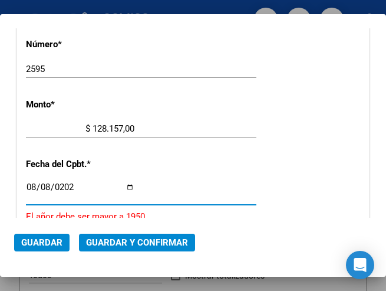
type input "2025-08-08"
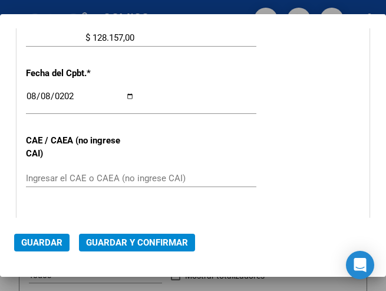
scroll to position [523, 0]
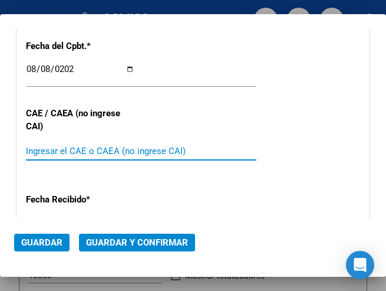
click at [64, 149] on input "Ingresar el CAE o CAEA (no ingrese CAI)" at bounding box center [80, 151] width 109 height 11
click at [54, 152] on input "Ingresar el CAE o CAEA (no ingrese CAI)" at bounding box center [80, 151] width 109 height 11
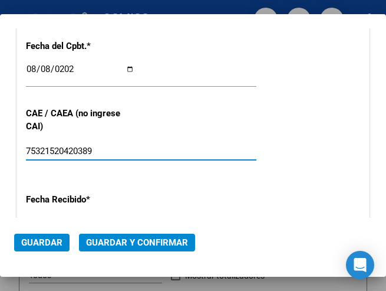
type input "75321520420389"
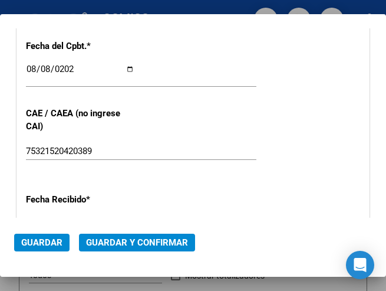
click at [211, 108] on div "CUIT * 30-71508740-1 Ingresar CUIT ANALISIS PRESTADOR HOSPITAL DR RENE FAVALORO…" at bounding box center [193, 35] width 352 height 850
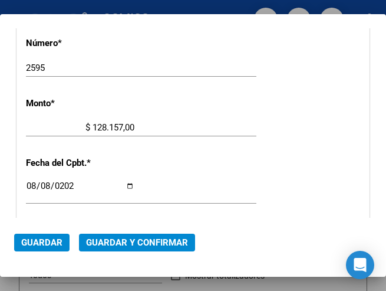
scroll to position [405, 0]
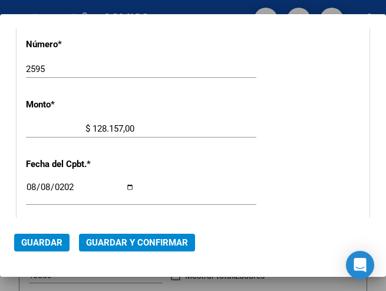
click at [107, 83] on div "2595 Ingresar el Nro." at bounding box center [141, 74] width 231 height 29
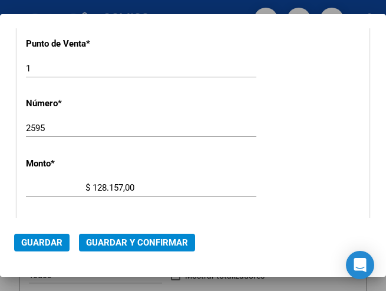
scroll to position [228, 0]
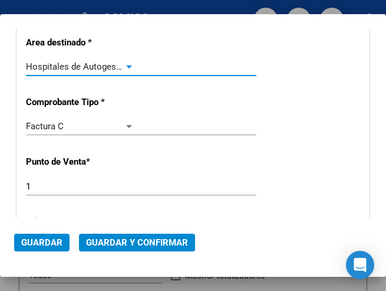
click at [124, 65] on div at bounding box center [129, 66] width 11 height 9
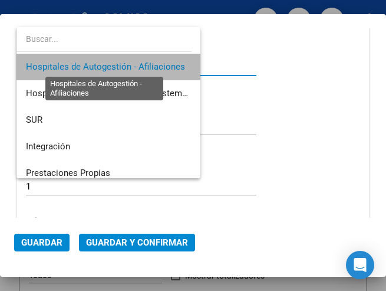
click at [122, 65] on span "Hospitales de Autogestión - Afiliaciones" at bounding box center [105, 66] width 159 height 11
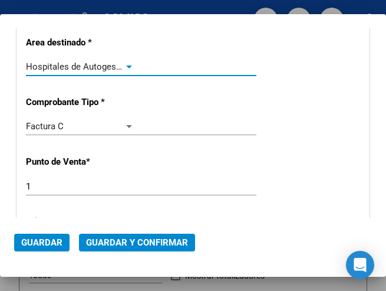
click at [124, 245] on span "Guardar y Confirmar" at bounding box center [137, 242] width 102 height 11
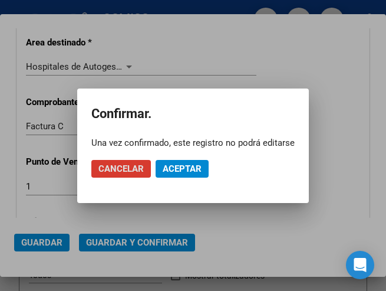
click at [183, 163] on span "Aceptar" at bounding box center [182, 168] width 39 height 11
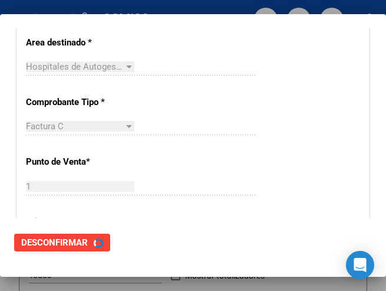
scroll to position [0, 0]
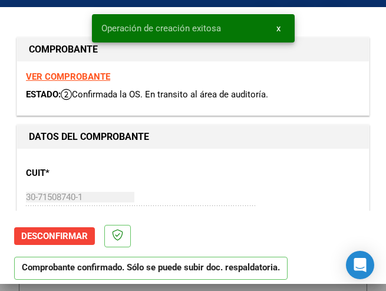
type input "2025-10-07"
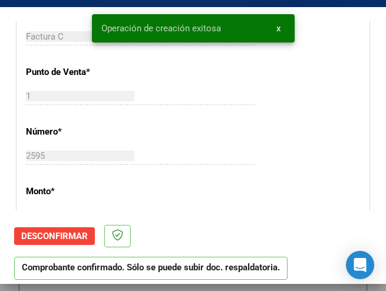
scroll to position [354, 0]
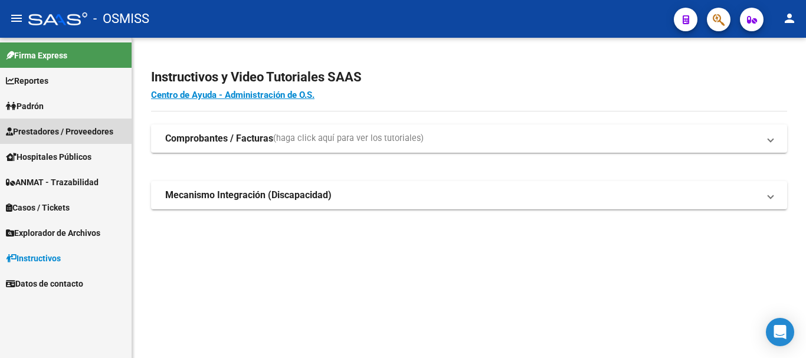
click at [65, 129] on span "Prestadores / Proveedores" at bounding box center [59, 131] width 107 height 13
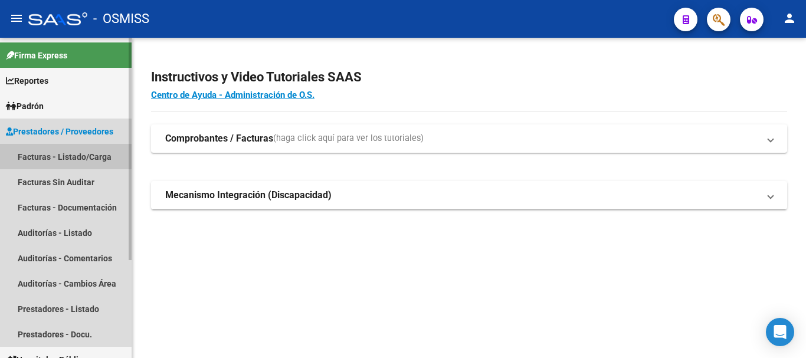
click at [67, 154] on link "Facturas - Listado/Carga" at bounding box center [66, 156] width 132 height 25
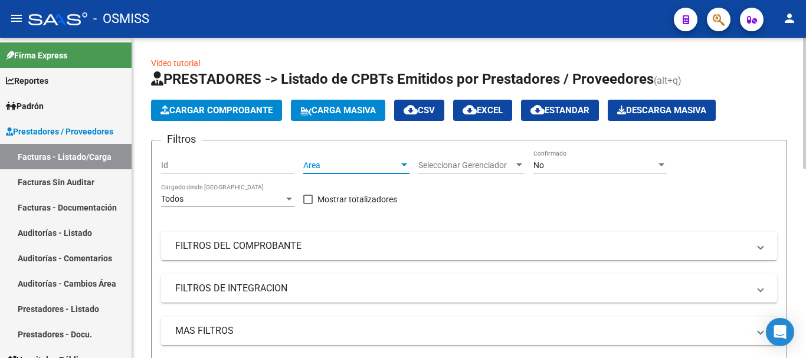
click at [402, 163] on div at bounding box center [404, 164] width 11 height 9
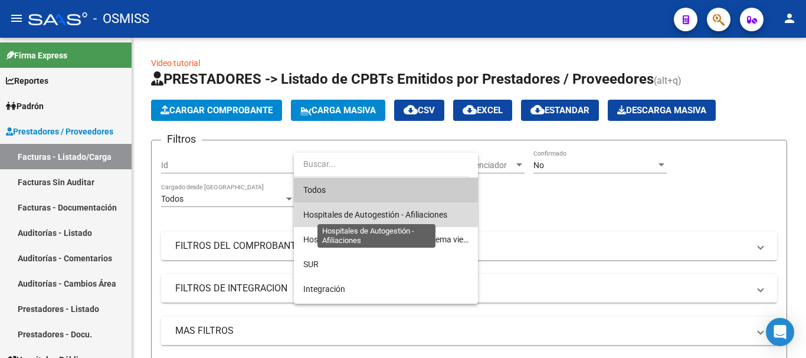
click at [391, 217] on span "Hospitales de Autogestión - Afiliaciones" at bounding box center [375, 214] width 144 height 9
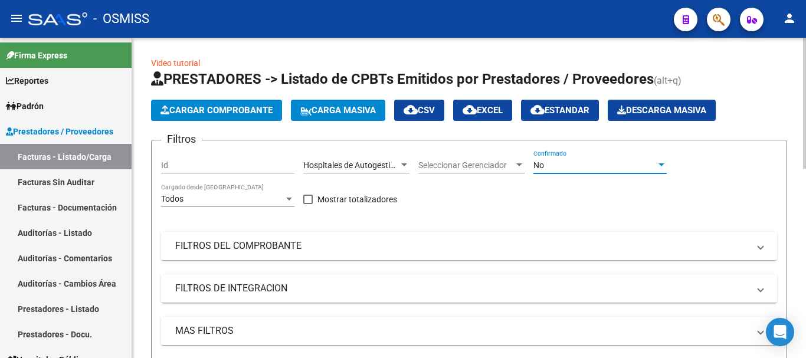
click at [657, 162] on div at bounding box center [661, 164] width 11 height 9
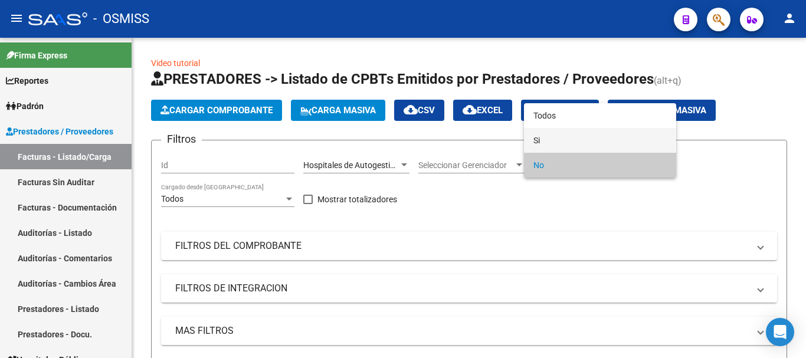
click at [554, 141] on span "Si" at bounding box center [599, 140] width 133 height 25
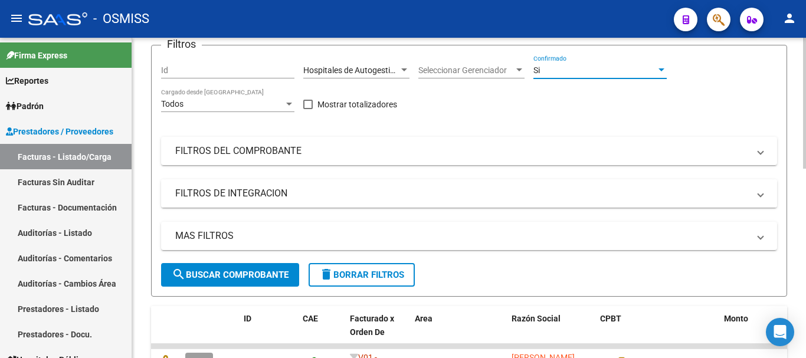
scroll to position [118, 0]
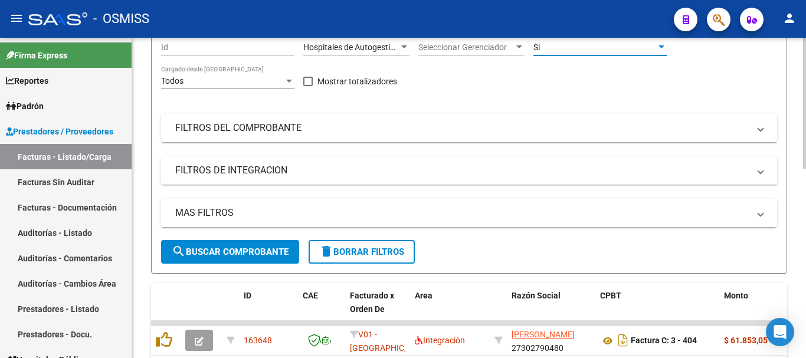
click at [358, 211] on mat-panel-title "MAS FILTROS" at bounding box center [461, 212] width 573 height 13
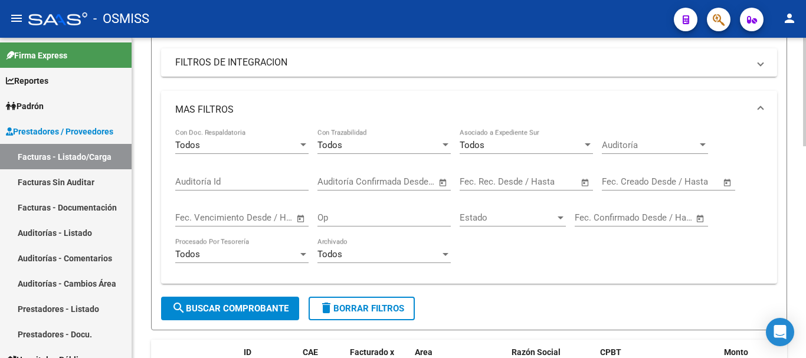
scroll to position [236, 0]
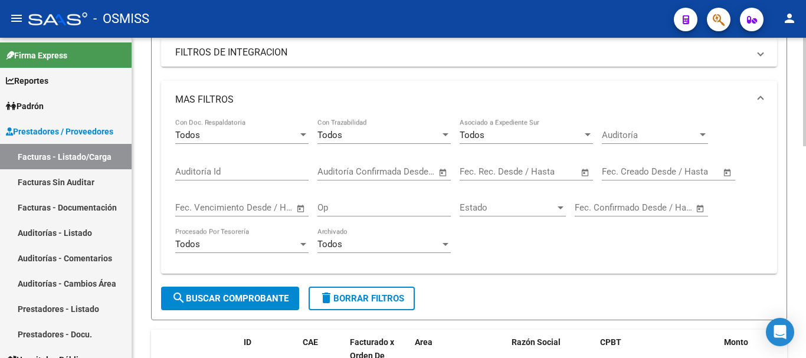
click at [729, 171] on span "Open calendar" at bounding box center [727, 172] width 28 height 28
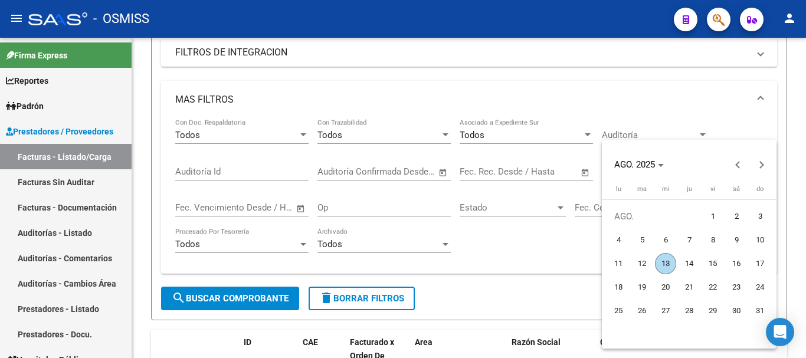
click at [660, 263] on span "13" at bounding box center [665, 263] width 21 height 21
type input "[DATE]"
drag, startPoint x: 668, startPoint y: 263, endPoint x: 589, endPoint y: 272, distance: 79.6
click at [668, 263] on span "13" at bounding box center [665, 263] width 21 height 21
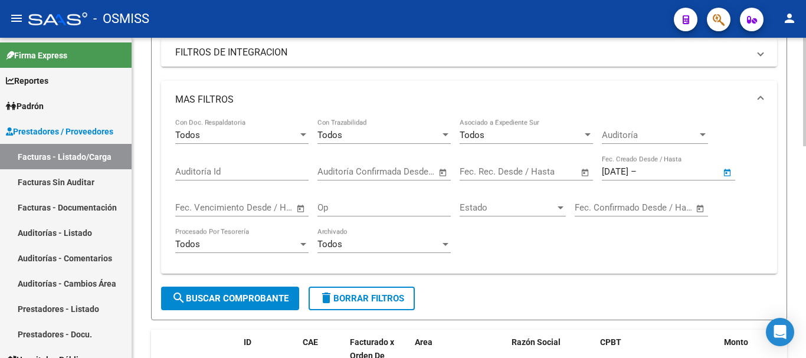
type input "[DATE]"
click at [278, 296] on span "search Buscar Comprobante" at bounding box center [230, 298] width 117 height 11
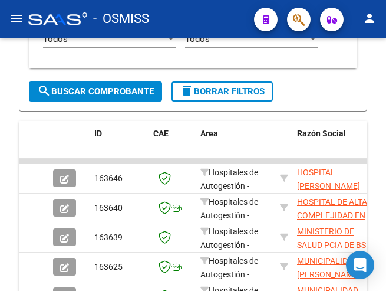
scroll to position [454, 0]
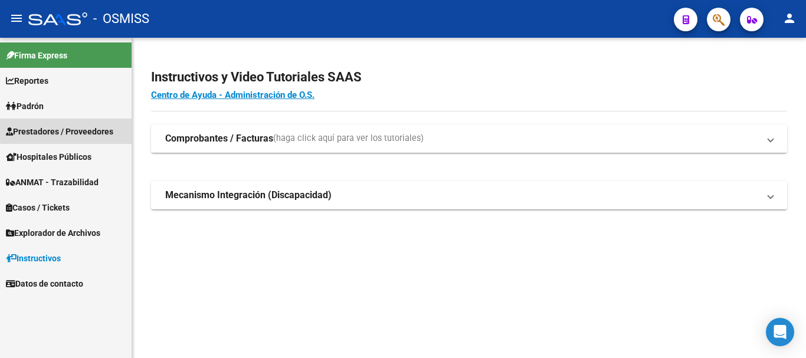
click at [81, 129] on span "Prestadores / Proveedores" at bounding box center [59, 131] width 107 height 13
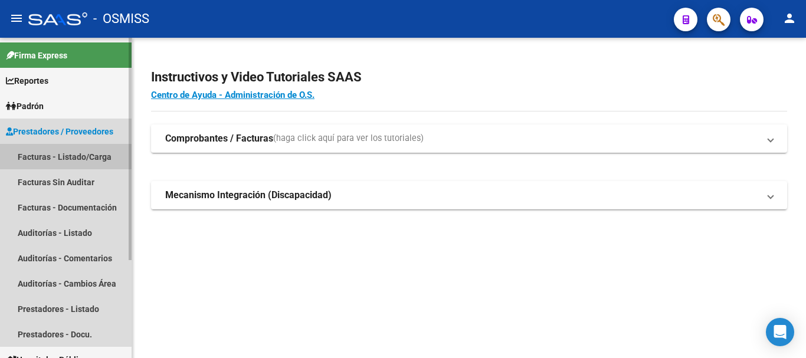
click at [68, 154] on link "Facturas - Listado/Carga" at bounding box center [66, 156] width 132 height 25
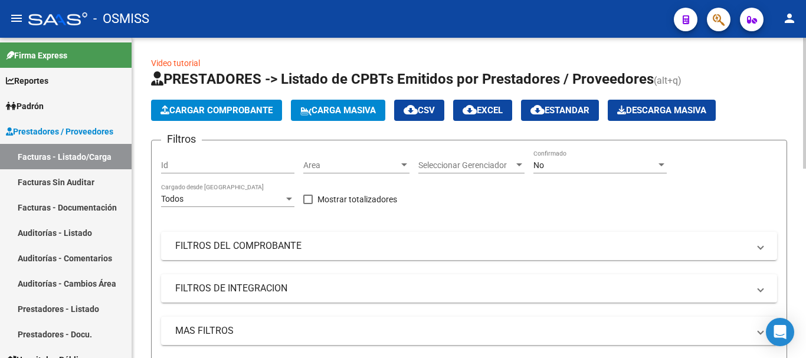
click at [405, 161] on div at bounding box center [404, 164] width 11 height 9
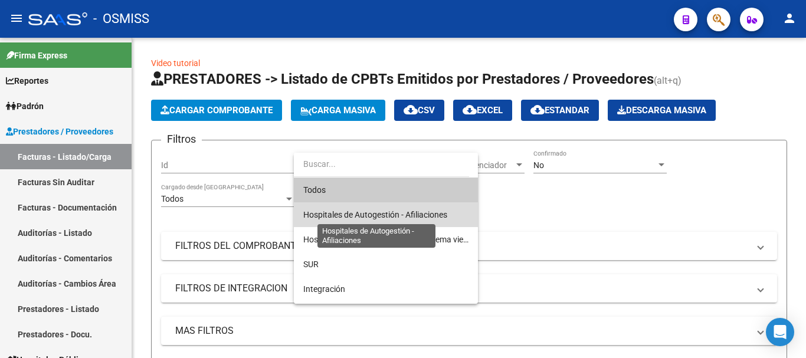
drag, startPoint x: 391, startPoint y: 216, endPoint x: 475, endPoint y: 194, distance: 87.3
click at [391, 216] on span "Hospitales de Autogestión - Afiliaciones" at bounding box center [375, 214] width 144 height 9
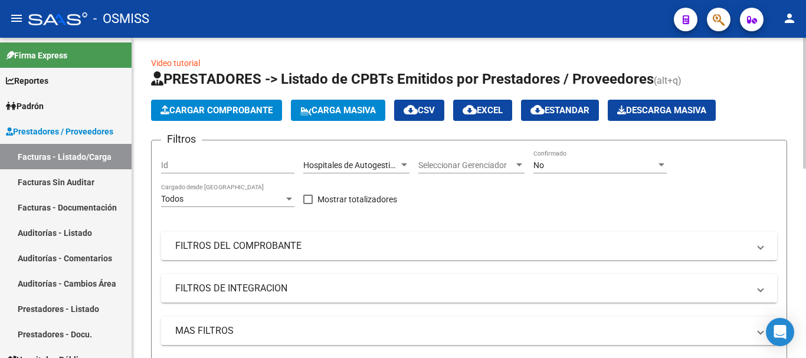
click at [658, 158] on div "No Confirmado" at bounding box center [599, 162] width 133 height 24
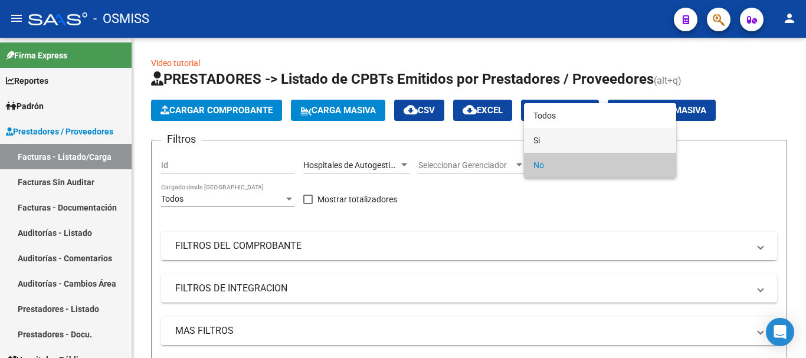
click at [534, 138] on span "Si" at bounding box center [599, 140] width 133 height 25
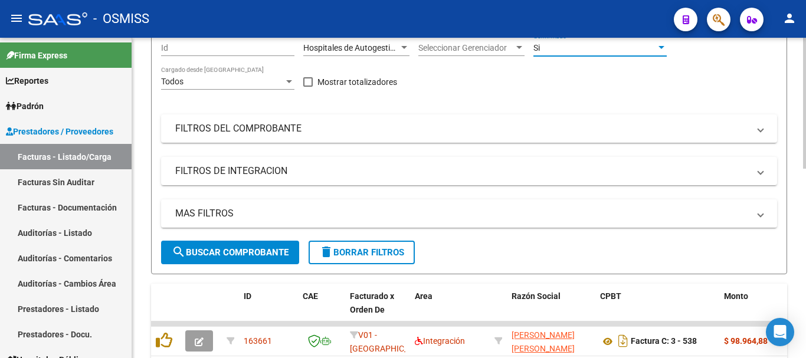
scroll to position [118, 0]
drag, startPoint x: 287, startPoint y: 218, endPoint x: 347, endPoint y: 210, distance: 60.7
click at [287, 218] on mat-panel-title "MAS FILTROS" at bounding box center [461, 212] width 573 height 13
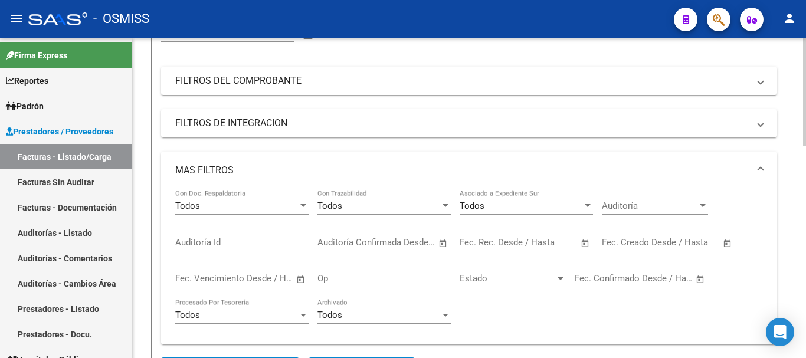
scroll to position [236, 0]
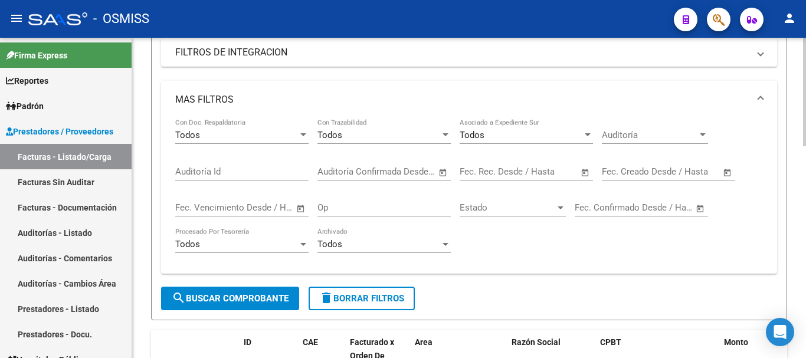
click at [727, 173] on span "Open calendar" at bounding box center [727, 172] width 28 height 28
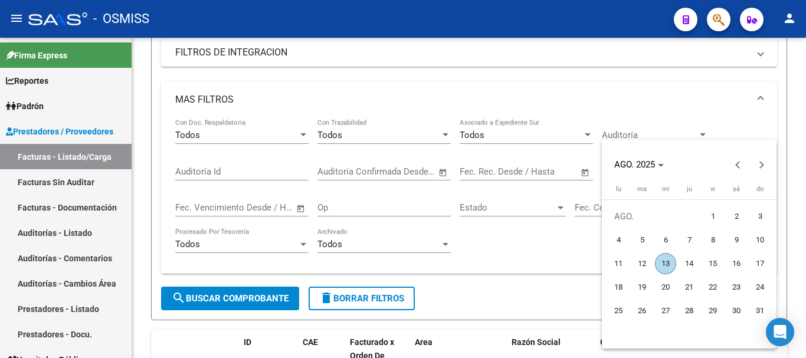
click at [667, 265] on span "13" at bounding box center [665, 263] width 21 height 21
type input "13/8/2025"
click at [665, 265] on span "13" at bounding box center [665, 263] width 21 height 21
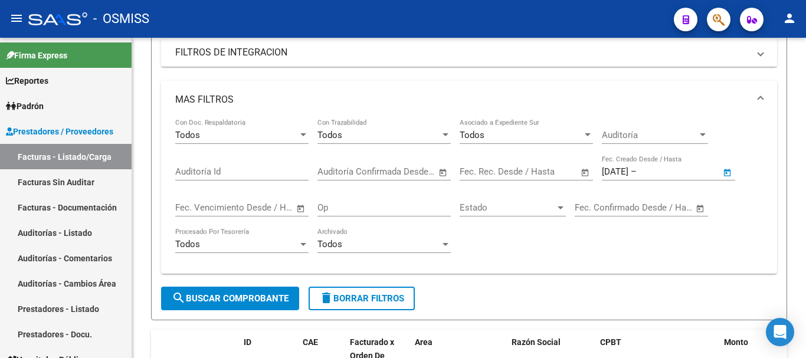
type input "13/8/2025"
drag, startPoint x: 264, startPoint y: 297, endPoint x: 280, endPoint y: 287, distance: 18.5
click at [266, 294] on span "search Buscar Comprobante" at bounding box center [230, 298] width 117 height 11
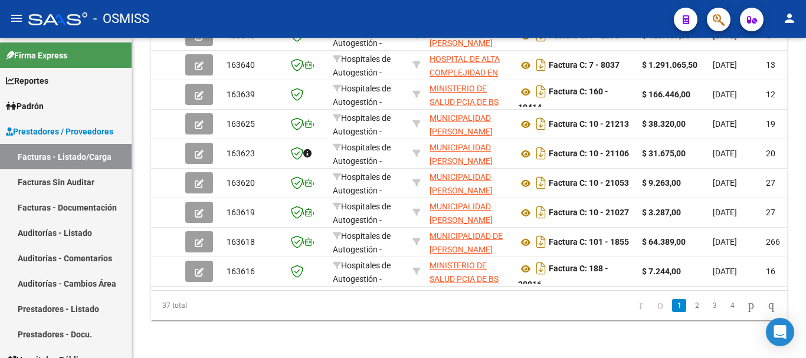
scroll to position [627, 0]
